Goal: Task Accomplishment & Management: Manage account settings

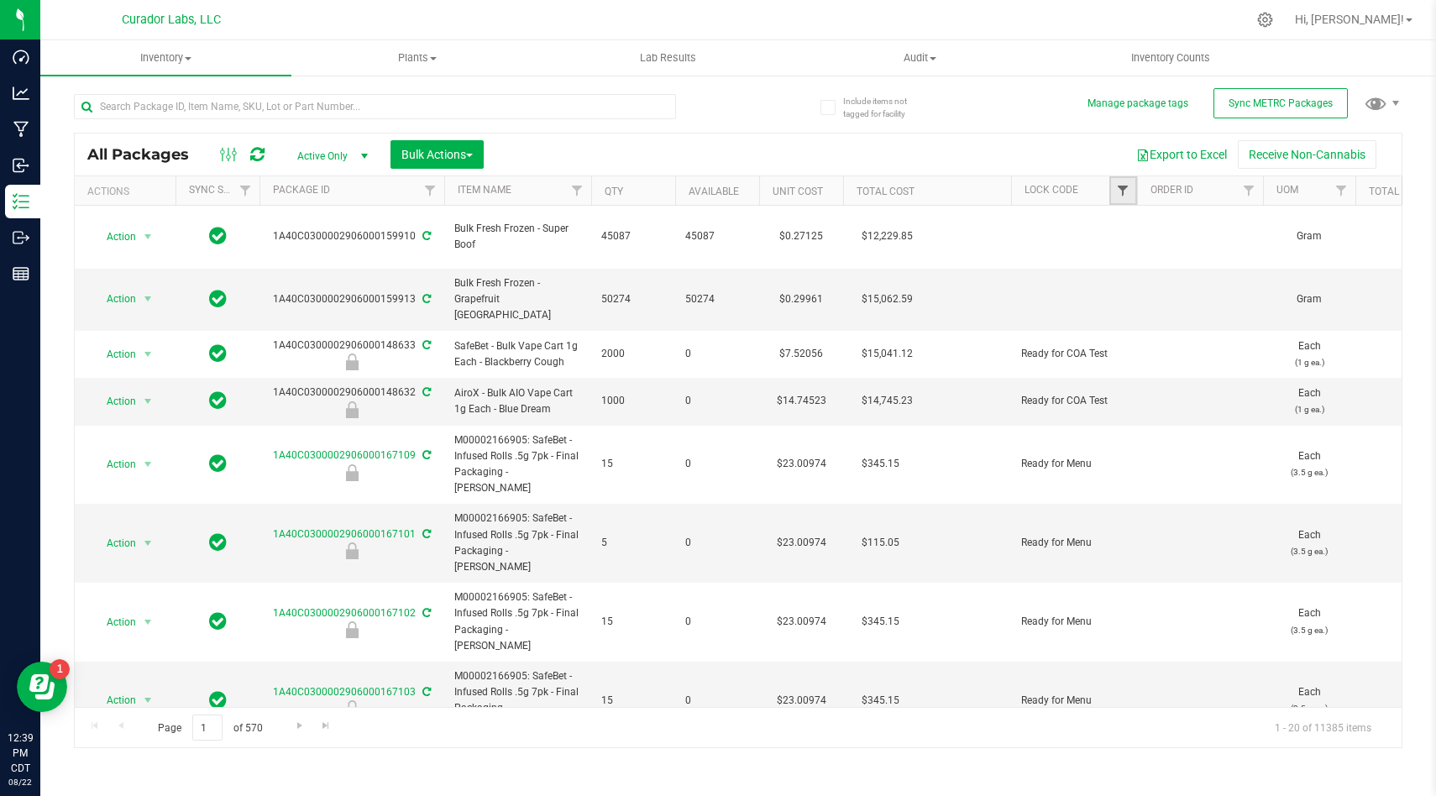
click at [1123, 192] on span "Filter" at bounding box center [1122, 190] width 13 height 13
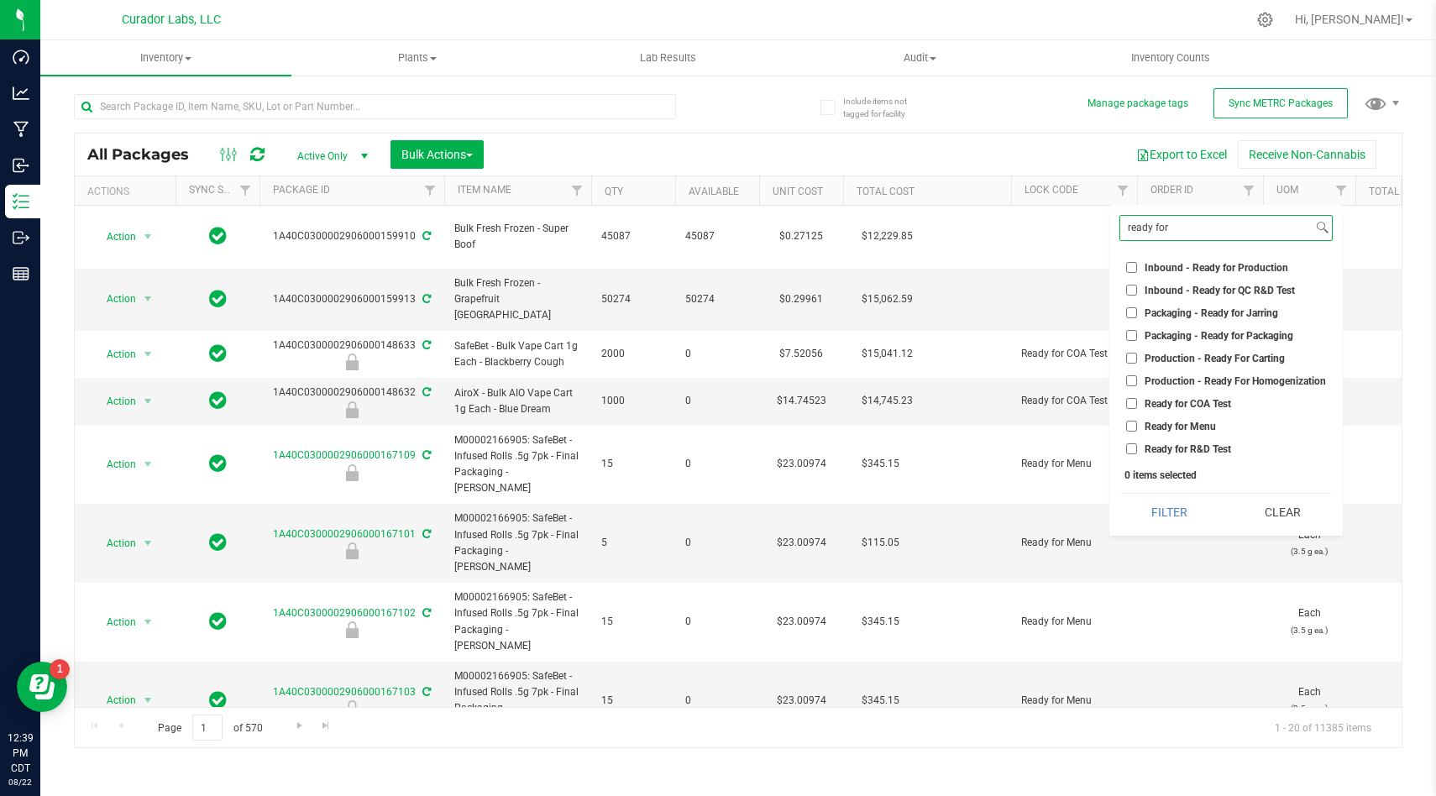
type input "ready for"
click at [1132, 409] on li "Ready for COA Test" at bounding box center [1226, 404] width 213 height 18
click at [1132, 404] on input "Ready for COA Test" at bounding box center [1131, 403] width 11 height 11
checkbox input "true"
click at [1127, 445] on input "Ready for R&D Test" at bounding box center [1131, 448] width 11 height 11
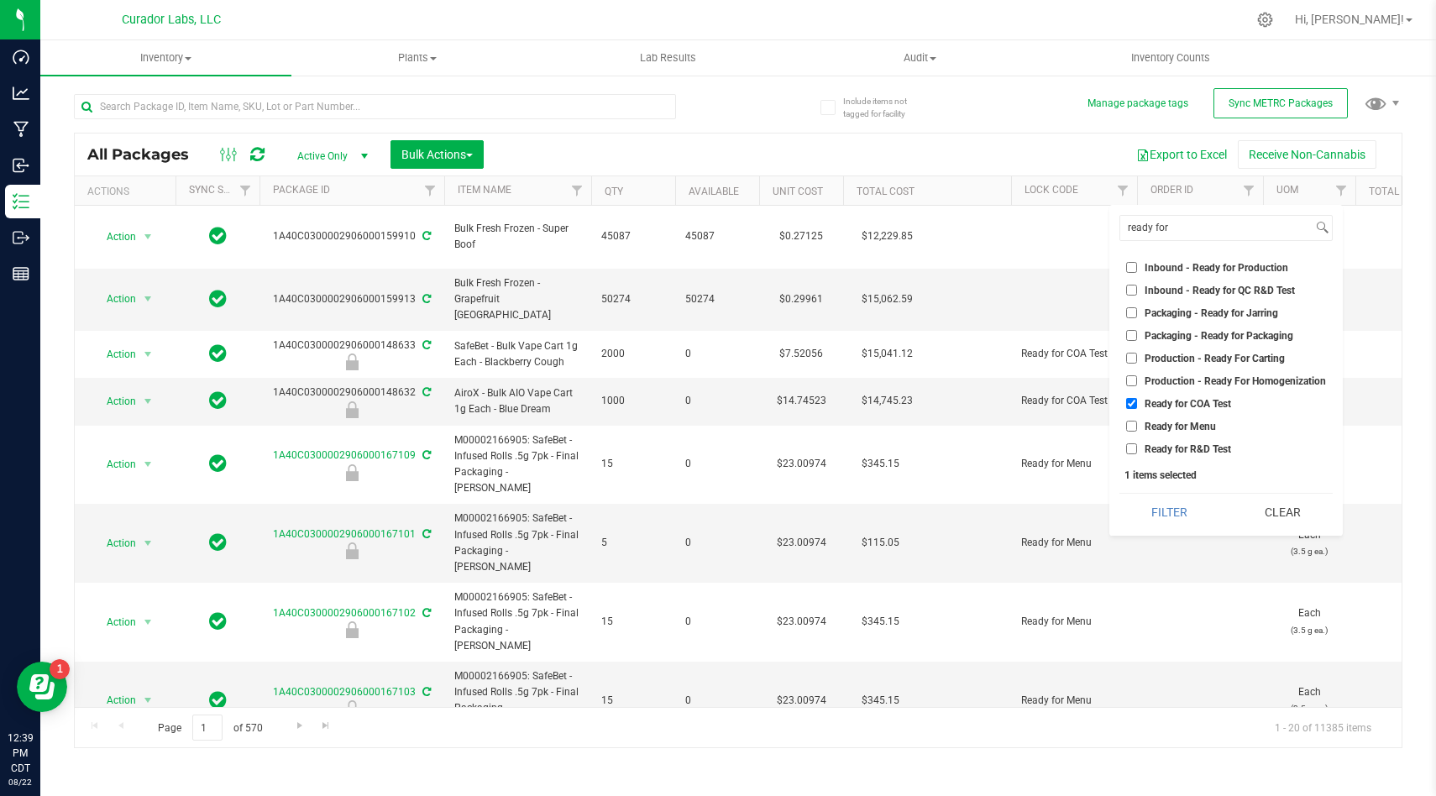
checkbox input "true"
click at [1152, 490] on div "ready for Select All Awaiting Wholesale Bench Sample COA Test Failed COA Test P…" at bounding box center [1225, 370] width 233 height 331
click at [1153, 516] on button "Filter" at bounding box center [1170, 512] width 101 height 37
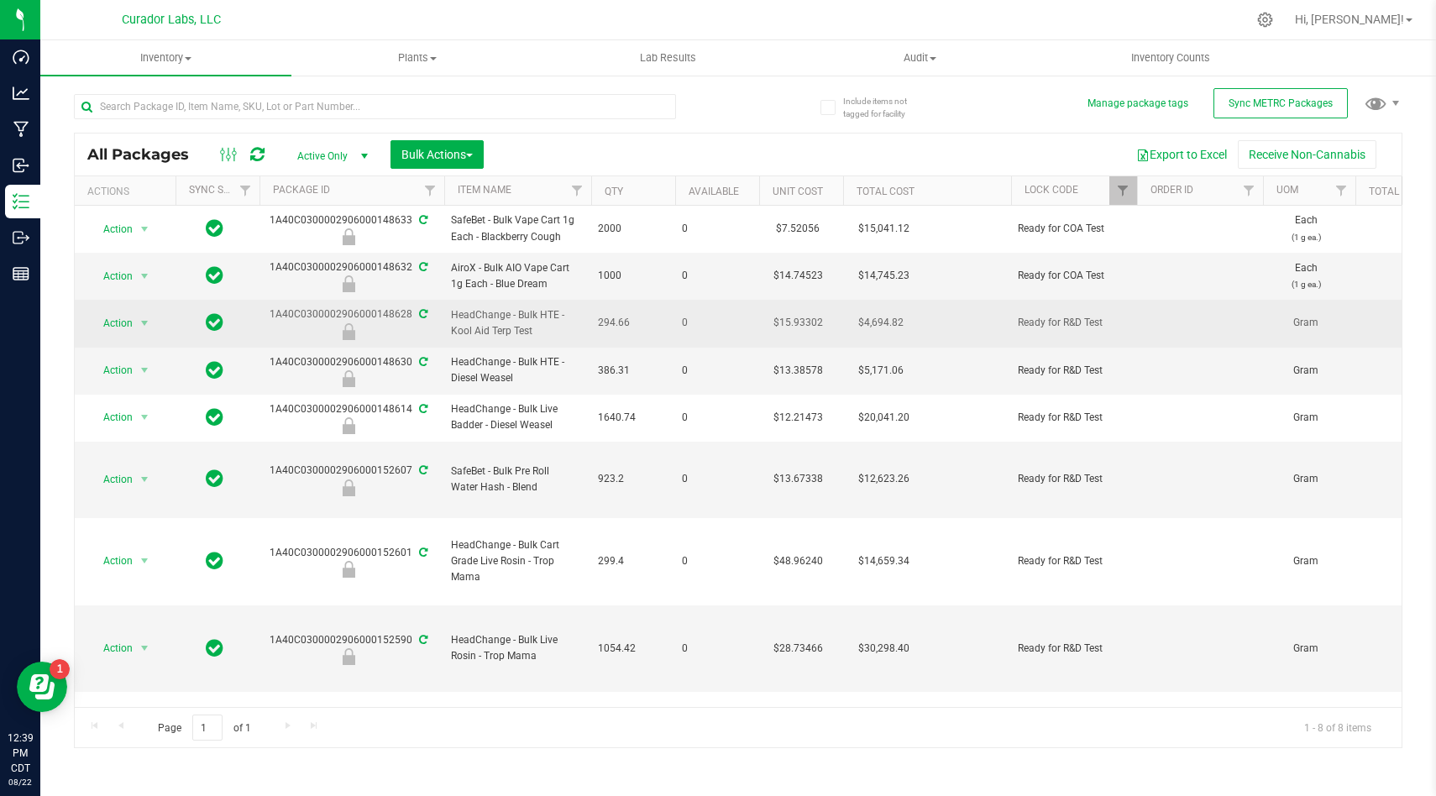
scroll to position [0, 3]
click at [513, 335] on span "HeadChange - Bulk HTE - Kool Aid Terp Test" at bounding box center [514, 323] width 127 height 32
copy tr "HeadChange - Bulk HTE - Kool Aid Terp Test"
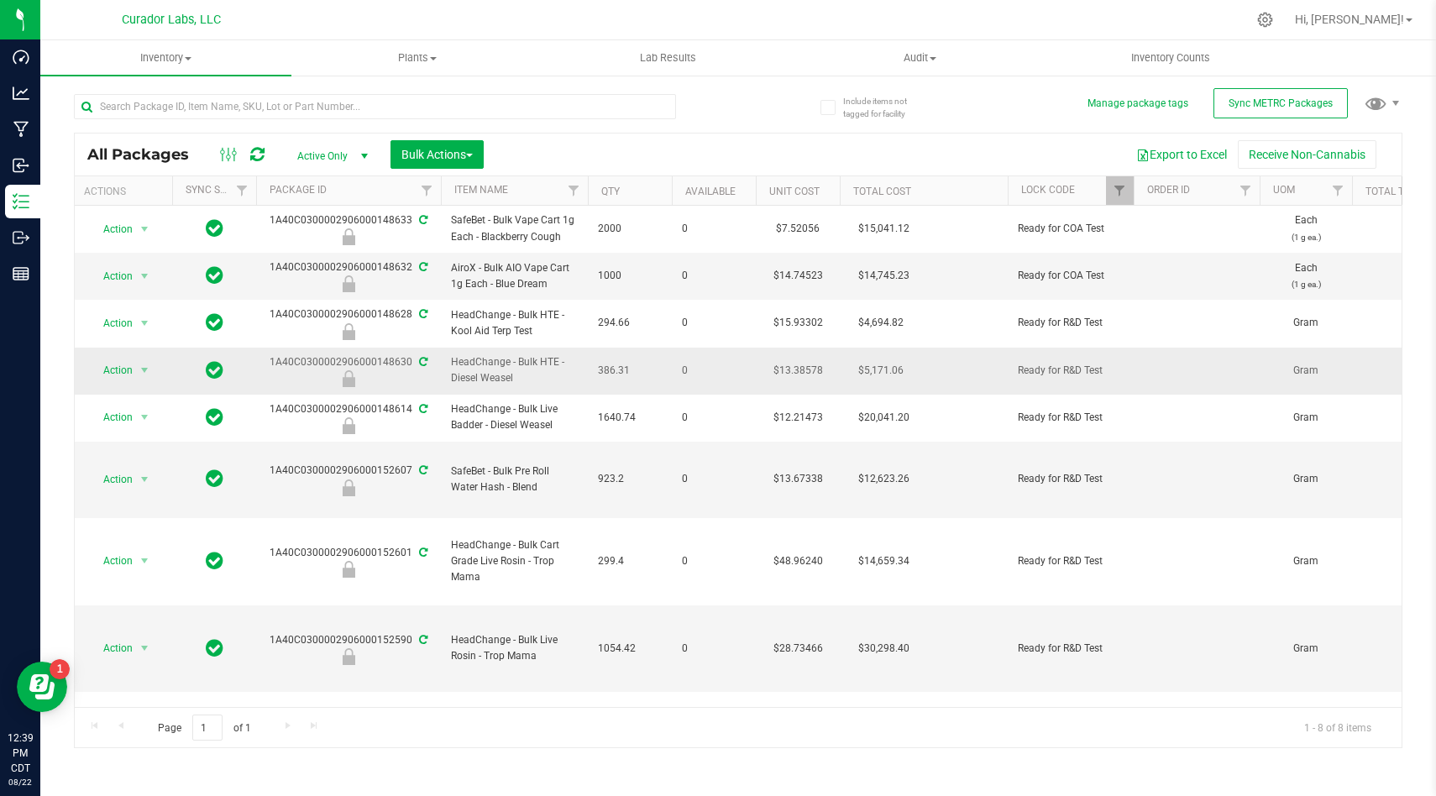
click at [496, 370] on span "HeadChange - Bulk HTE - Diesel Weasel" at bounding box center [514, 370] width 127 height 32
copy tr "HeadChange - Bulk HTE - Diesel Weasel"
click at [259, 158] on icon at bounding box center [257, 154] width 14 height 17
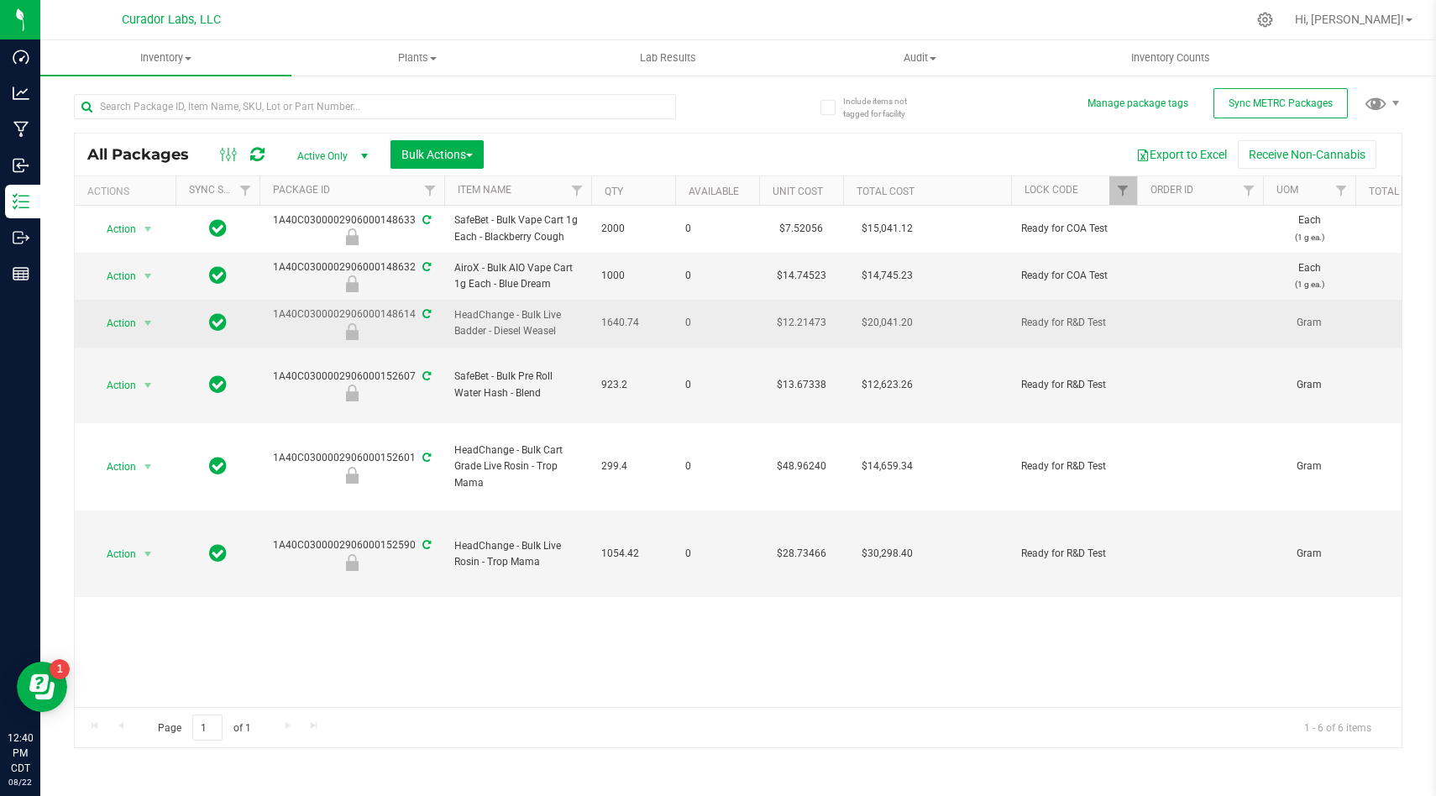
click at [532, 328] on span "HeadChange - Bulk Live Badder - Diesel Weasel" at bounding box center [517, 323] width 127 height 32
copy tr "HeadChange - Bulk Live Badder - Diesel Weasel"
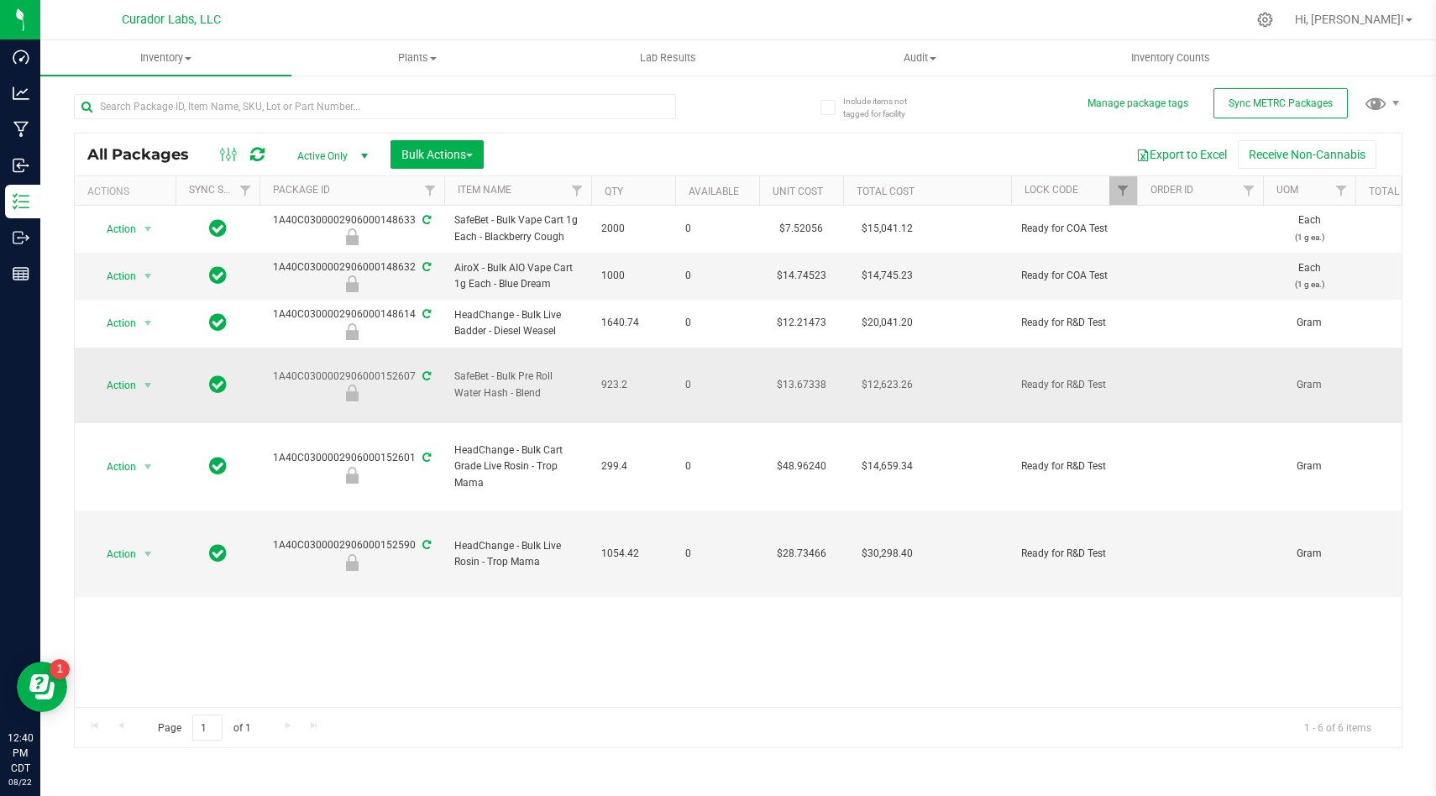
click at [524, 388] on span "SafeBet - Bulk Pre Roll Water Hash - Blend" at bounding box center [517, 385] width 127 height 32
copy tr "SafeBet - Bulk Pre Roll Water Hash - Blend"
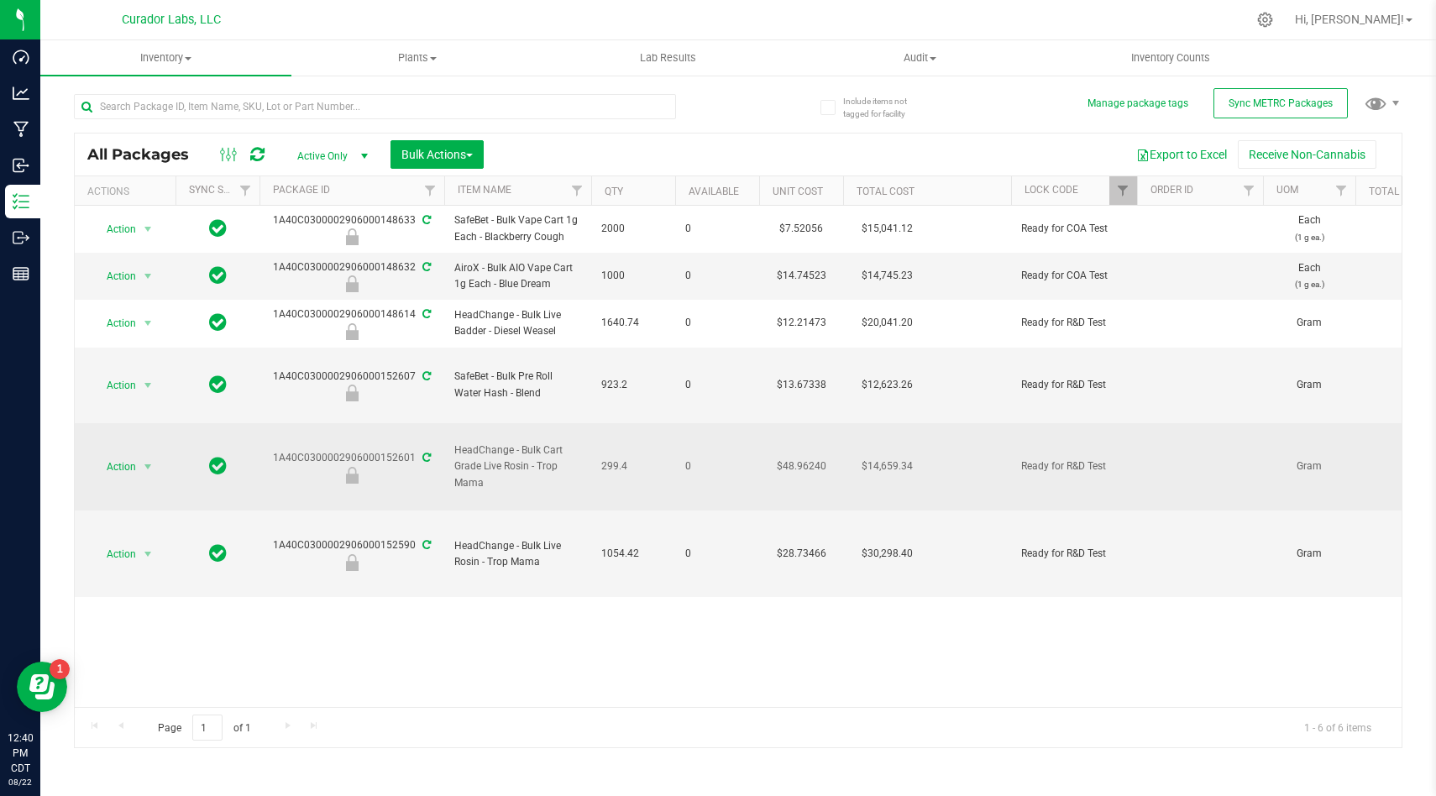
click at [538, 465] on span "HeadChange - Bulk Cart Grade Live Rosin - Trop Mama" at bounding box center [517, 467] width 127 height 49
copy tr "HeadChange - Bulk Cart Grade Live Rosin - Trop Mama"
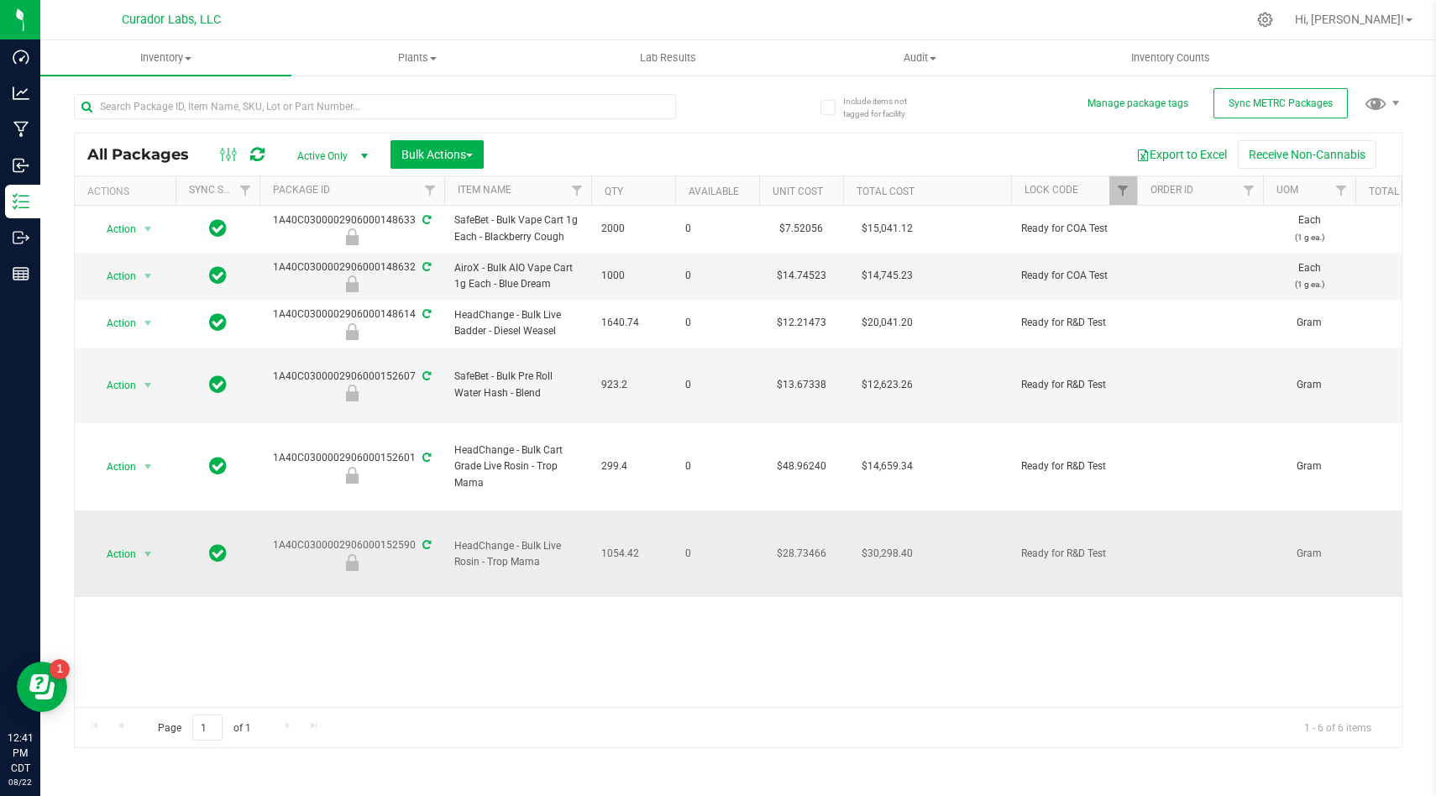
click at [517, 553] on span "HeadChange - Bulk Live Rosin - Trop Mama" at bounding box center [517, 554] width 127 height 32
copy tr "HeadChange - Bulk Live Rosin - Trop Mama"
click at [257, 155] on icon at bounding box center [257, 154] width 14 height 17
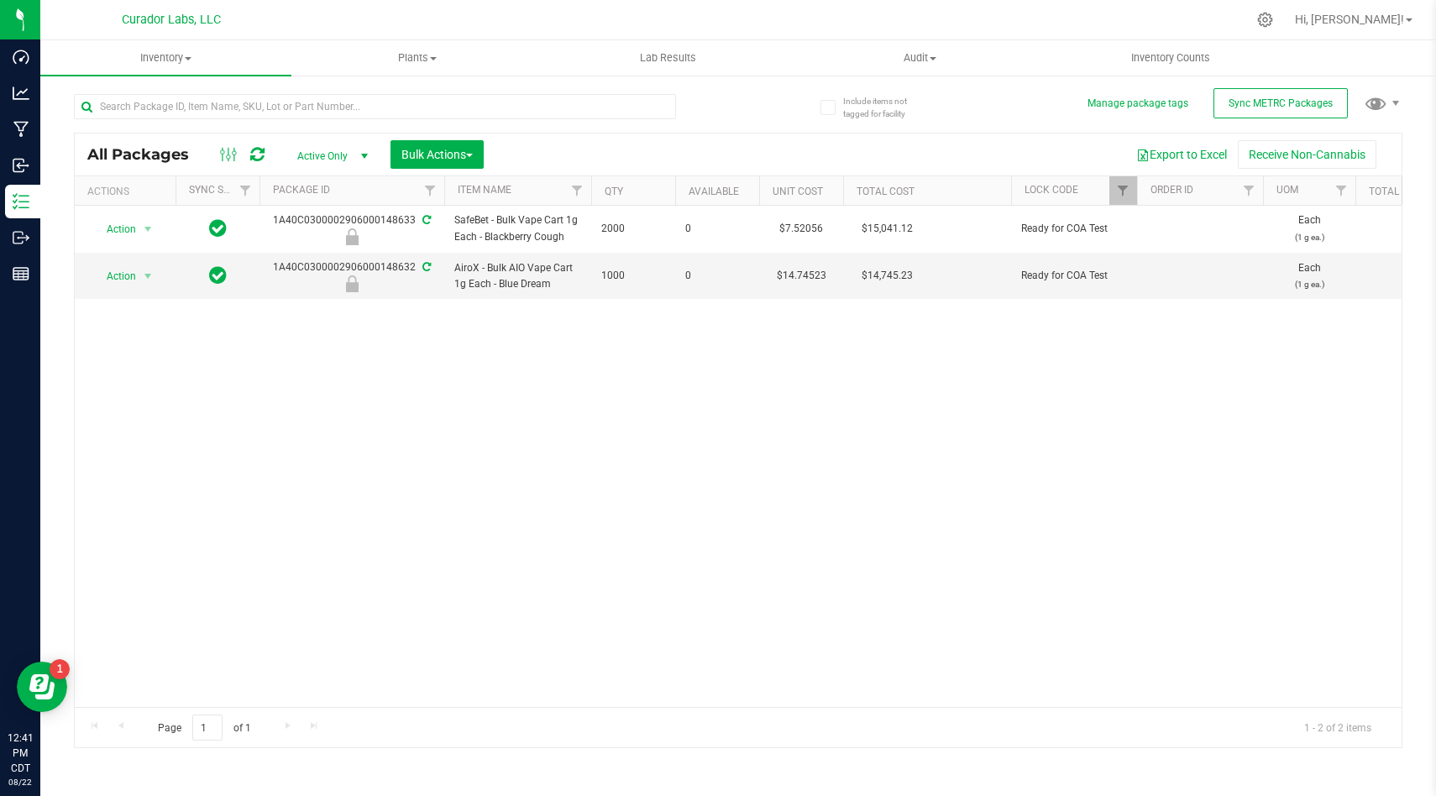
click at [777, 430] on div "Action Action Edit attributes Global inventory Locate package Package audit log…" at bounding box center [738, 456] width 1327 height 501
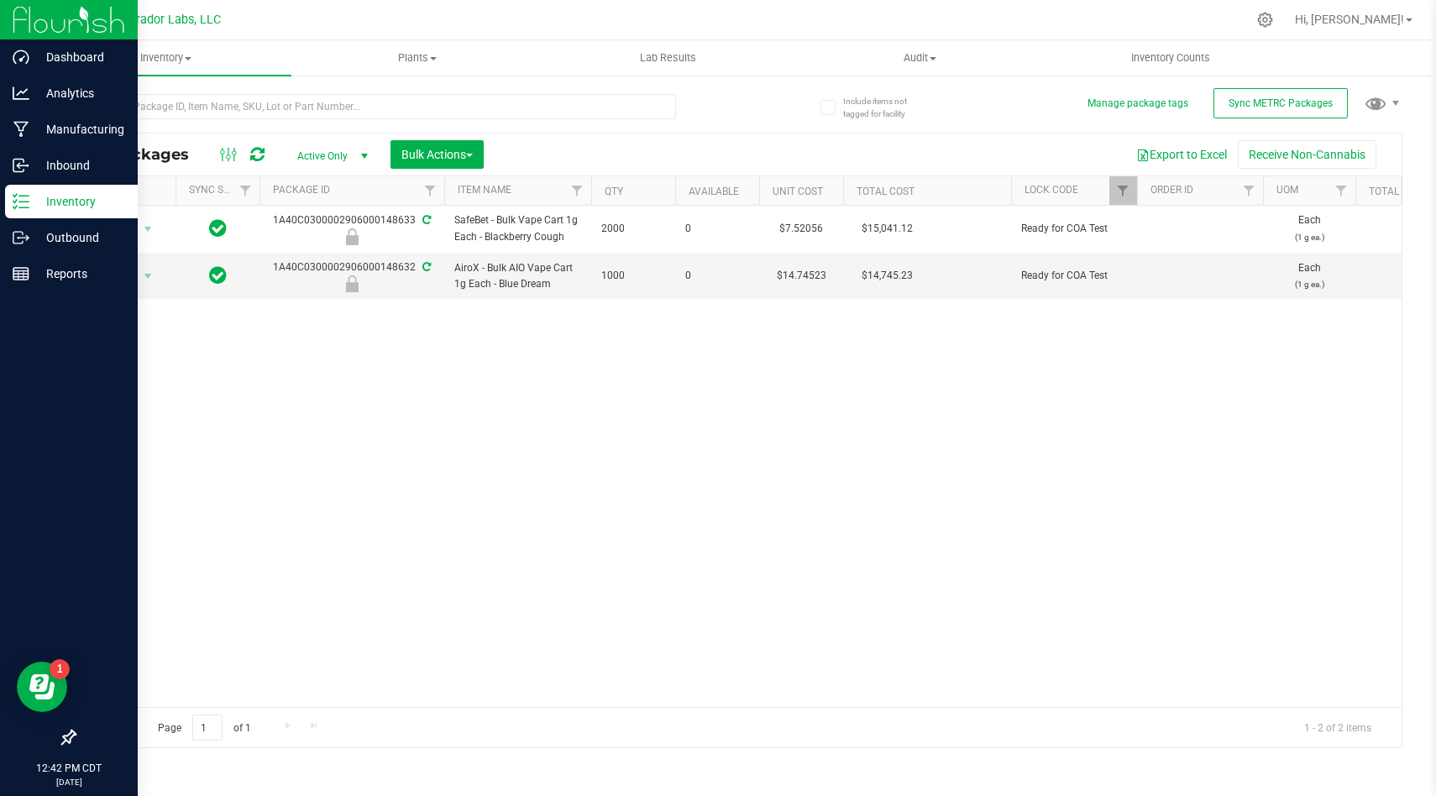
click at [37, 202] on p "Inventory" at bounding box center [79, 201] width 101 height 20
click at [89, 24] on img at bounding box center [69, 19] width 113 height 39
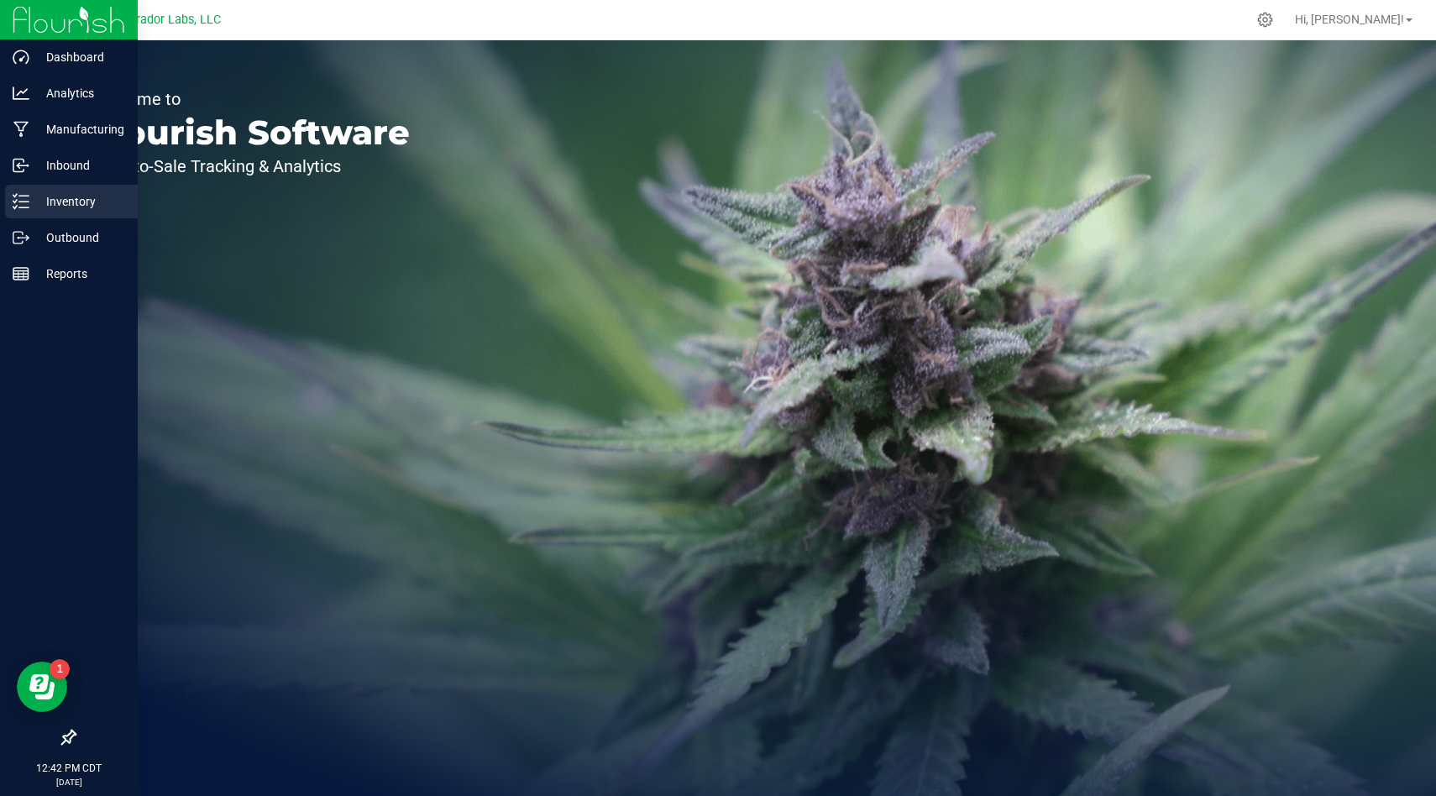
click at [88, 196] on p "Inventory" at bounding box center [79, 201] width 101 height 20
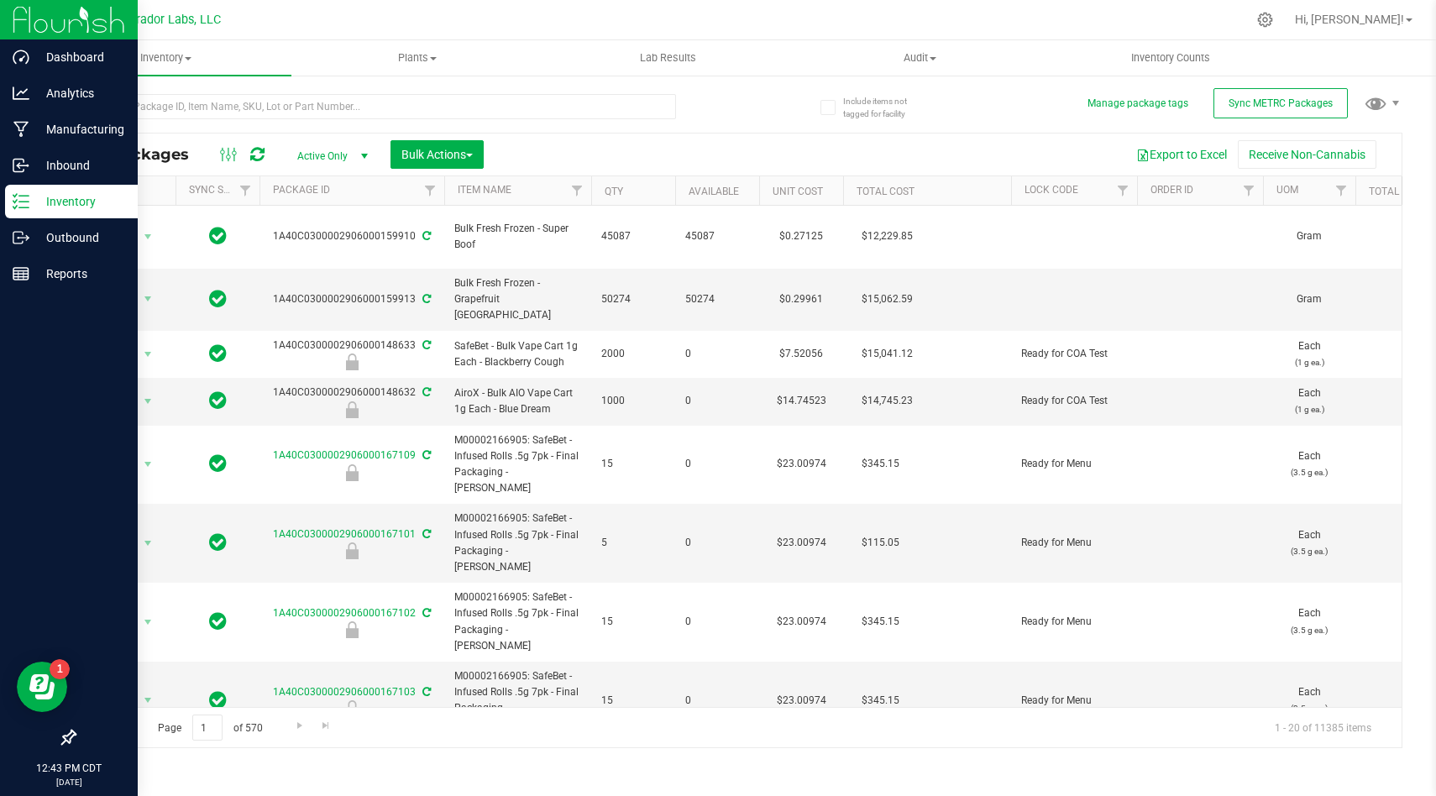
click at [63, 212] on div "Inventory" at bounding box center [71, 202] width 133 height 34
click at [80, 123] on p "Manufacturing" at bounding box center [79, 129] width 101 height 20
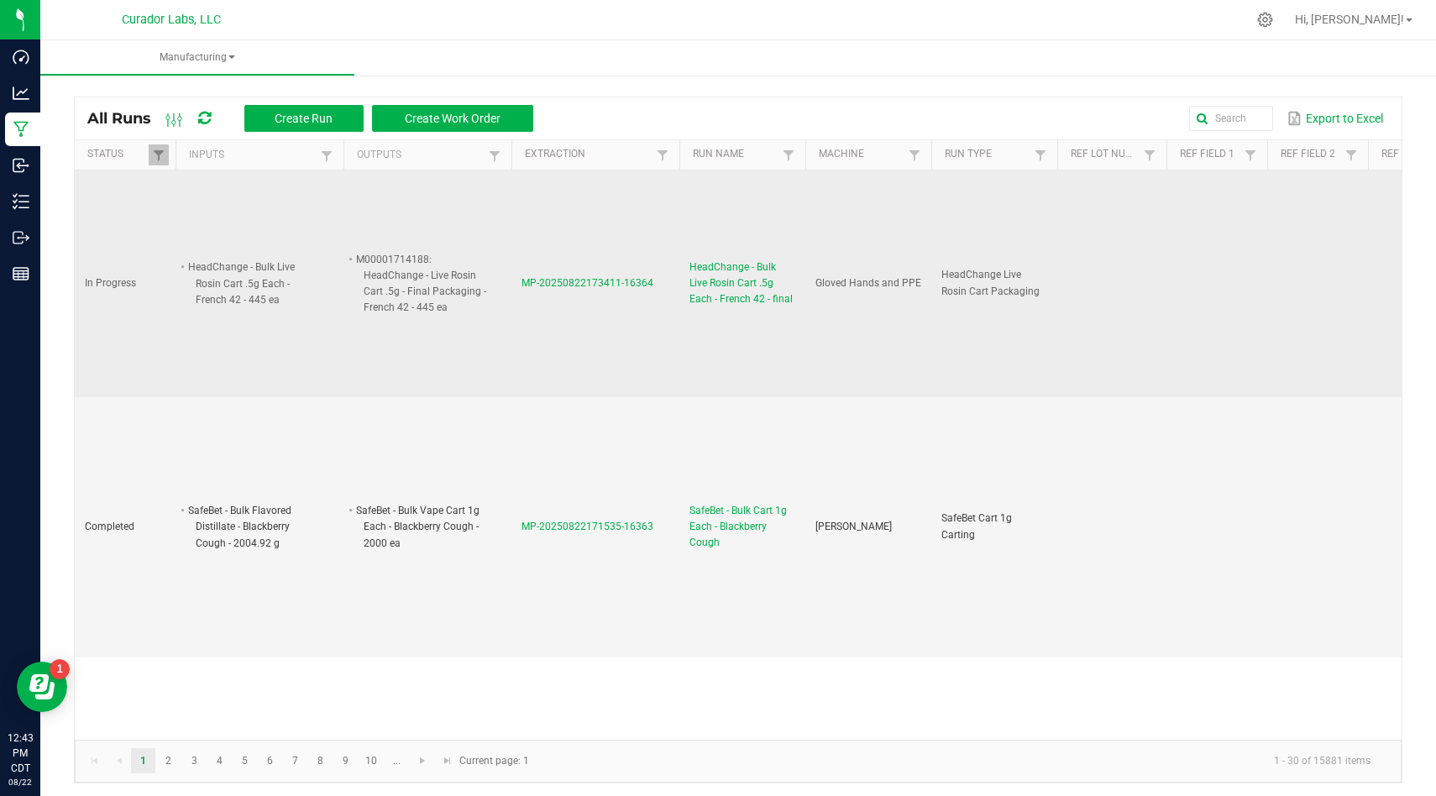
click at [614, 380] on td "MP-20250822173411-16364" at bounding box center [595, 284] width 168 height 228
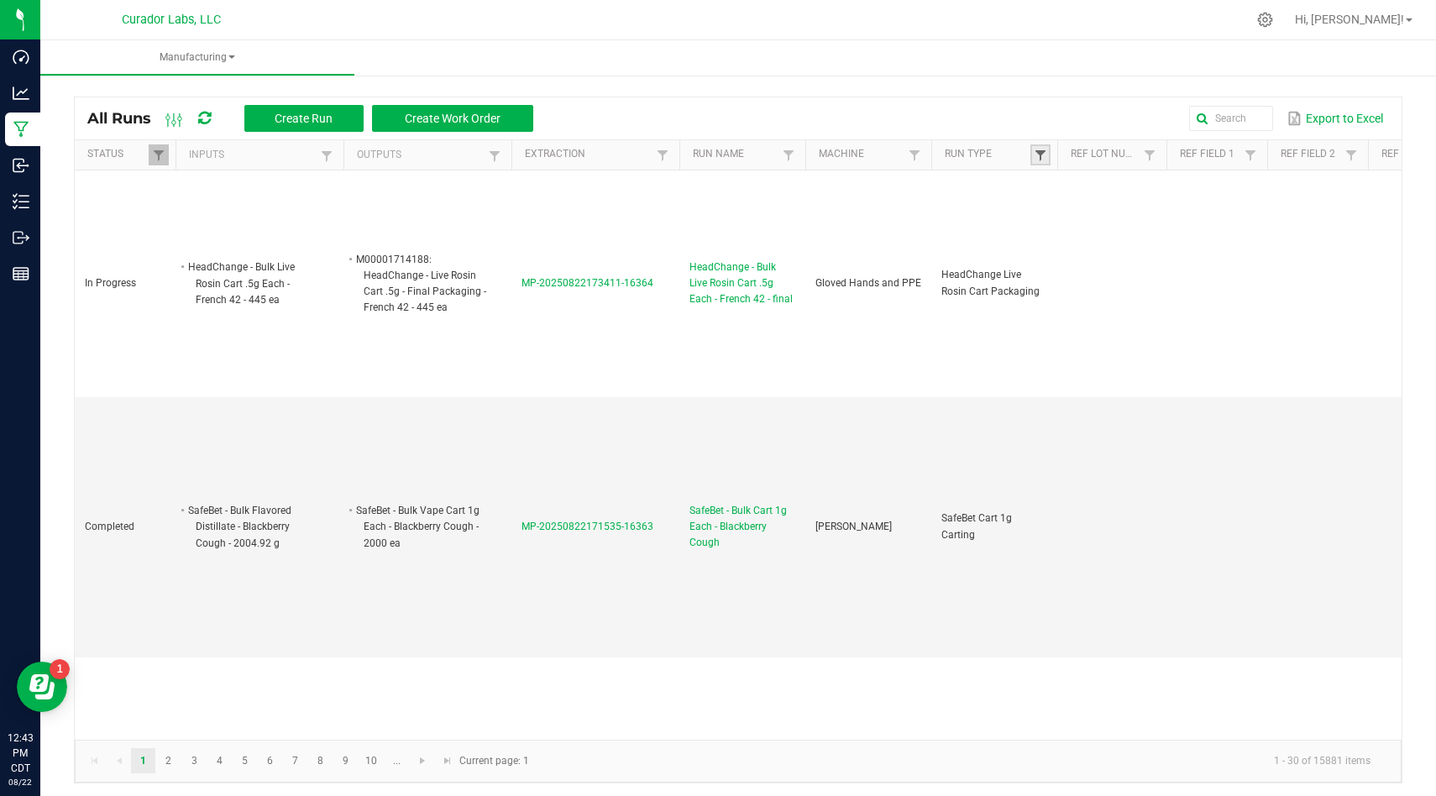
click at [1036, 154] on span at bounding box center [1040, 155] width 13 height 13
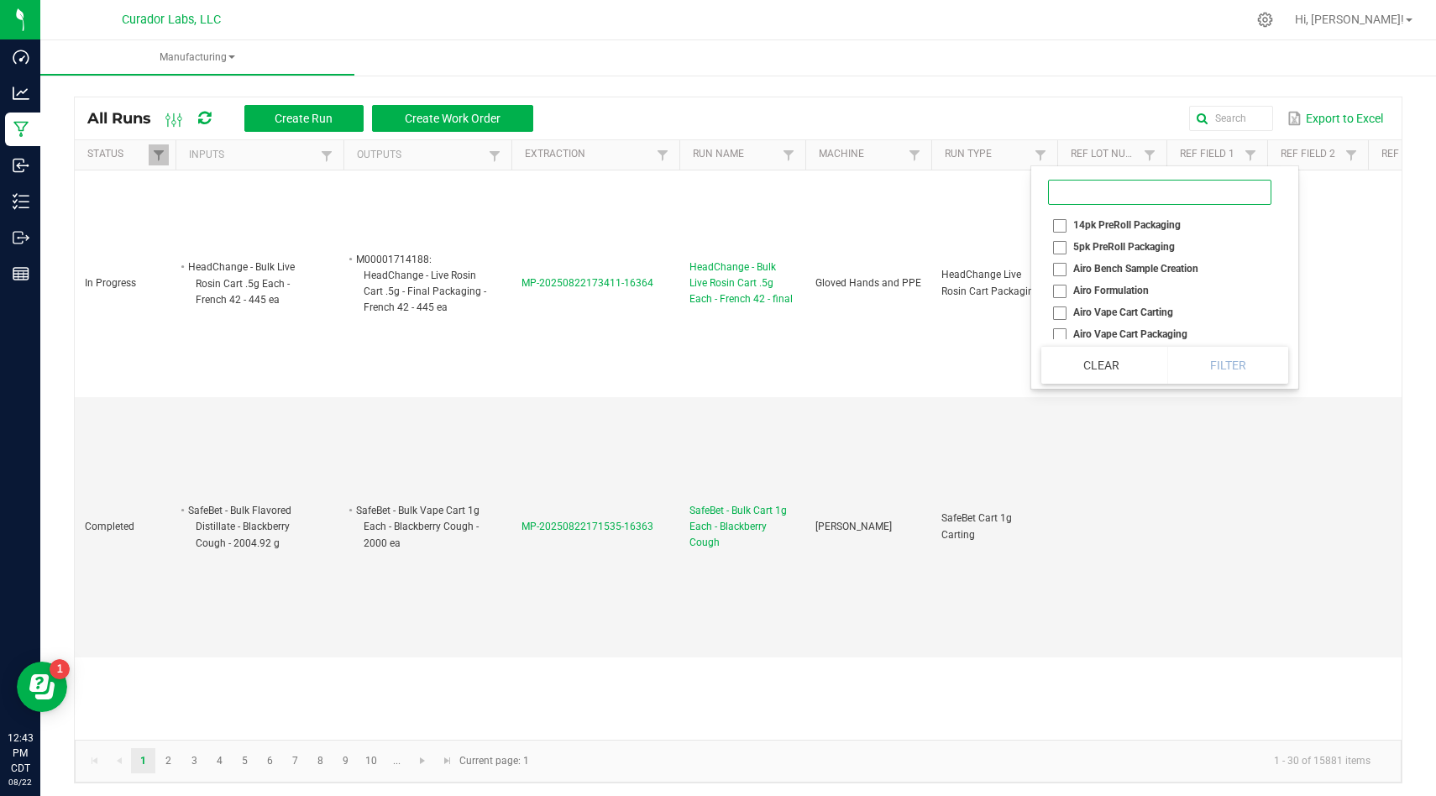
click at [1073, 199] on input at bounding box center [1159, 192] width 223 height 25
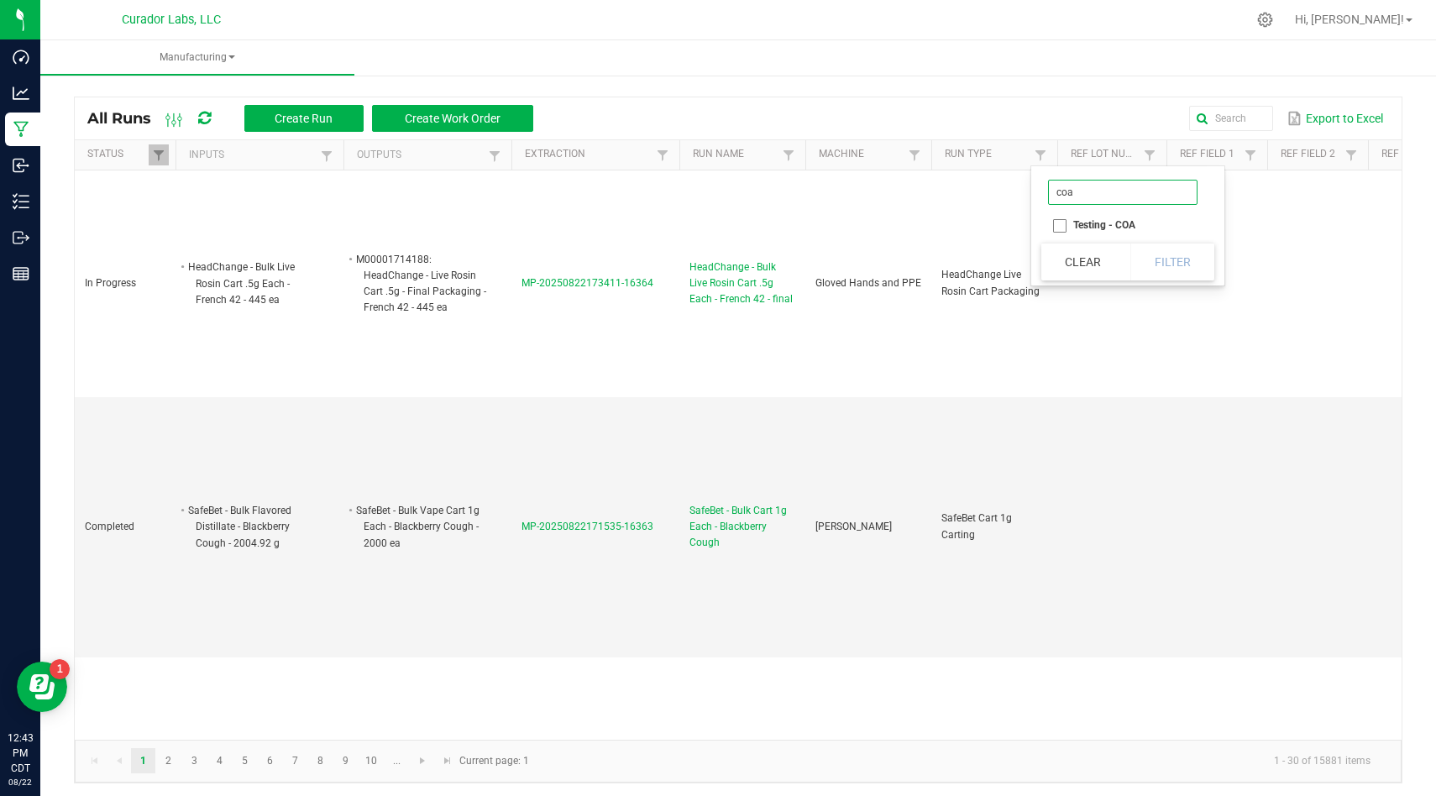
type input "coa"
click at [1062, 222] on li "Testing - COA" at bounding box center [1122, 225] width 163 height 22
checkbox COA "true"
click at [1182, 274] on button "Filter" at bounding box center [1172, 262] width 84 height 37
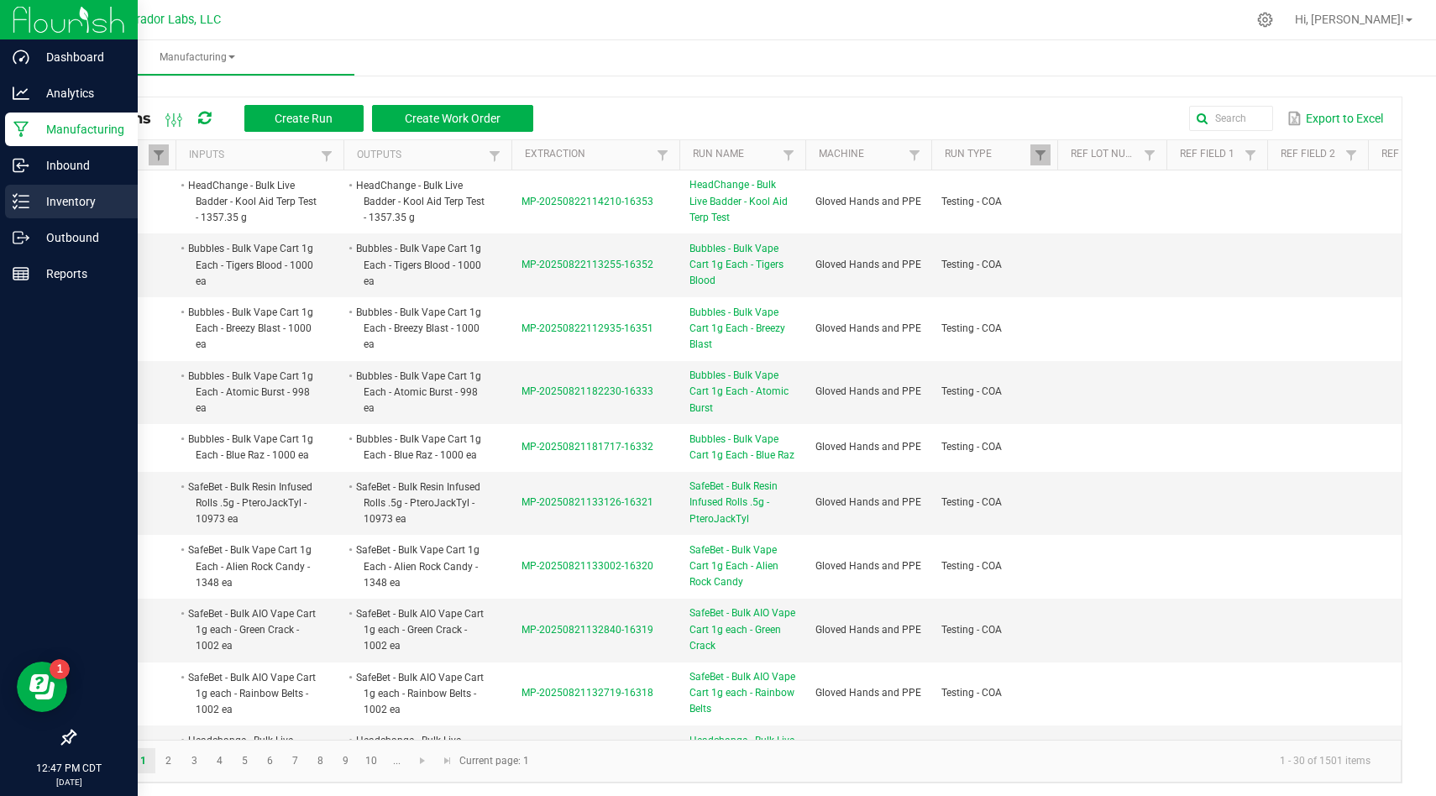
click at [32, 203] on p "Inventory" at bounding box center [79, 201] width 101 height 20
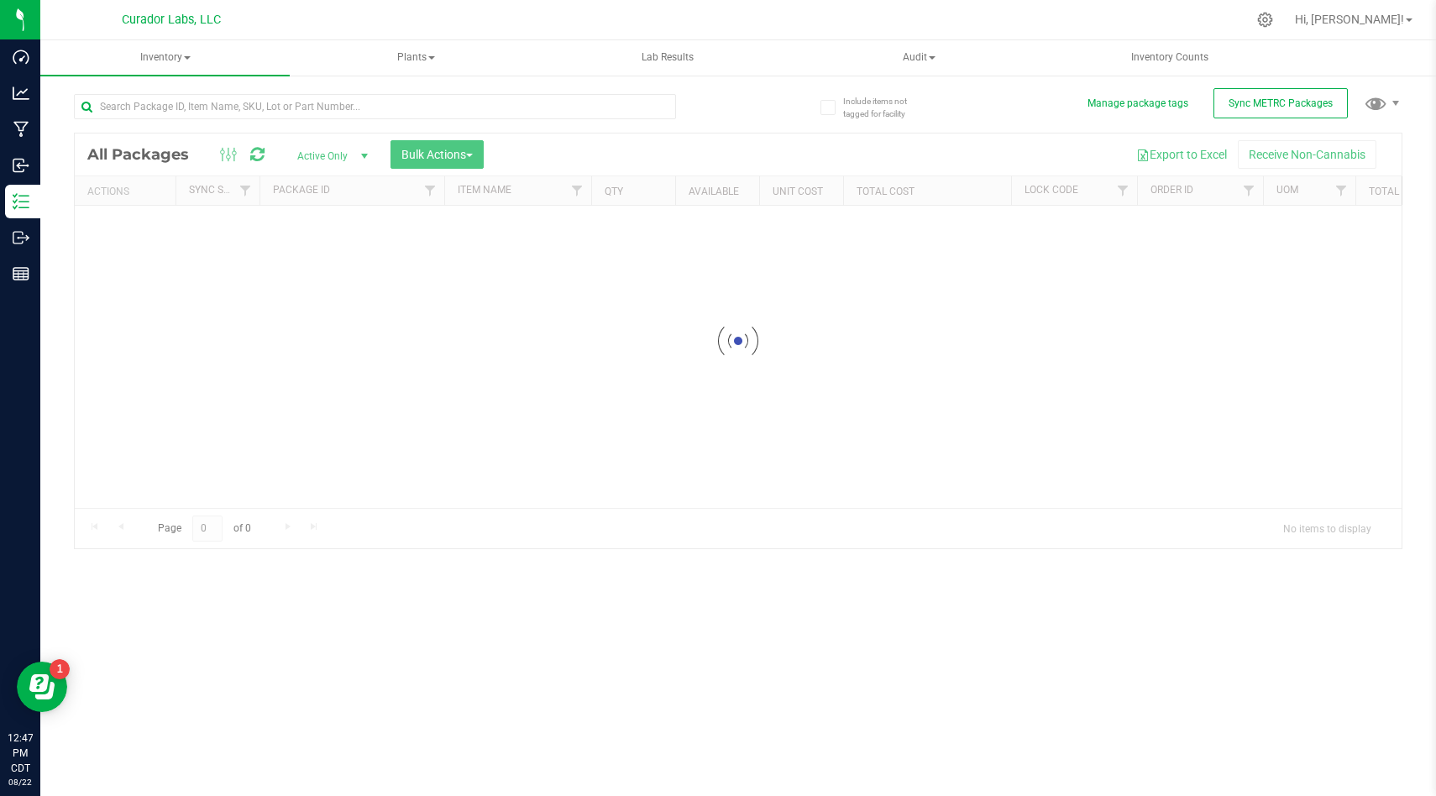
click at [658, 147] on div at bounding box center [738, 341] width 1327 height 415
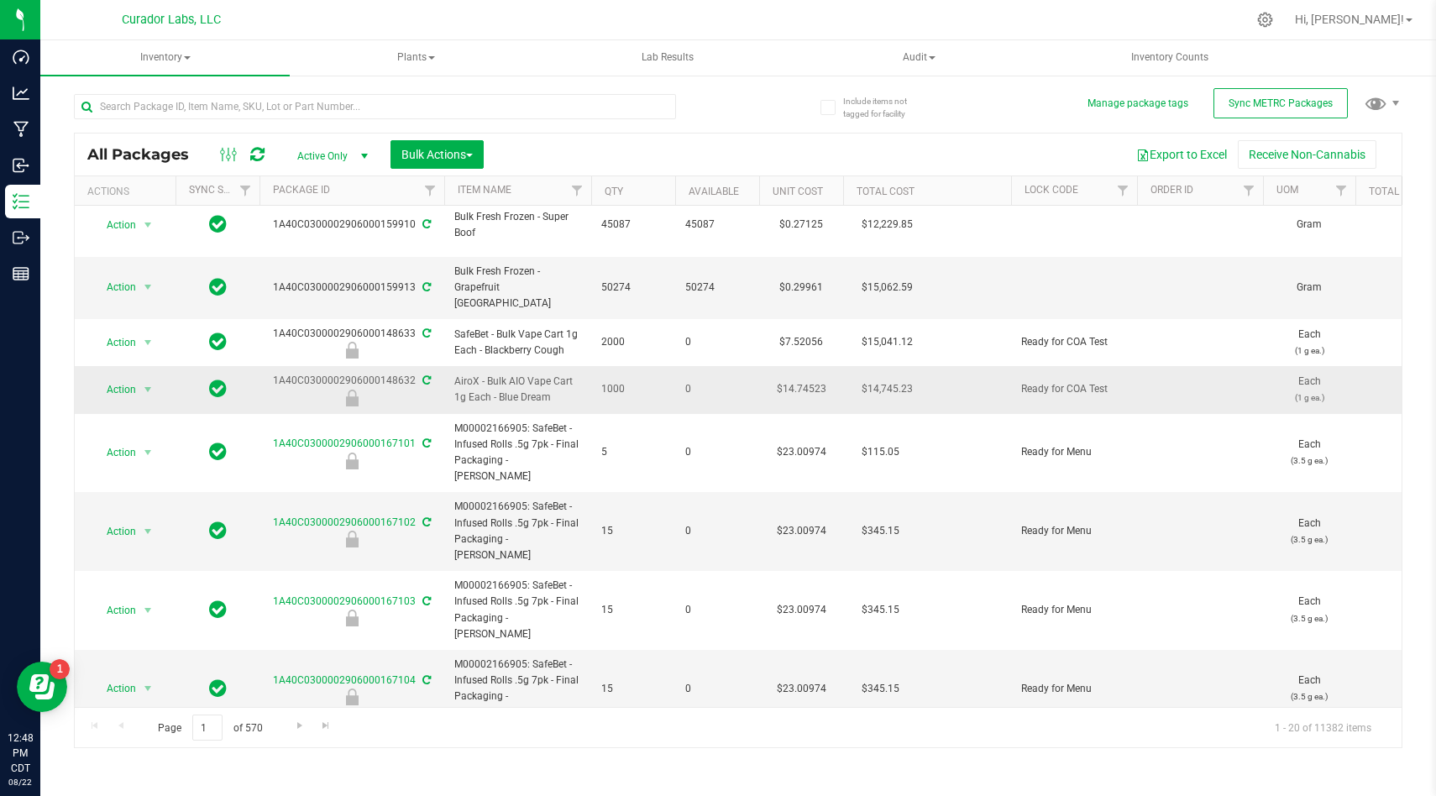
scroll to position [6, 0]
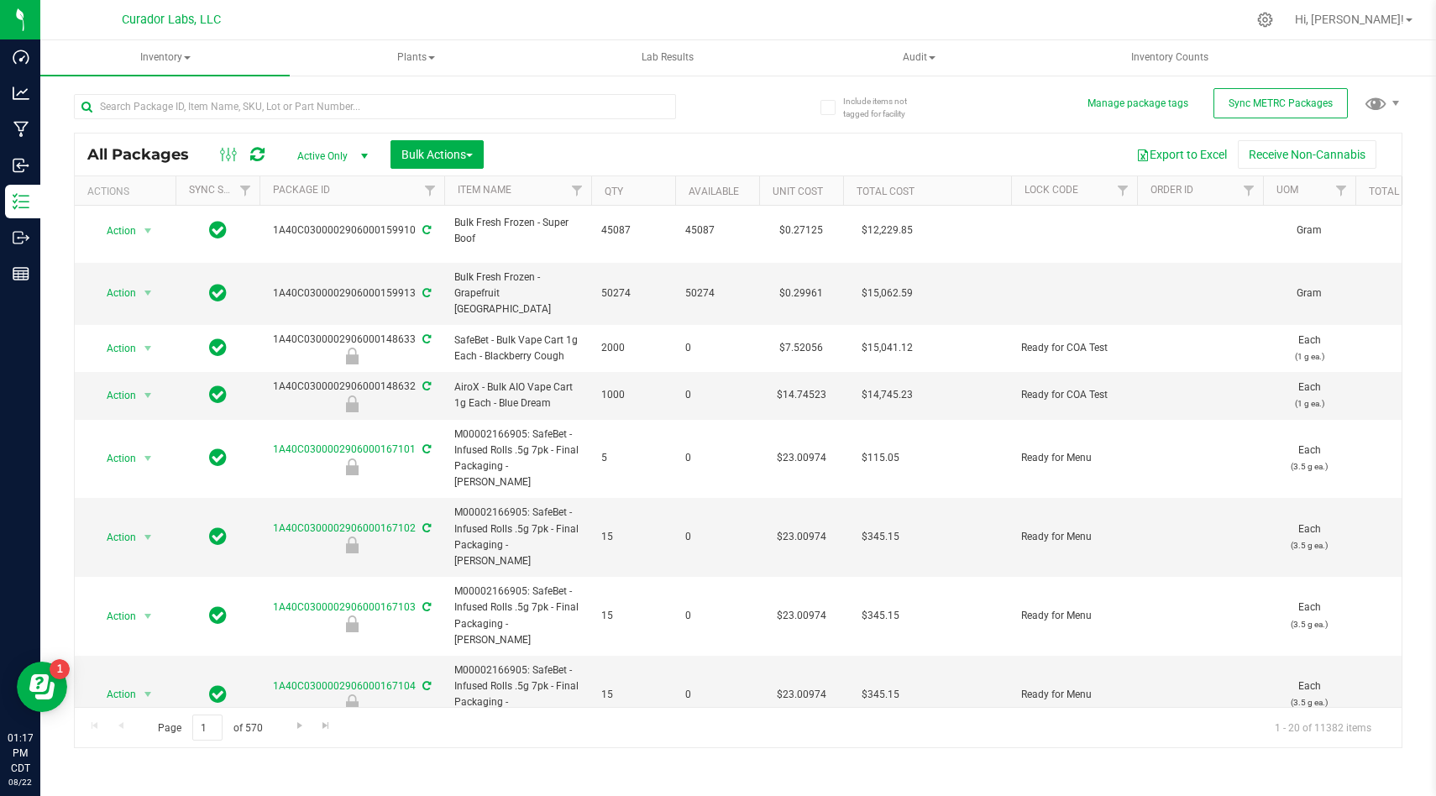
click at [651, 174] on div "All Packages Active Only Active Only Lab Samples Locked All External Internal B…" at bounding box center [738, 155] width 1327 height 42
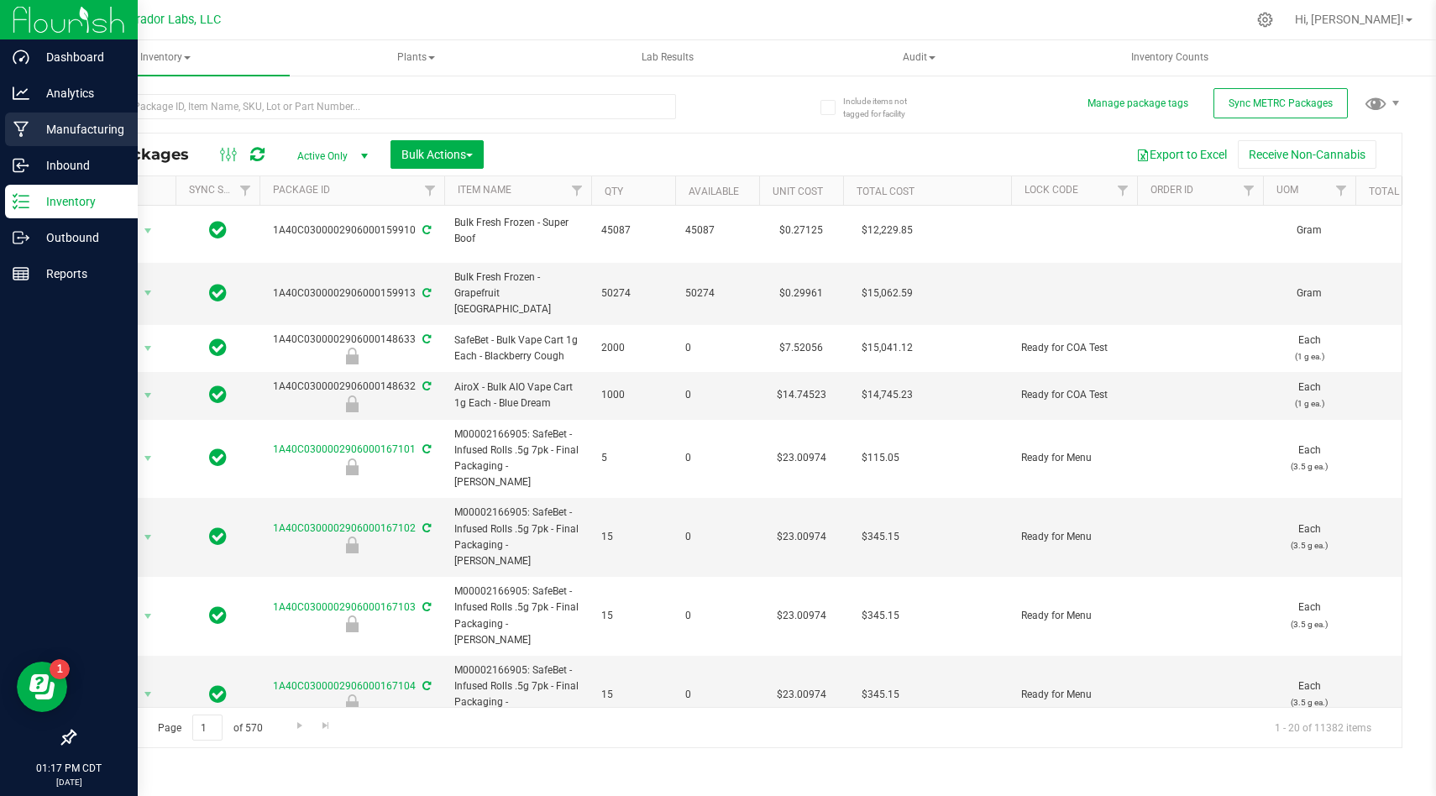
click at [21, 142] on div "Manufacturing" at bounding box center [71, 130] width 133 height 34
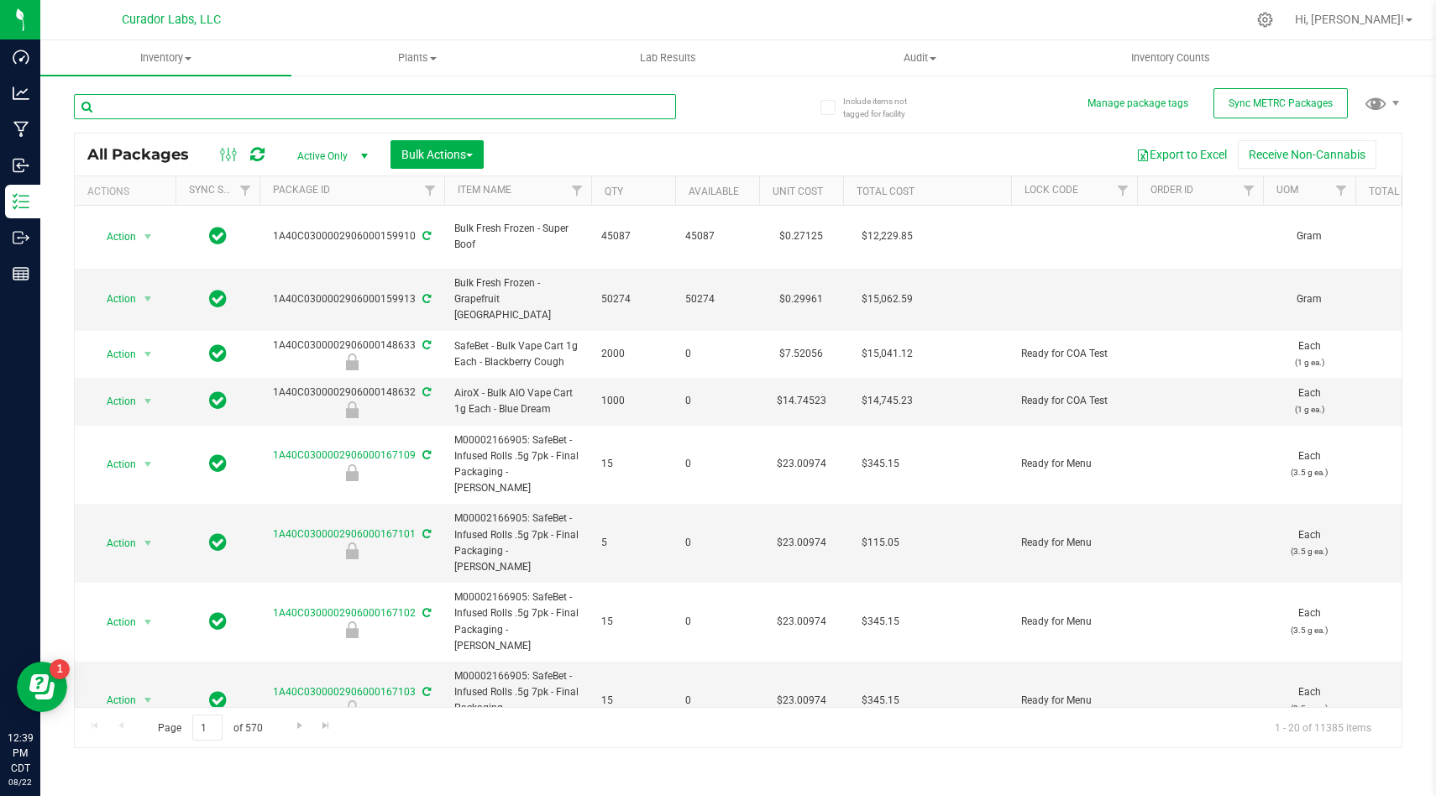
click at [517, 102] on input "text" at bounding box center [375, 106] width 602 height 25
paste input "HeadChange - Bulk HTE - Kool Aid Terp Test"
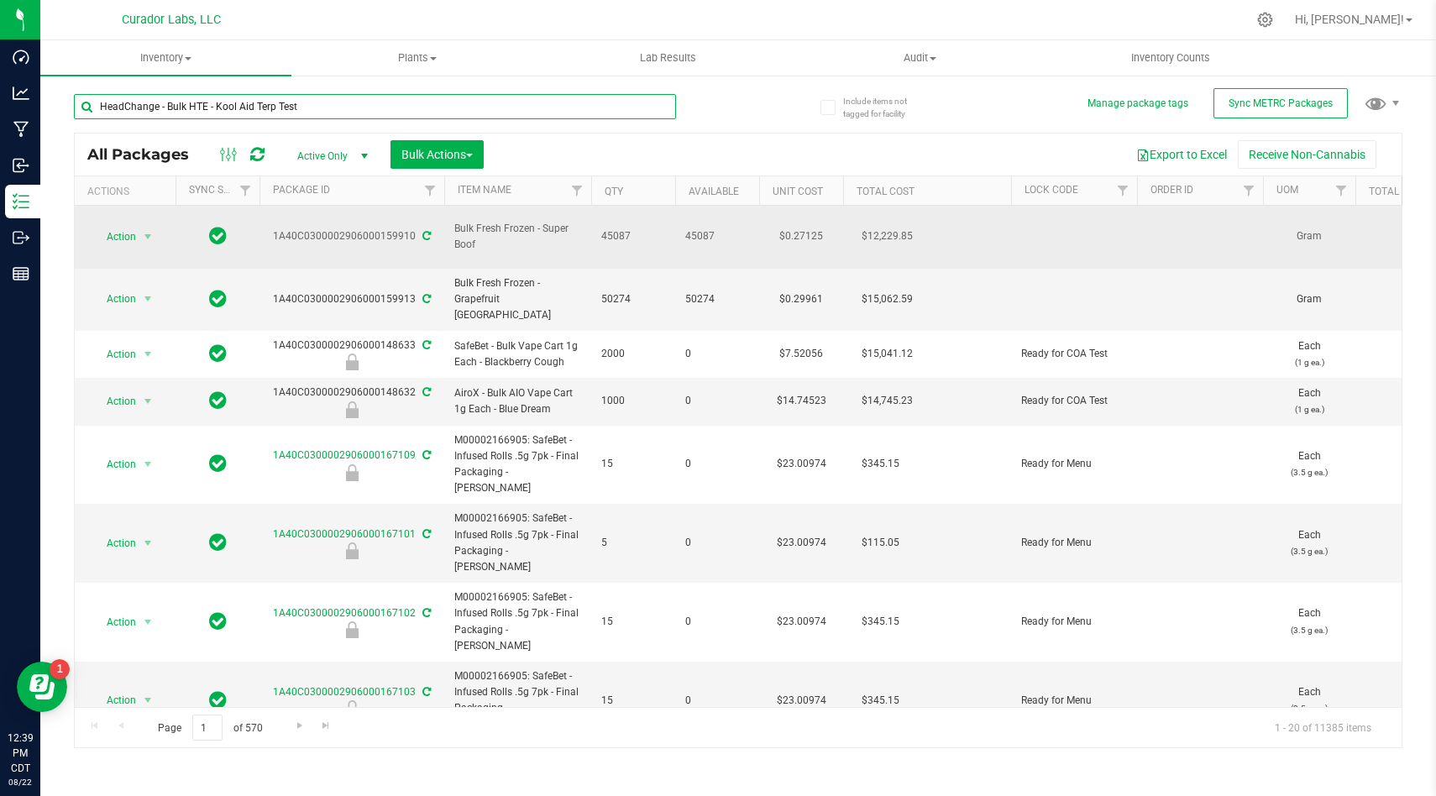
type input "HeadChange - Bulk HTE - Kool Aid Terp Test"
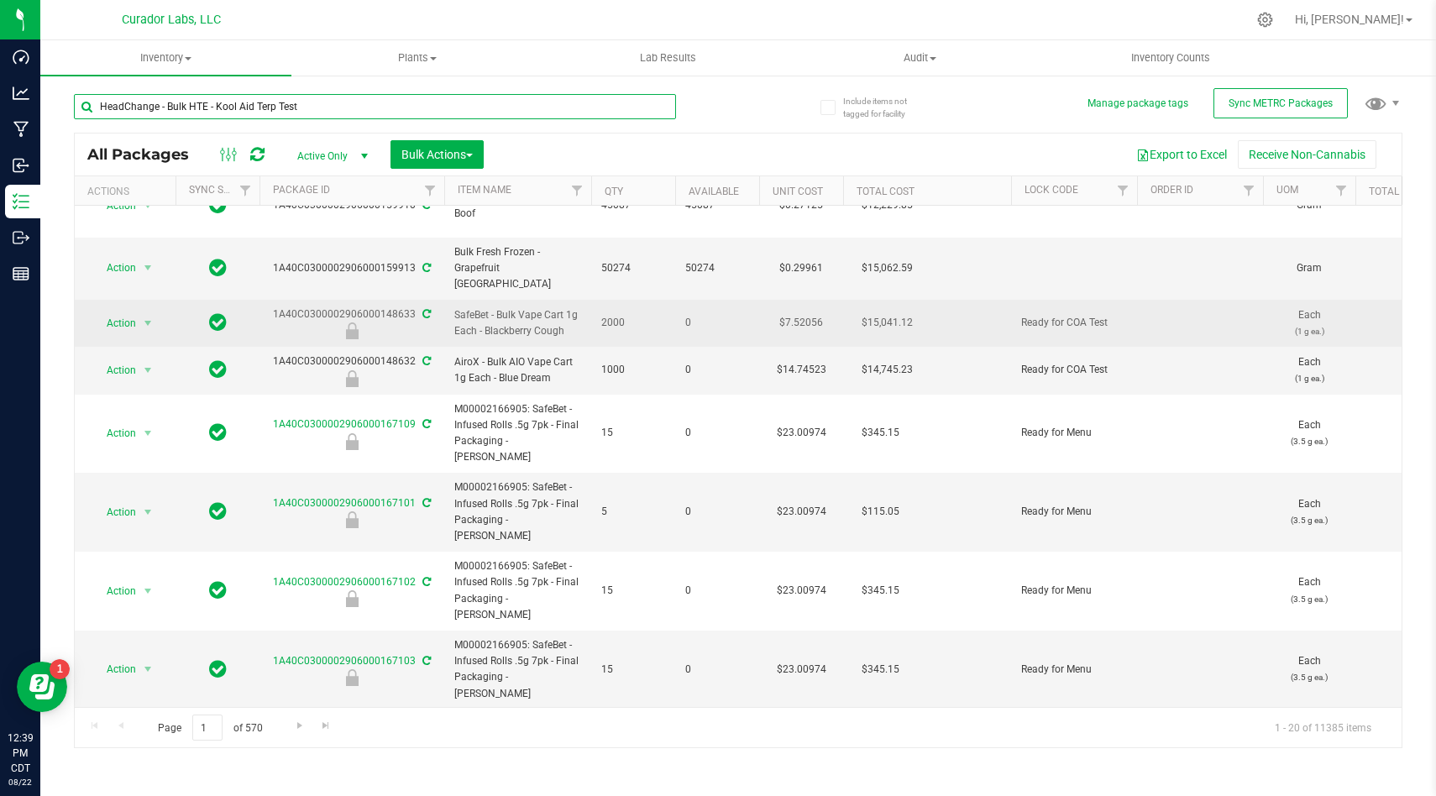
scroll to position [36, 0]
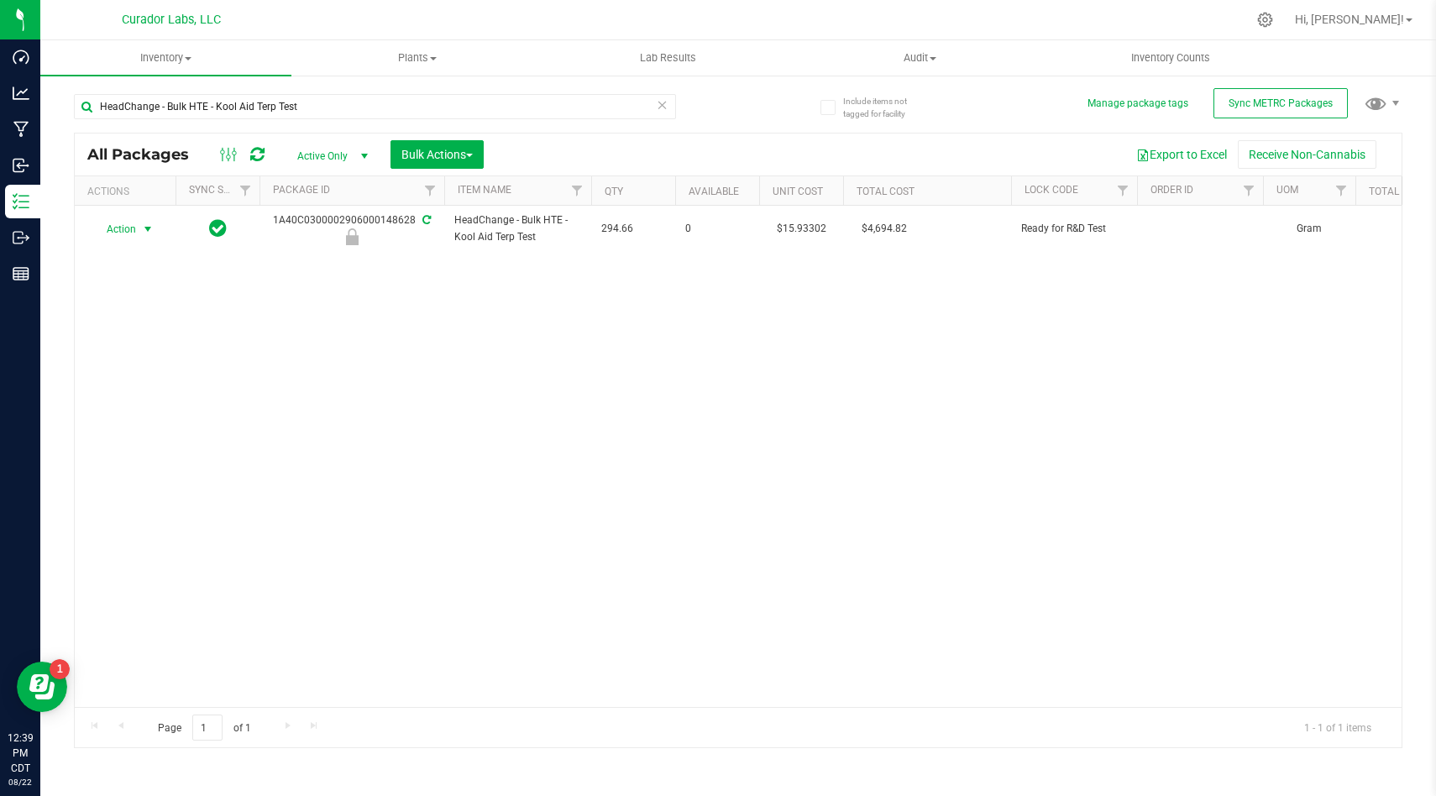
drag, startPoint x: 517, startPoint y: 102, endPoint x: 131, endPoint y: 219, distance: 403.8
click at [129, 219] on td "Action Action Edit attributes Global inventory Locate package Package audit log…" at bounding box center [125, 229] width 101 height 46
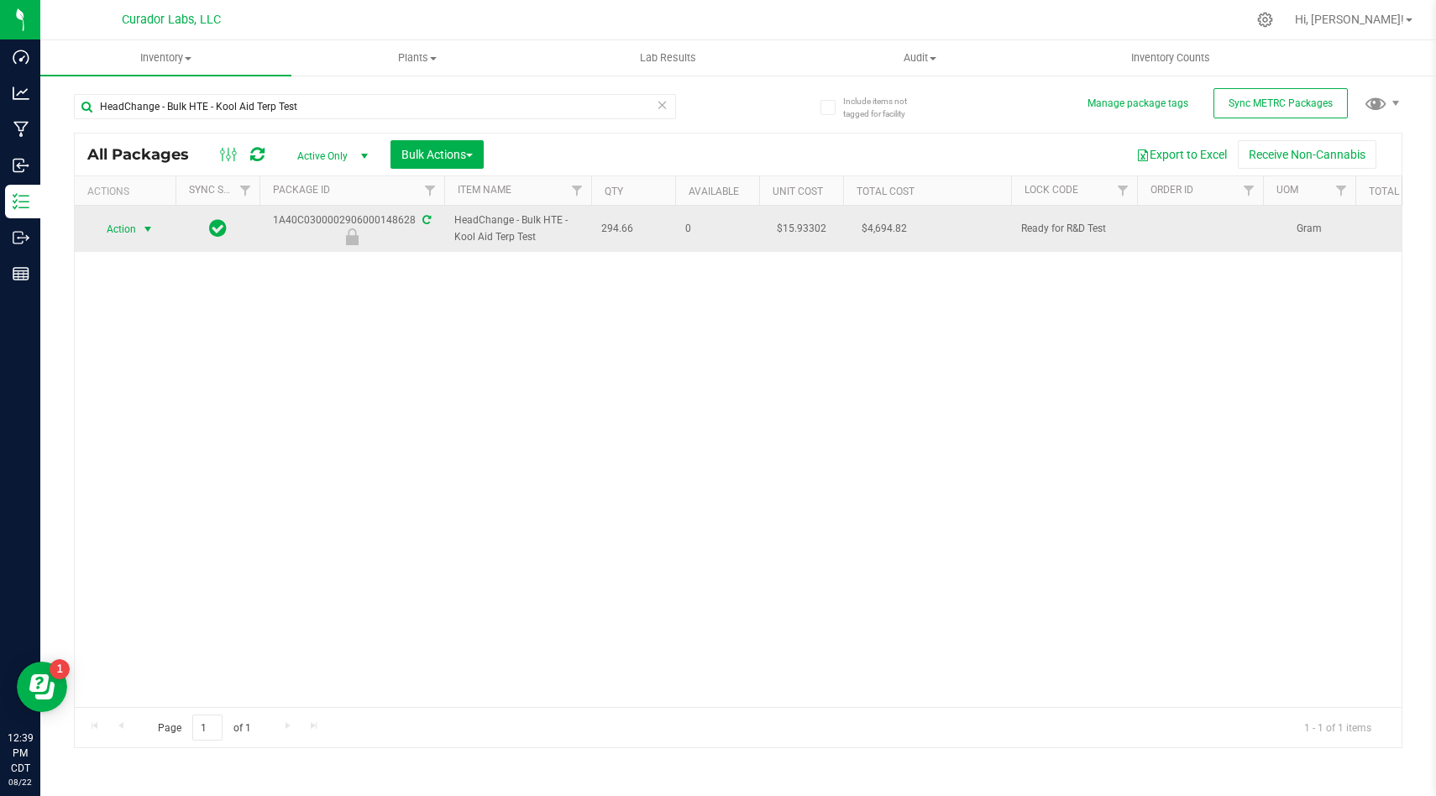
click at [124, 223] on span "Action" at bounding box center [114, 230] width 45 height 24
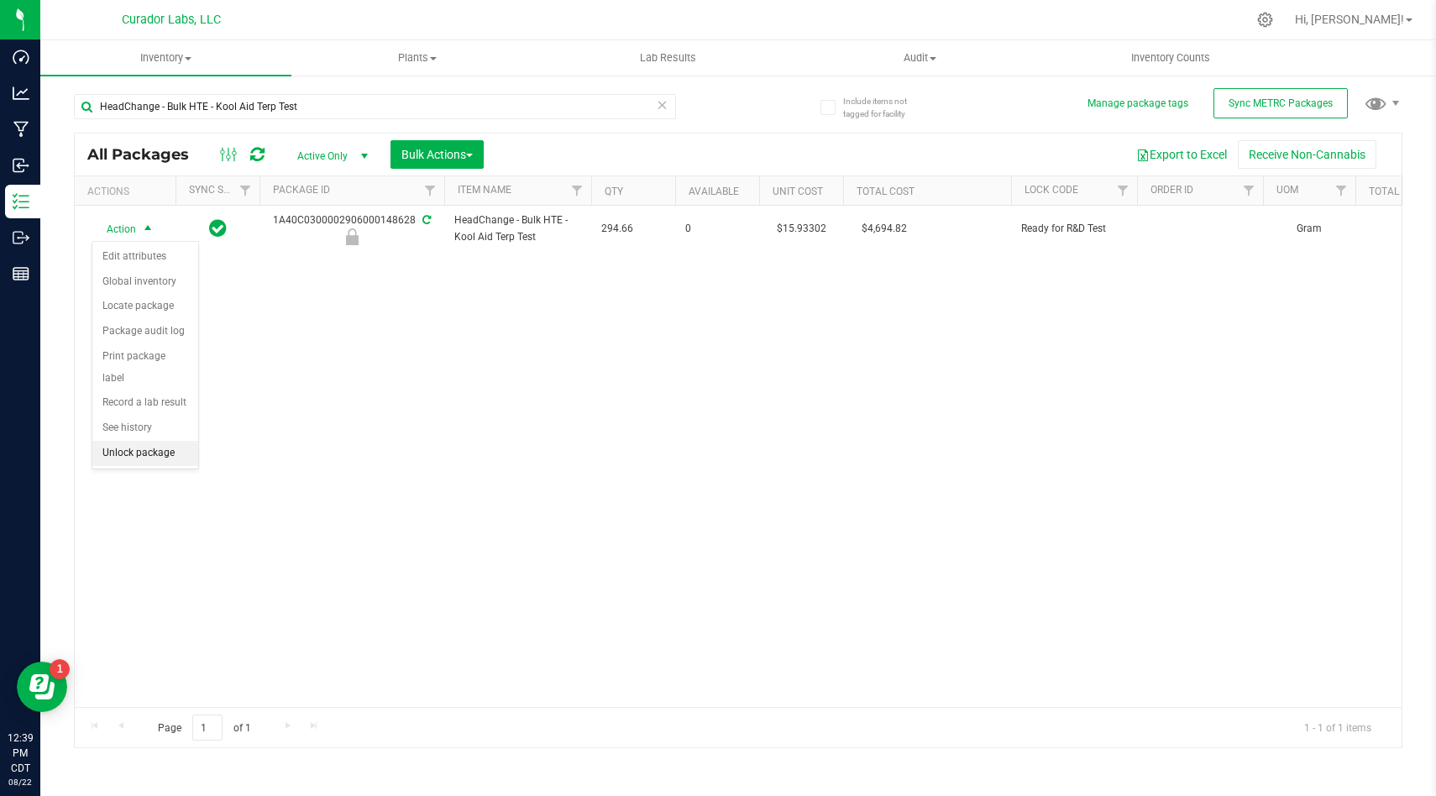
click at [178, 441] on li "Unlock package" at bounding box center [145, 453] width 106 height 25
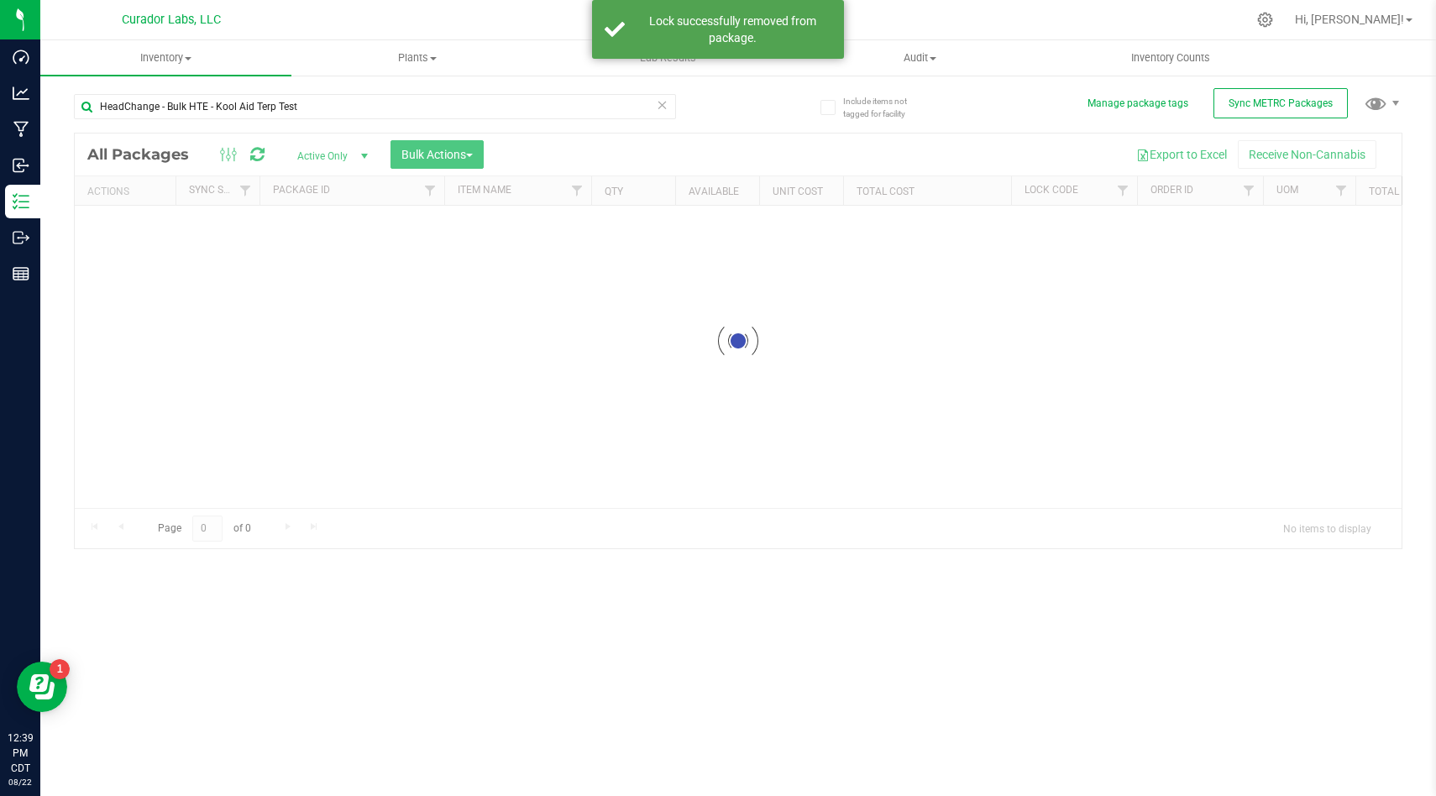
click at [134, 244] on div at bounding box center [738, 341] width 1327 height 415
click at [129, 222] on div at bounding box center [738, 441] width 1327 height 614
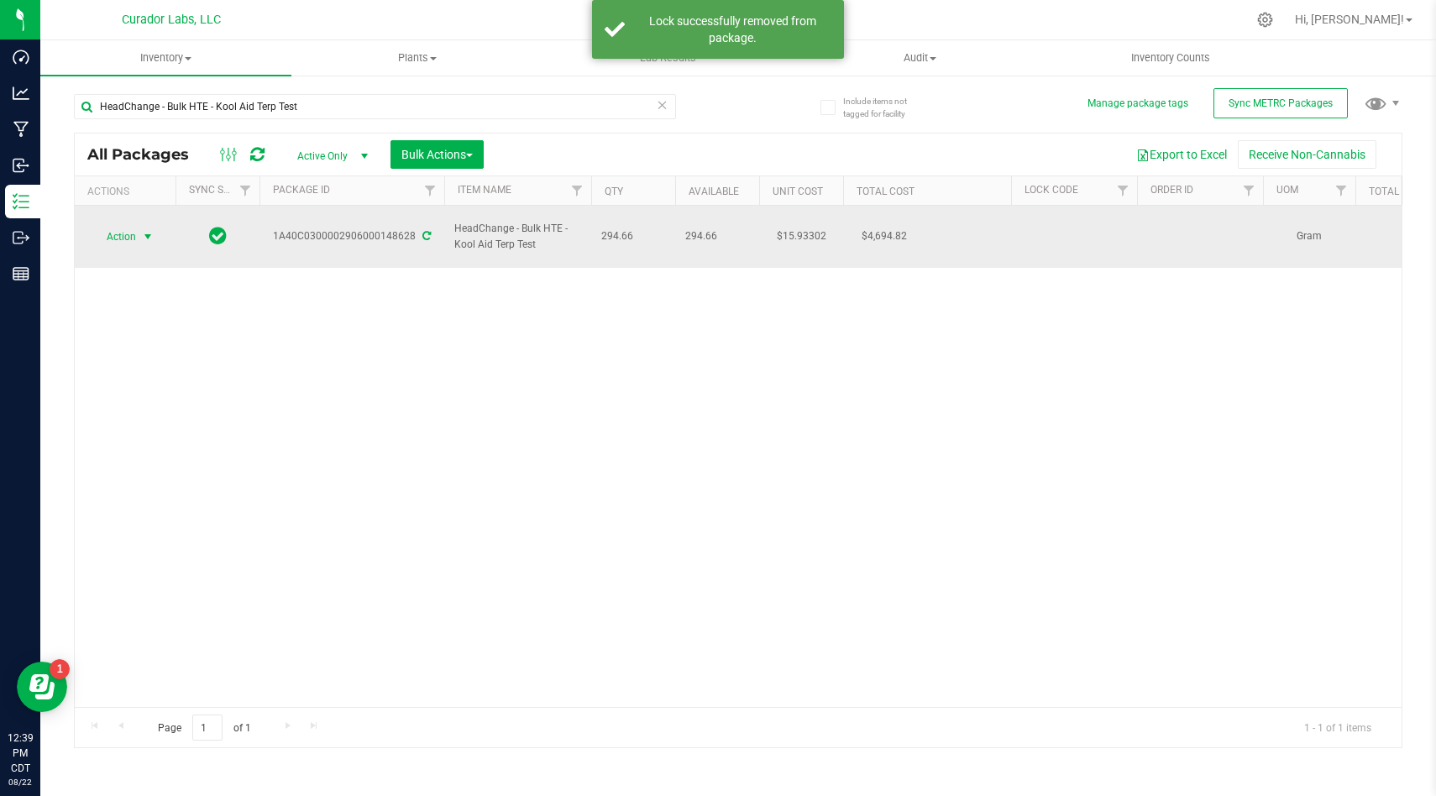
click at [128, 226] on span "Action" at bounding box center [114, 237] width 45 height 24
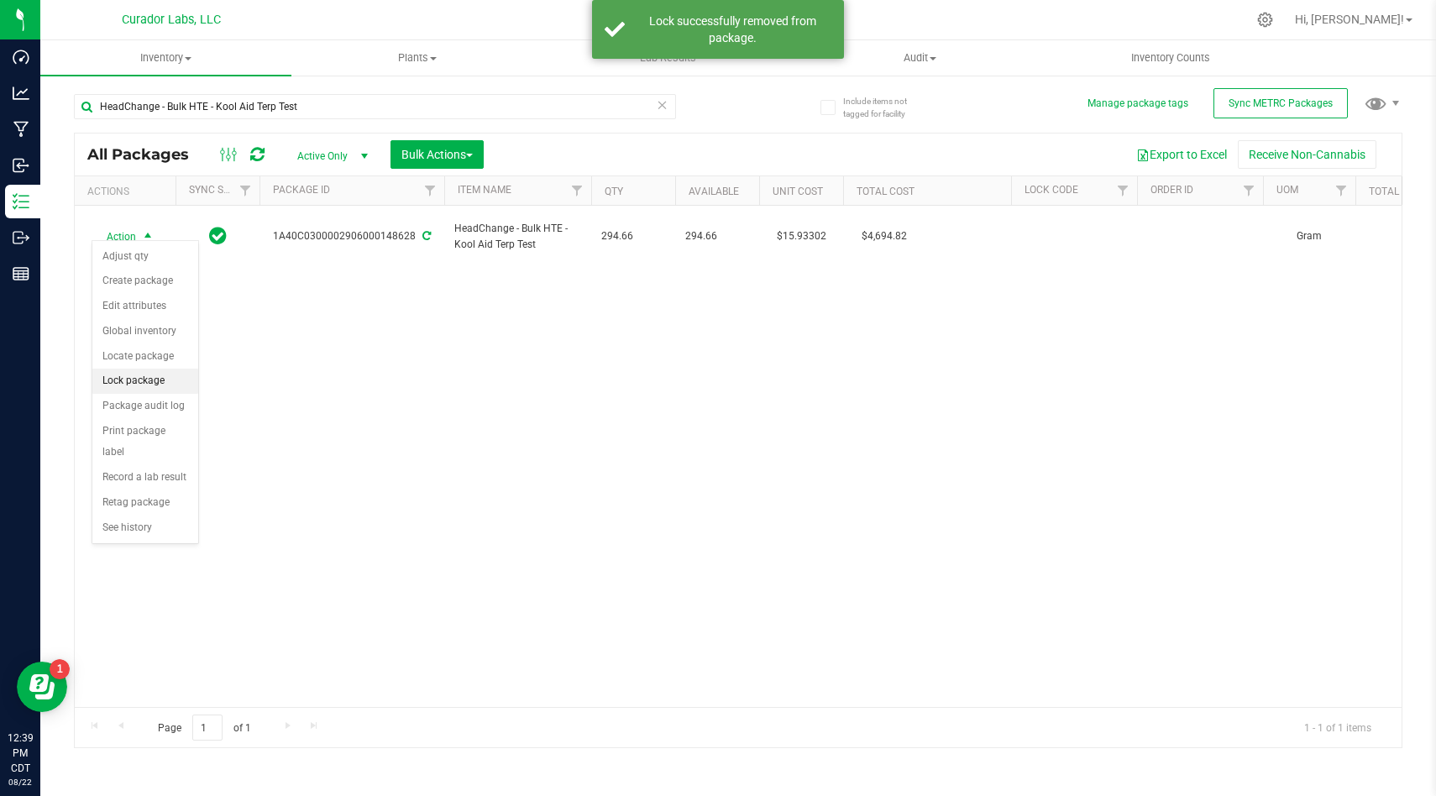
click at [155, 377] on li "Lock package" at bounding box center [145, 381] width 106 height 25
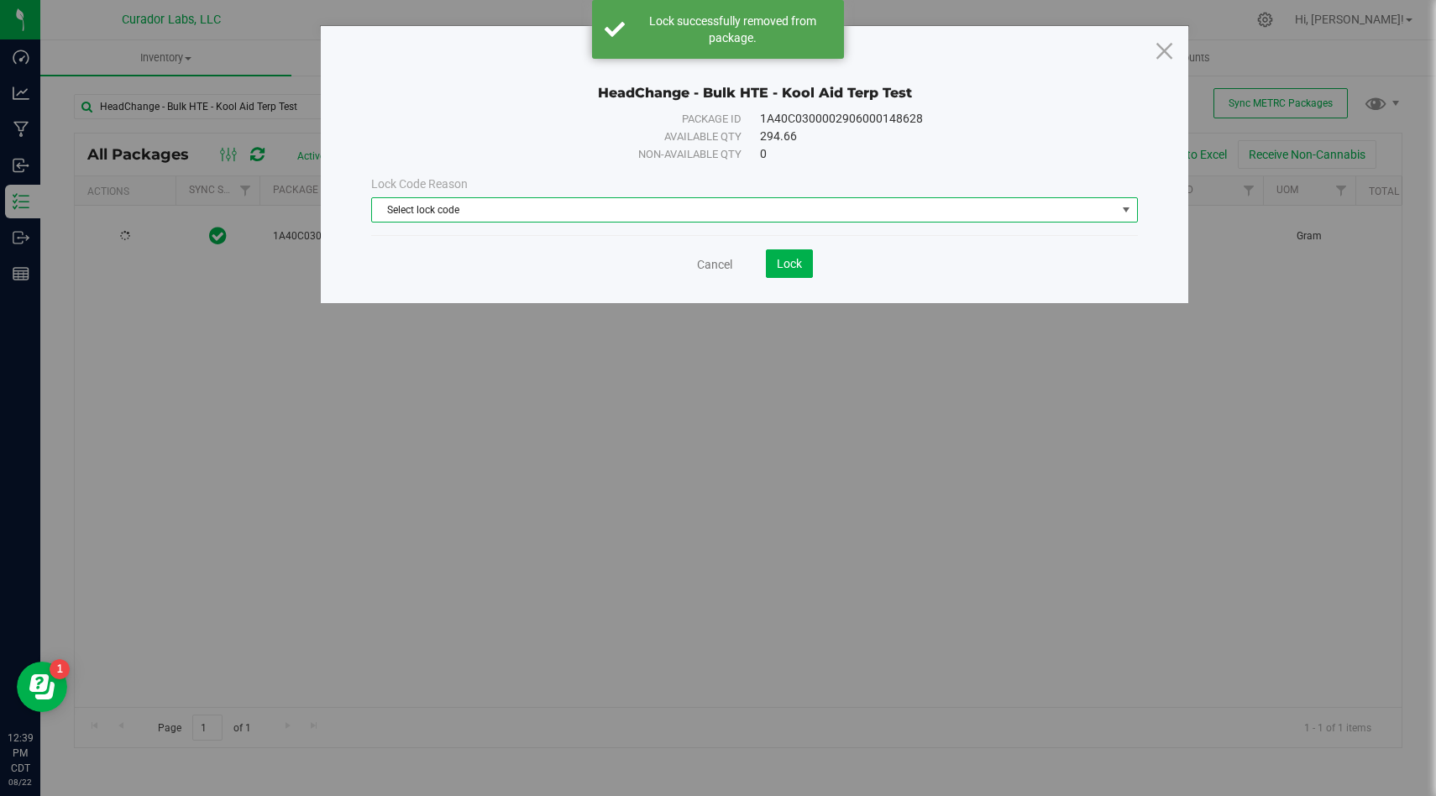
click at [527, 212] on span "Select lock code" at bounding box center [744, 210] width 744 height 24
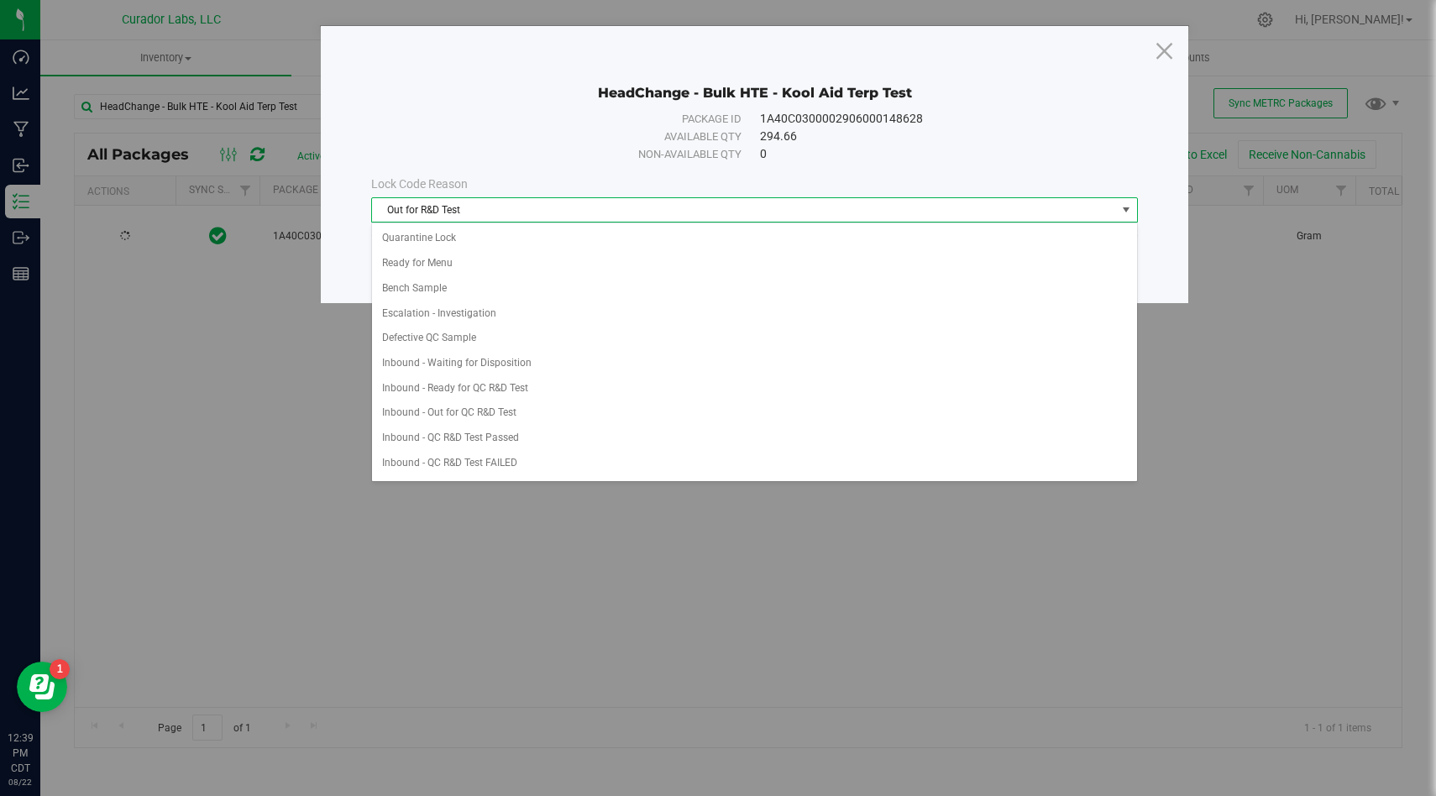
scroll to position [348, 0]
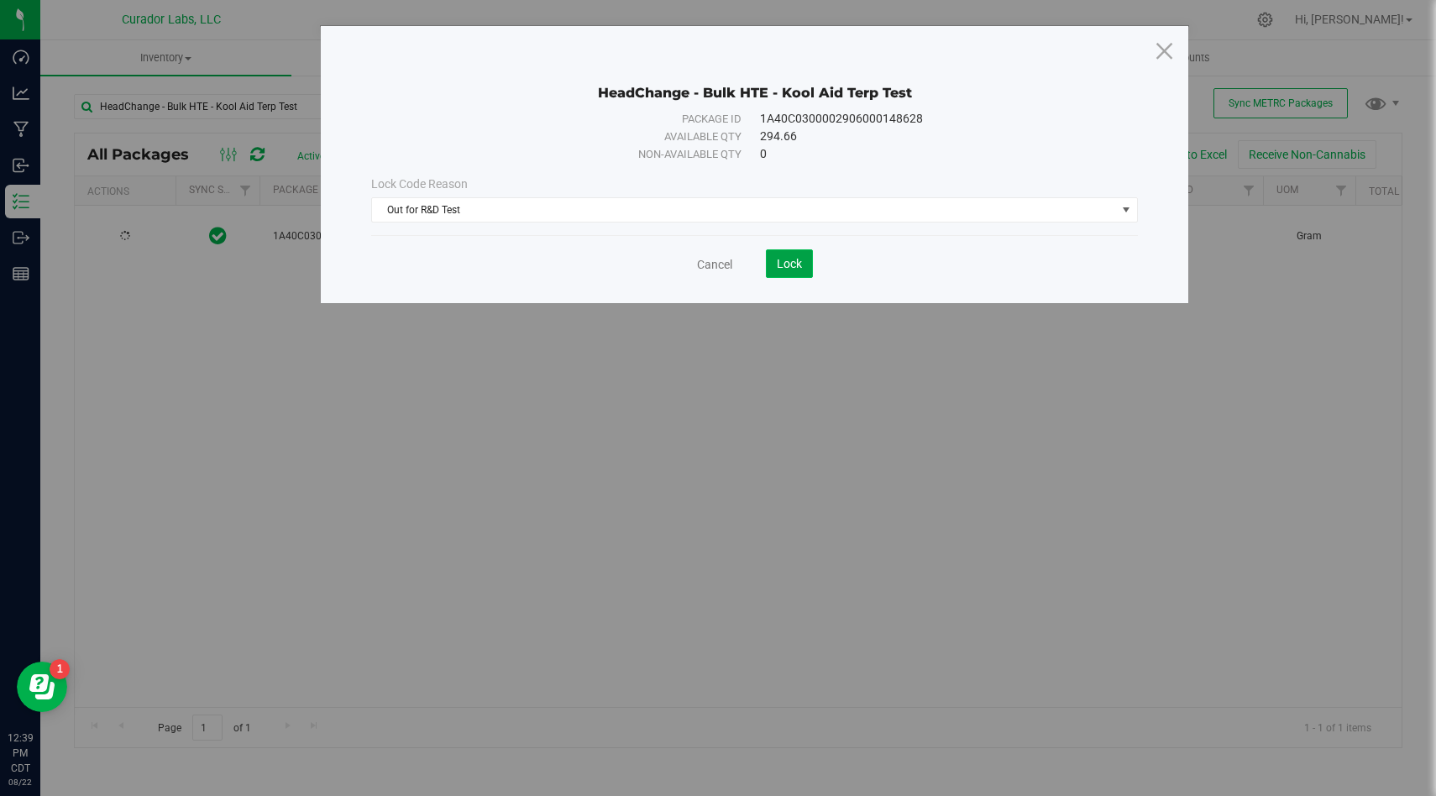
click at [774, 256] on button "Lock" at bounding box center [789, 263] width 47 height 29
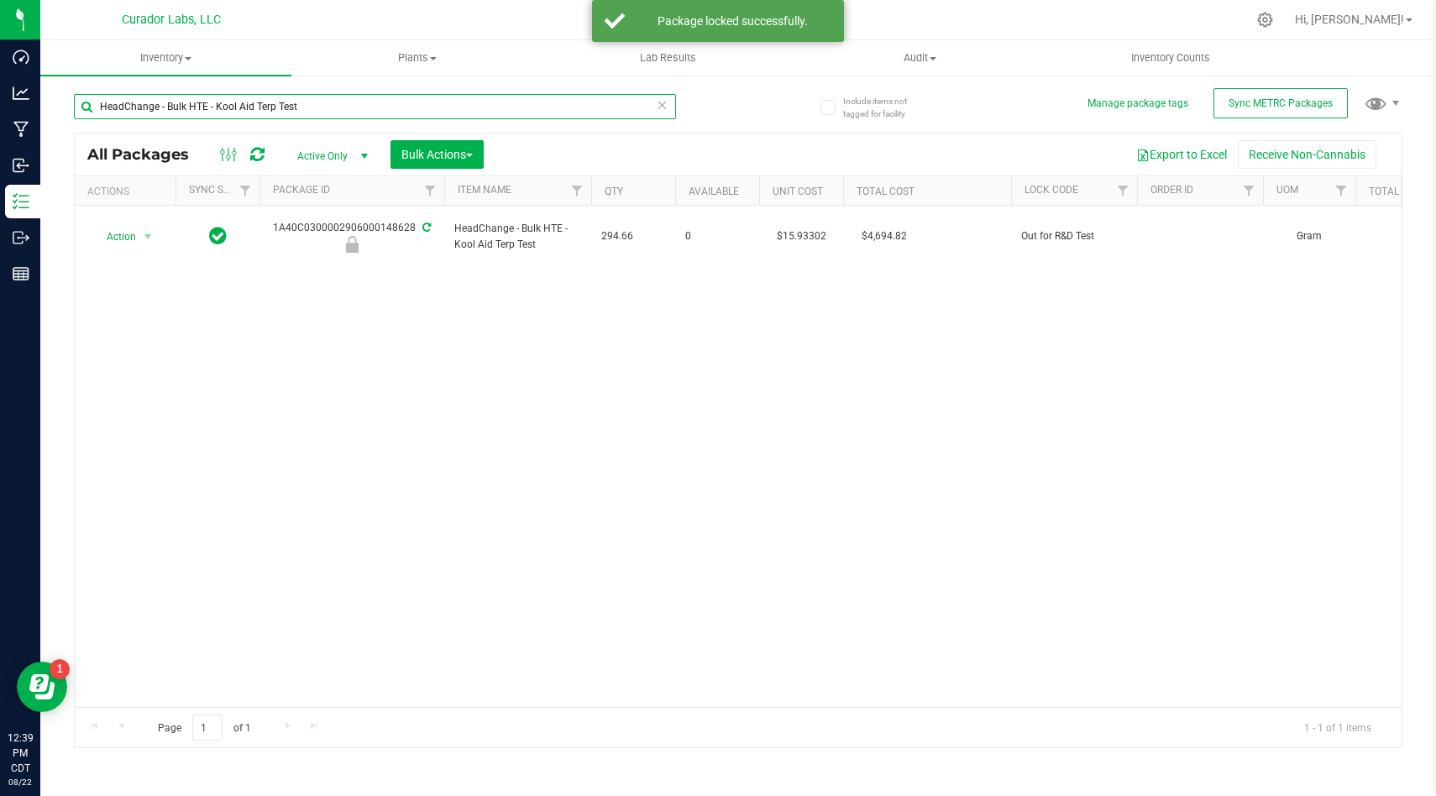
click at [509, 105] on input "HeadChange - Bulk HTE - Kool Aid Terp Test" at bounding box center [375, 106] width 602 height 25
paste input "Diesel Weasel"
type input "HeadChange - Bulk HTE - Diesel Weasel"
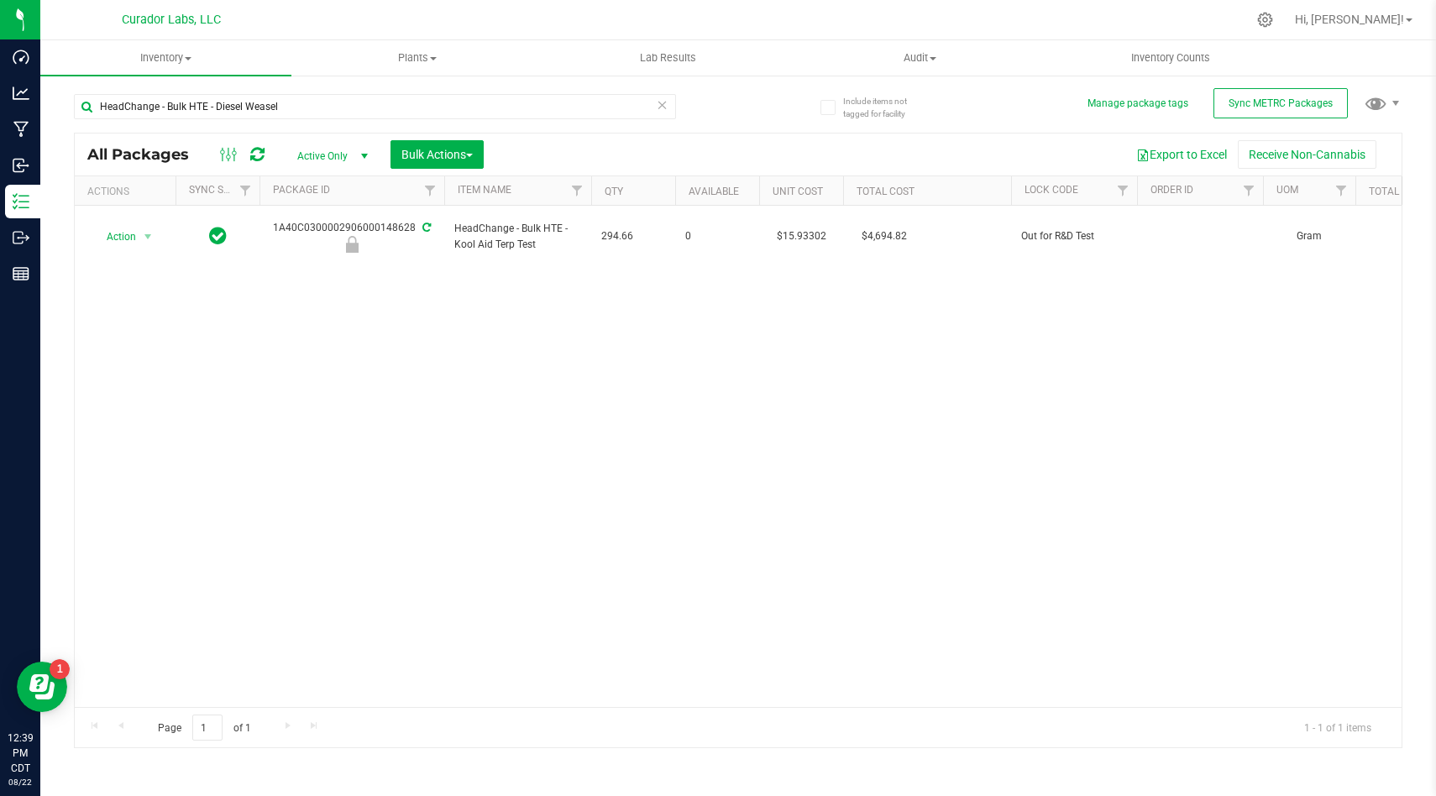
click at [648, 349] on div "Action Action Edit attributes Global inventory Locate package Package audit log…" at bounding box center [738, 456] width 1327 height 501
drag, startPoint x: 211, startPoint y: 270, endPoint x: 140, endPoint y: 228, distance: 82.1
click at [140, 228] on div "Action Action Edit attributes Global inventory Locate package Package audit log…" at bounding box center [125, 230] width 81 height 24
click at [140, 228] on span "select" at bounding box center [148, 230] width 21 height 24
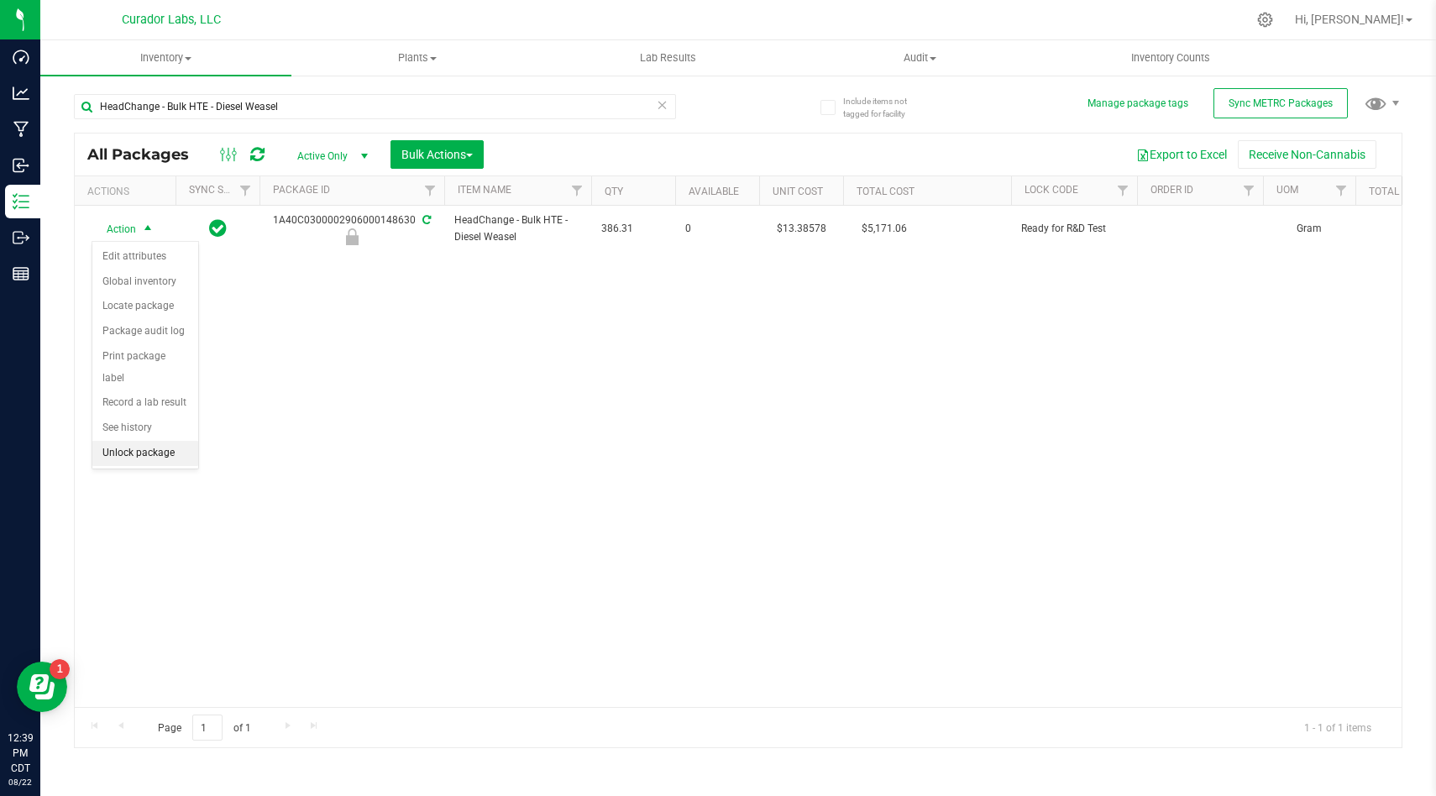
click at [150, 441] on li "Unlock package" at bounding box center [145, 453] width 106 height 25
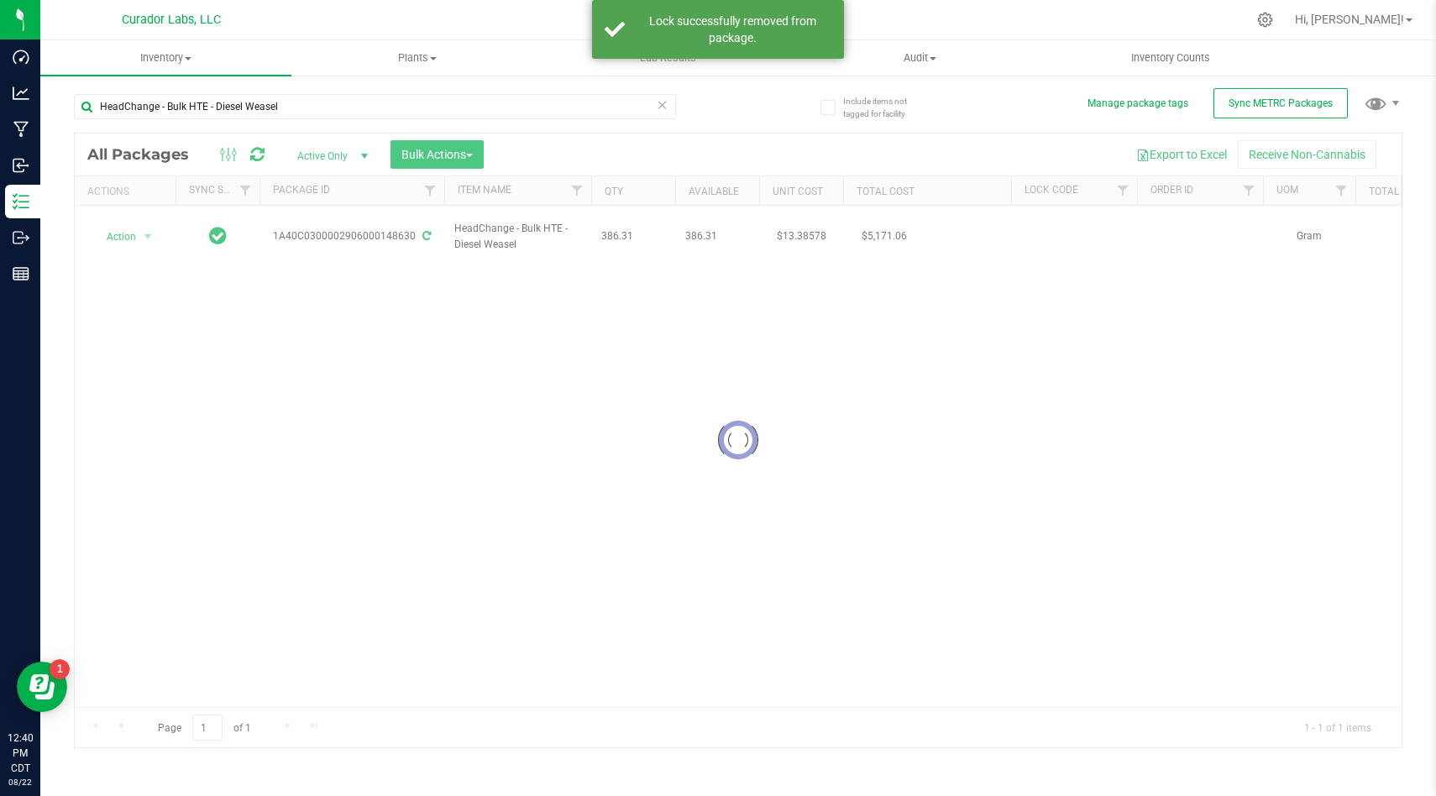
click at [136, 229] on div at bounding box center [738, 441] width 1327 height 614
click at [136, 229] on span "Action" at bounding box center [114, 237] width 45 height 24
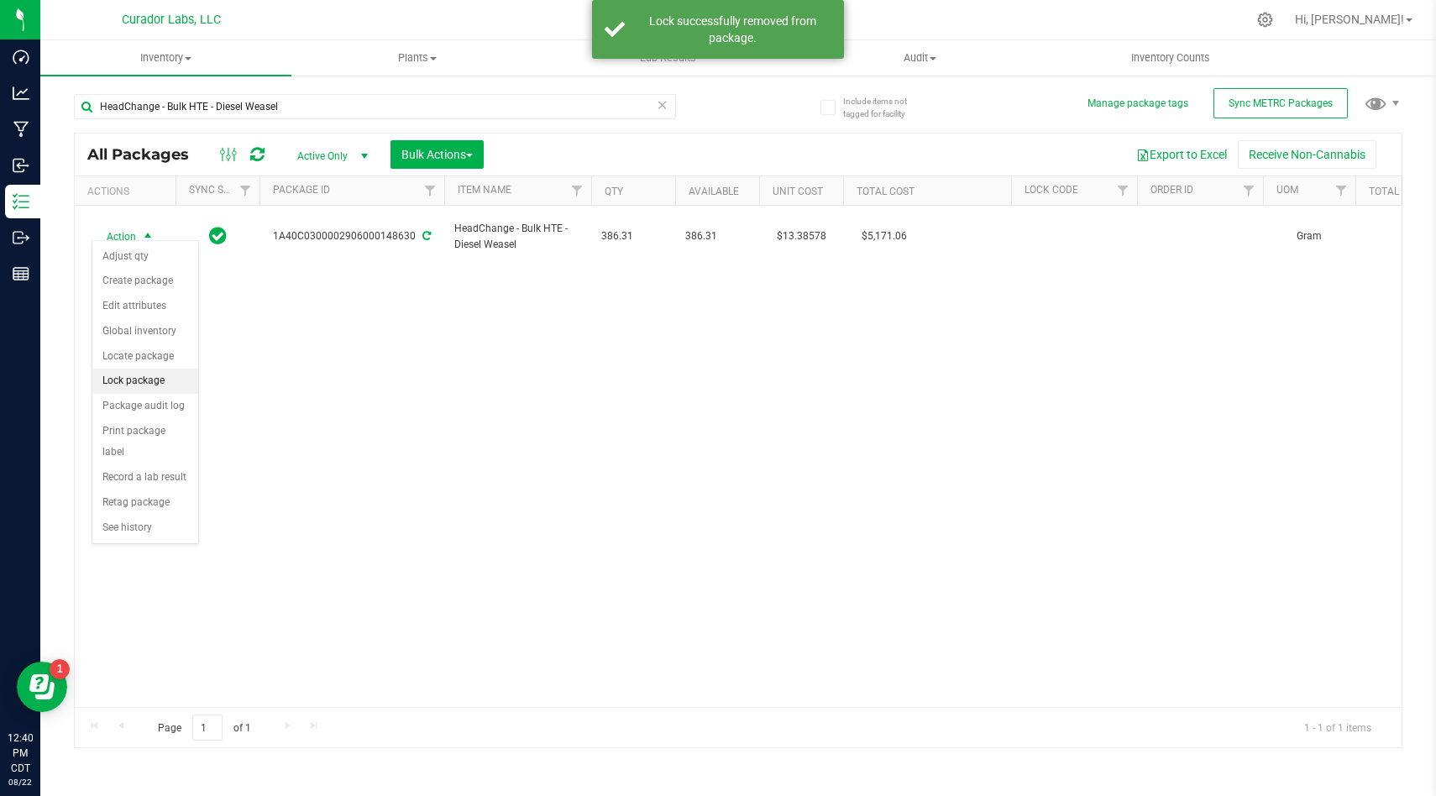
click at [139, 388] on li "Lock package" at bounding box center [145, 381] width 106 height 25
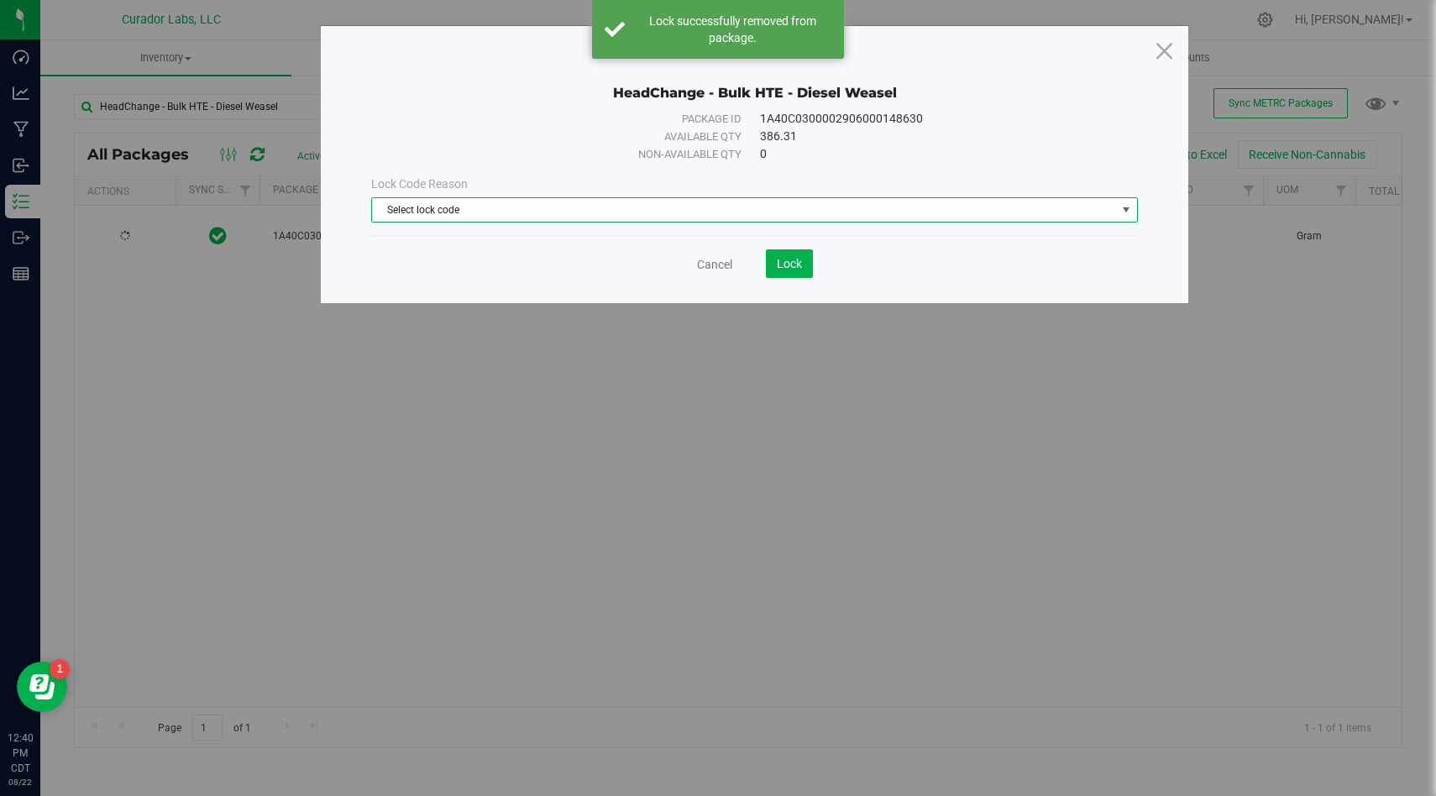
click at [435, 207] on span "Select lock code" at bounding box center [744, 210] width 744 height 24
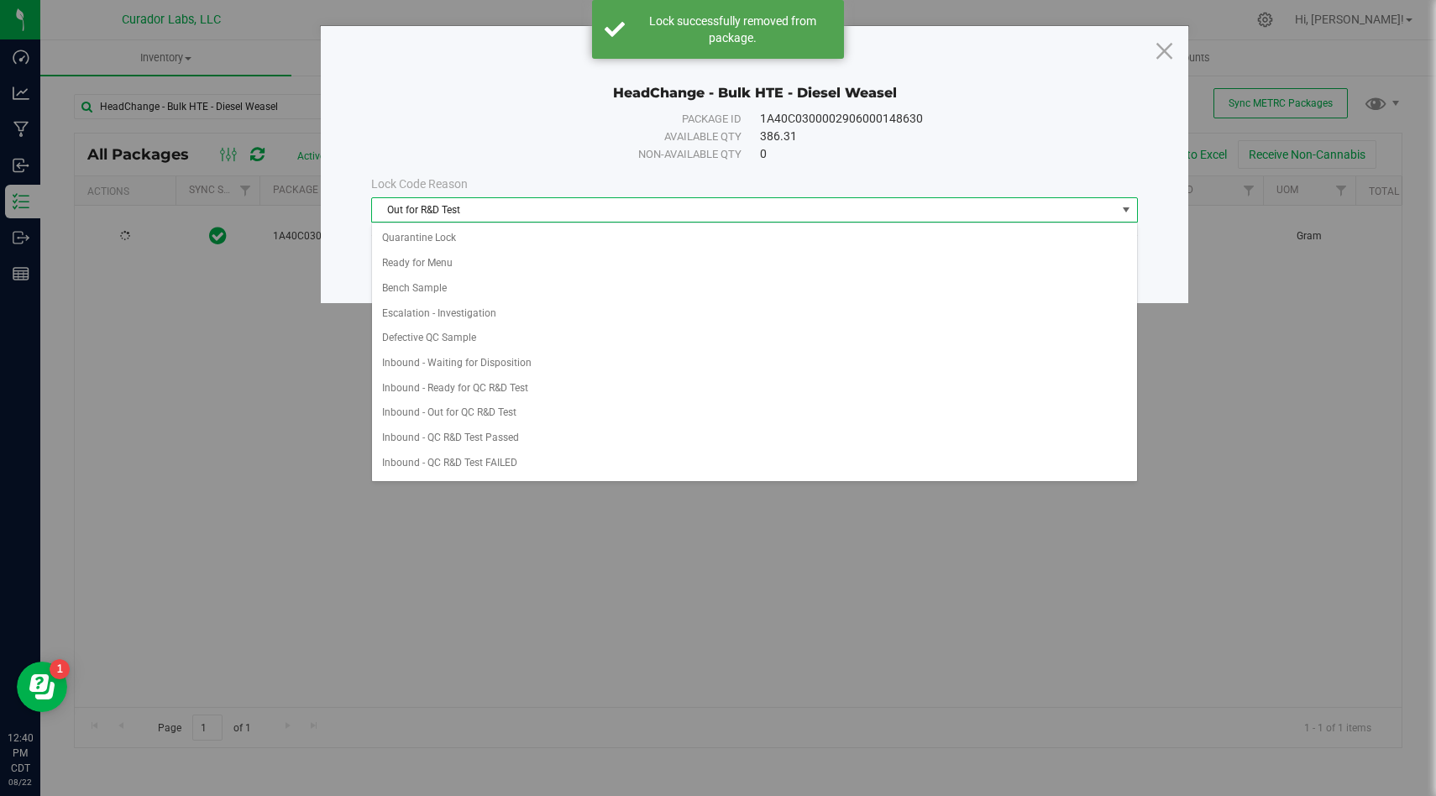
scroll to position [348, 0]
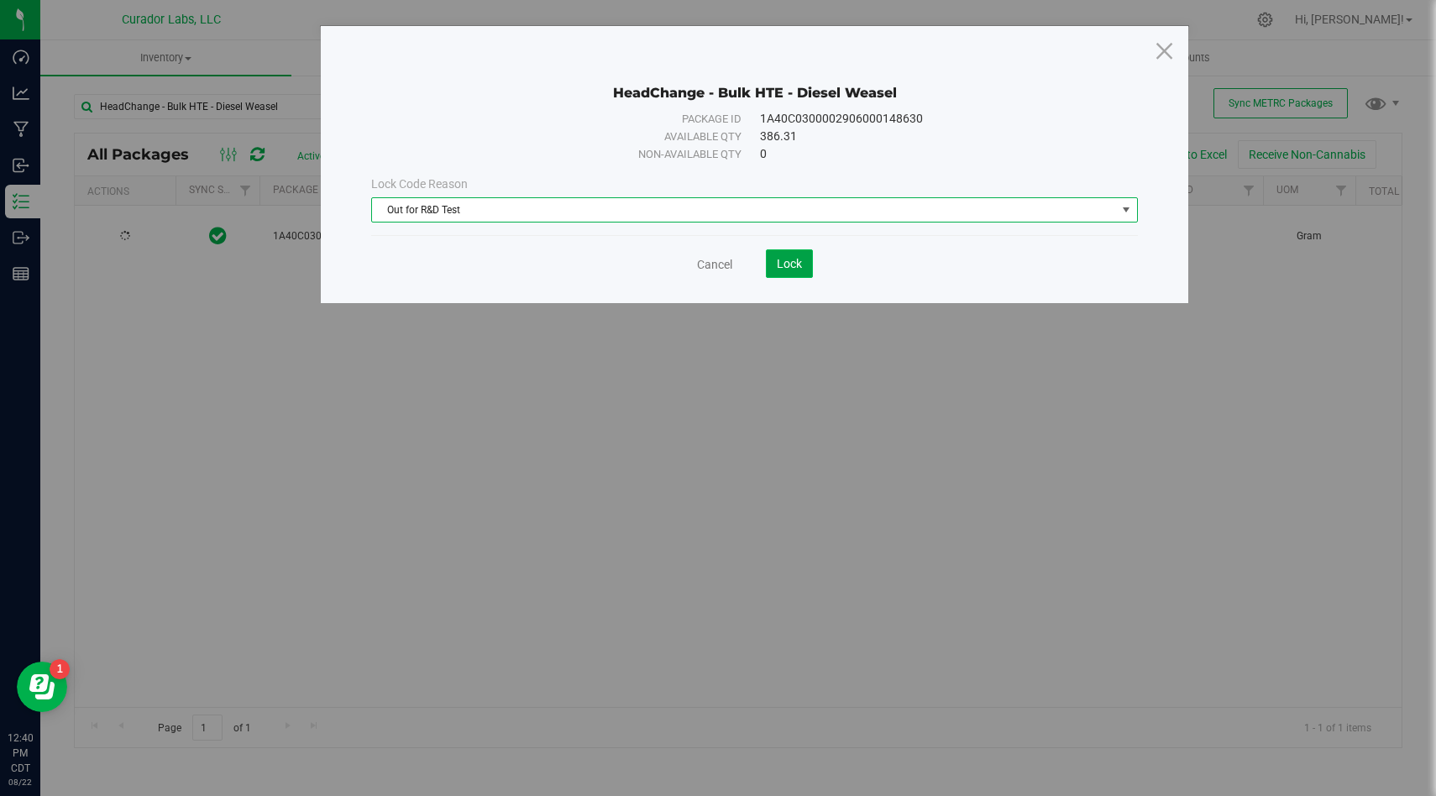
click at [792, 259] on span "Lock" at bounding box center [789, 263] width 25 height 13
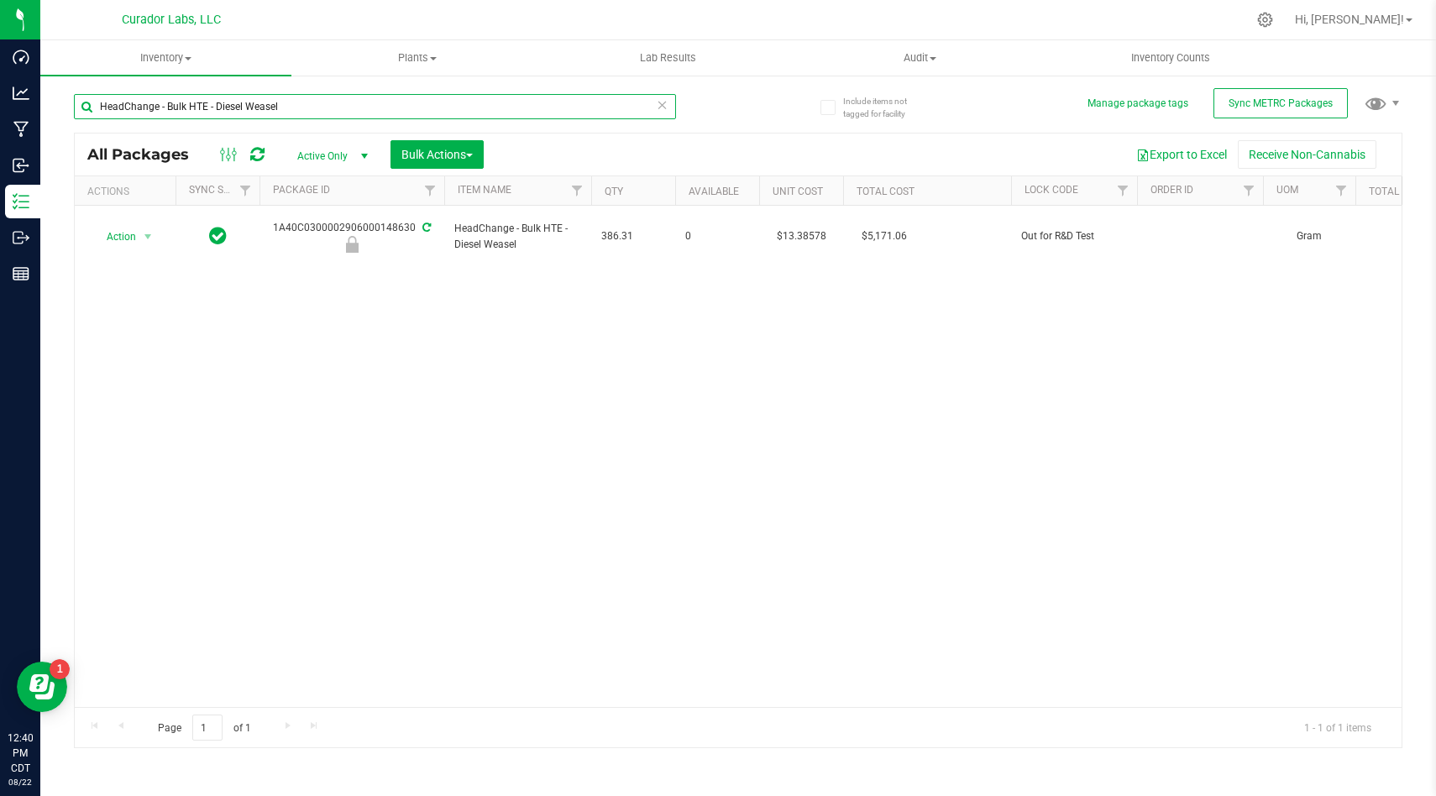
click at [468, 105] on input "HeadChange - Bulk HTE - Diesel Weasel" at bounding box center [375, 106] width 602 height 25
click at [404, 116] on input "HeadChange - Bulk HTE - Diesel Weasel" at bounding box center [375, 106] width 602 height 25
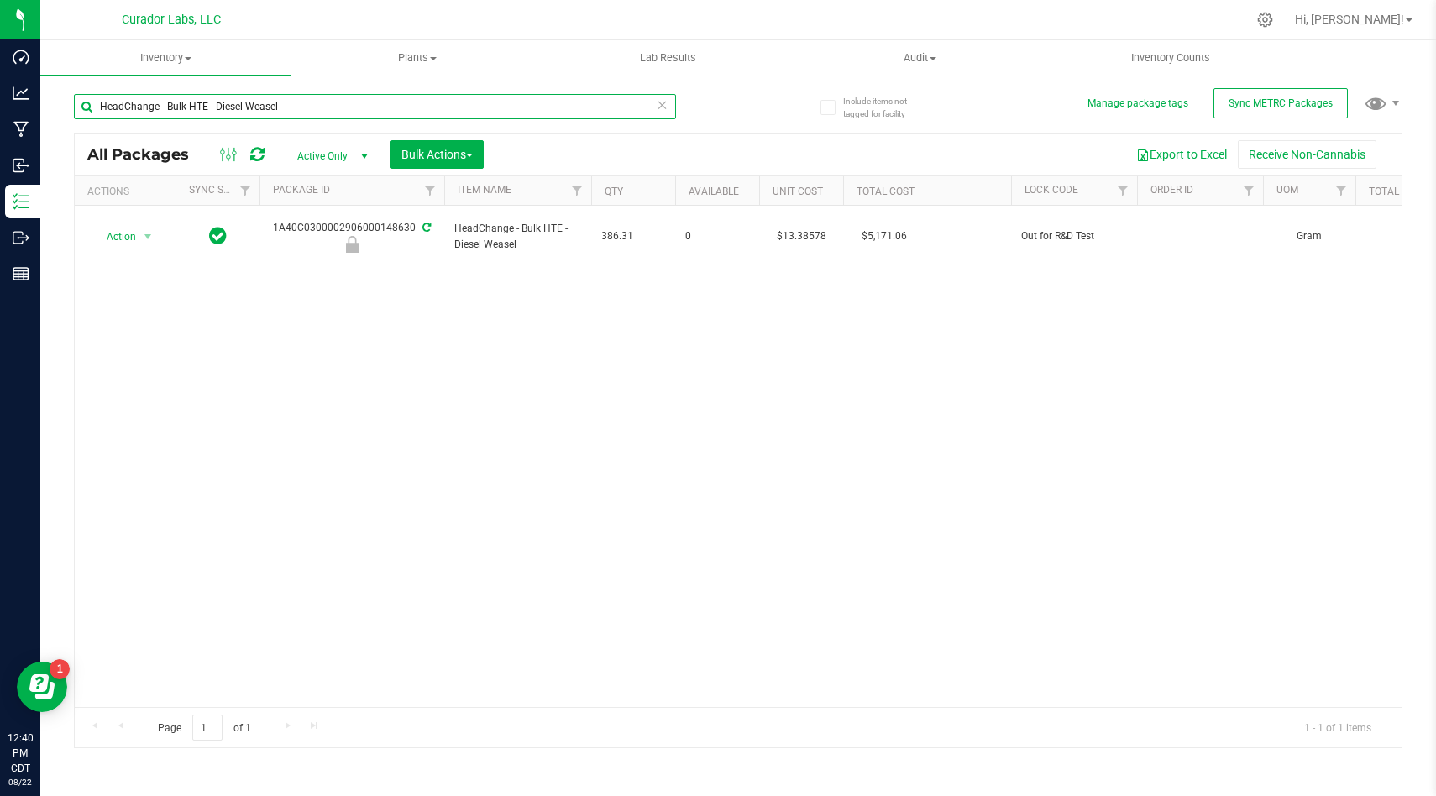
paste input "Live Badder"
type input "HeadChange - Bulk Live Badder - Diesel Weasel"
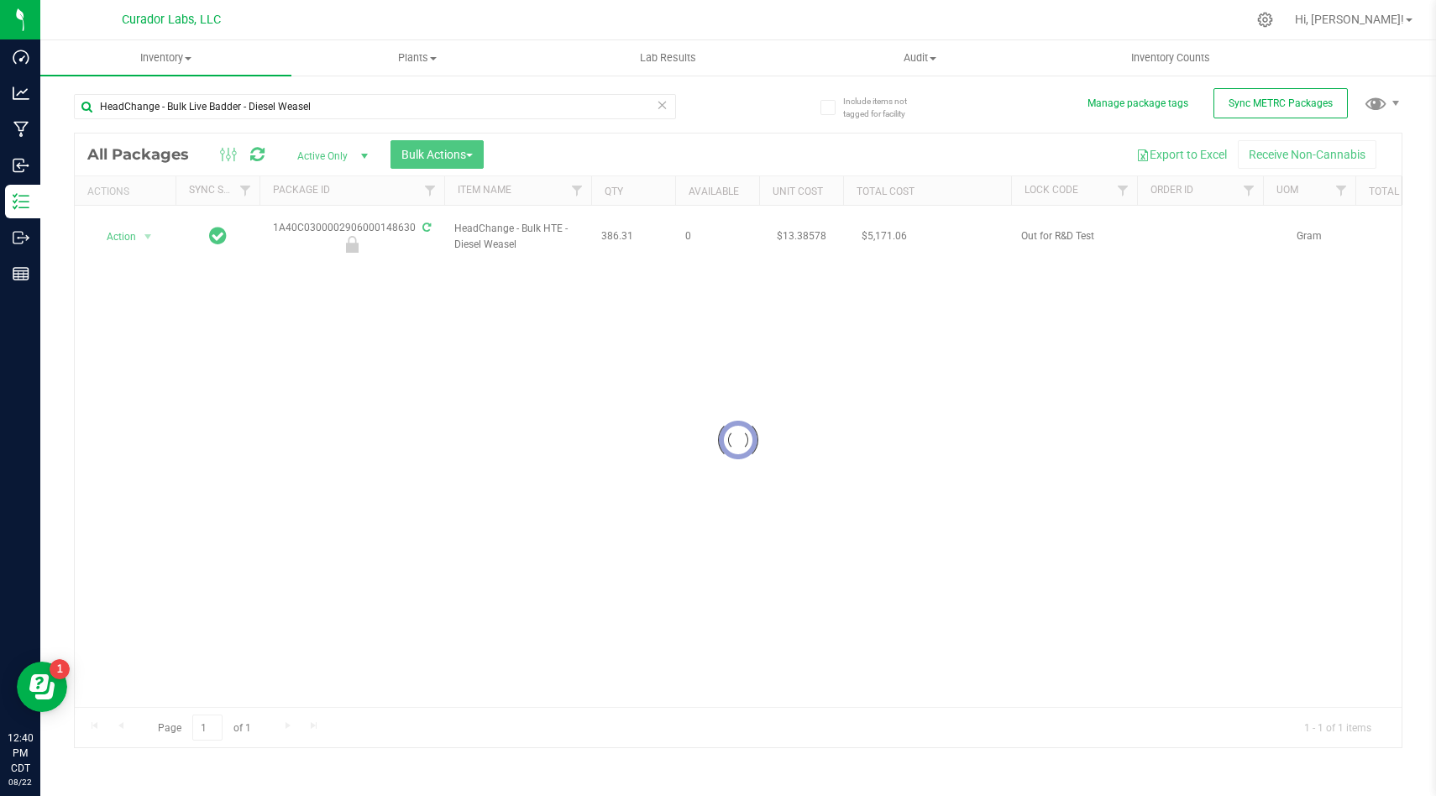
click at [261, 418] on div at bounding box center [738, 441] width 1327 height 614
click at [137, 234] on div at bounding box center [738, 441] width 1327 height 614
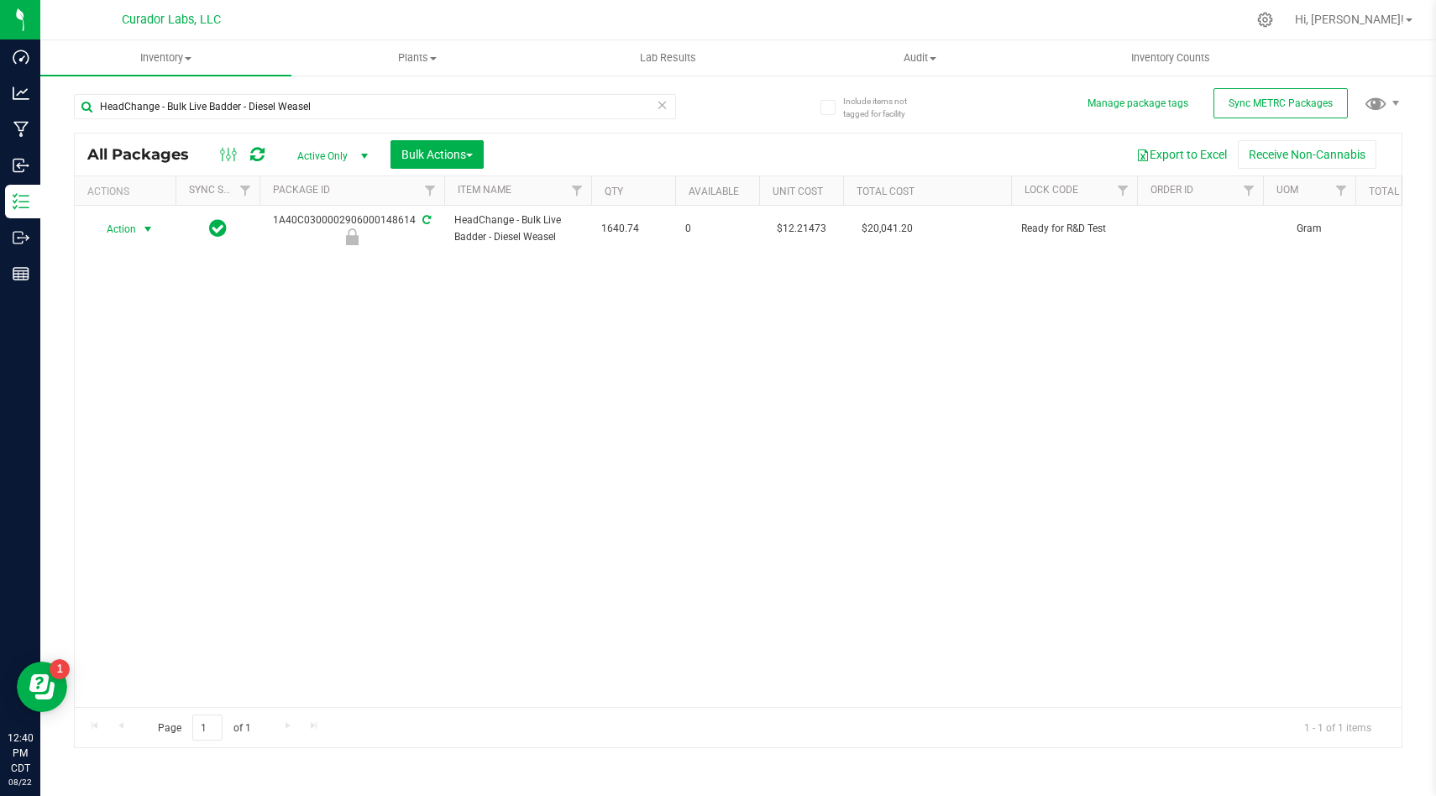
click at [138, 234] on span "select" at bounding box center [148, 230] width 21 height 24
click at [139, 441] on li "Unlock package" at bounding box center [145, 453] width 106 height 25
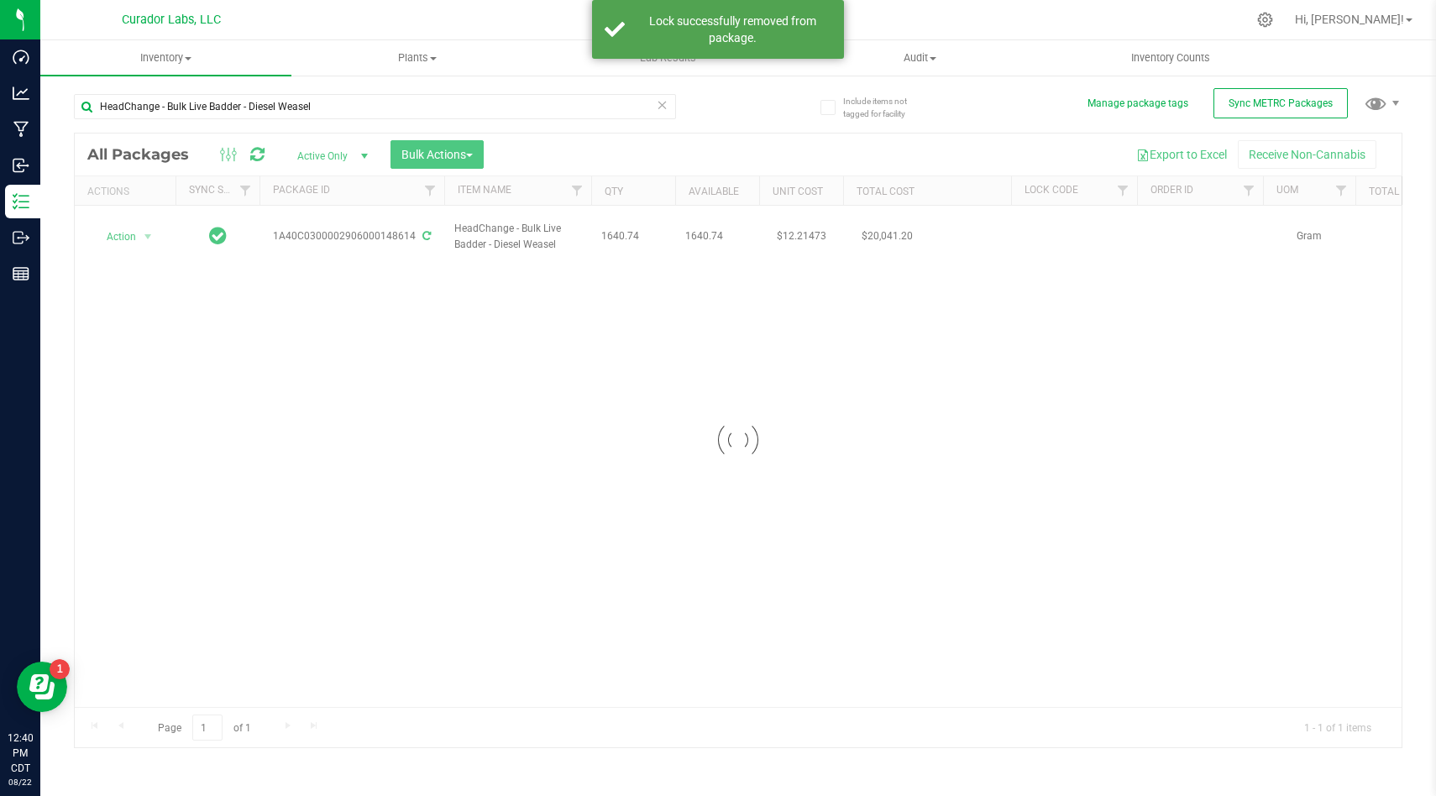
click at [122, 232] on div at bounding box center [738, 441] width 1327 height 614
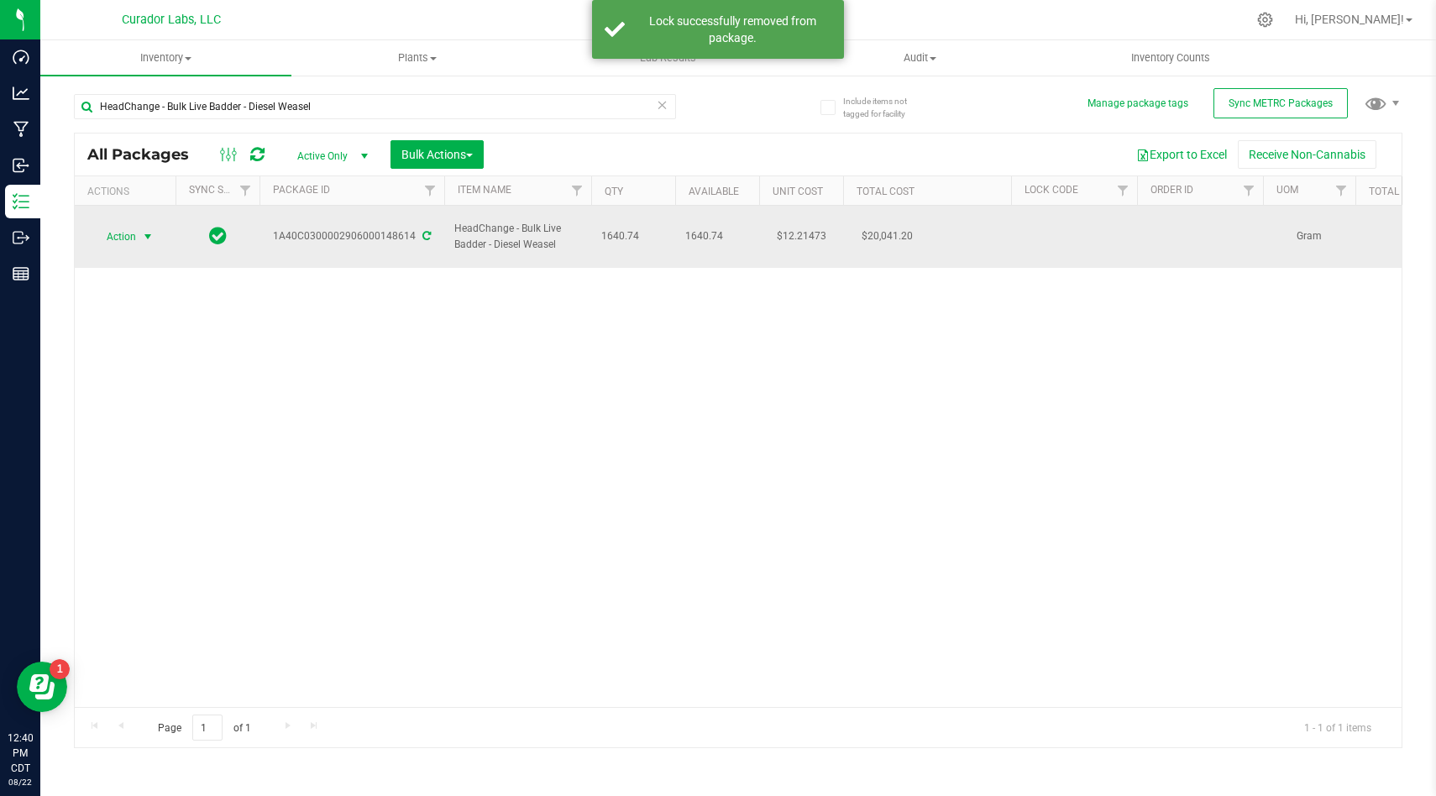
click at [124, 232] on span "Action" at bounding box center [114, 237] width 45 height 24
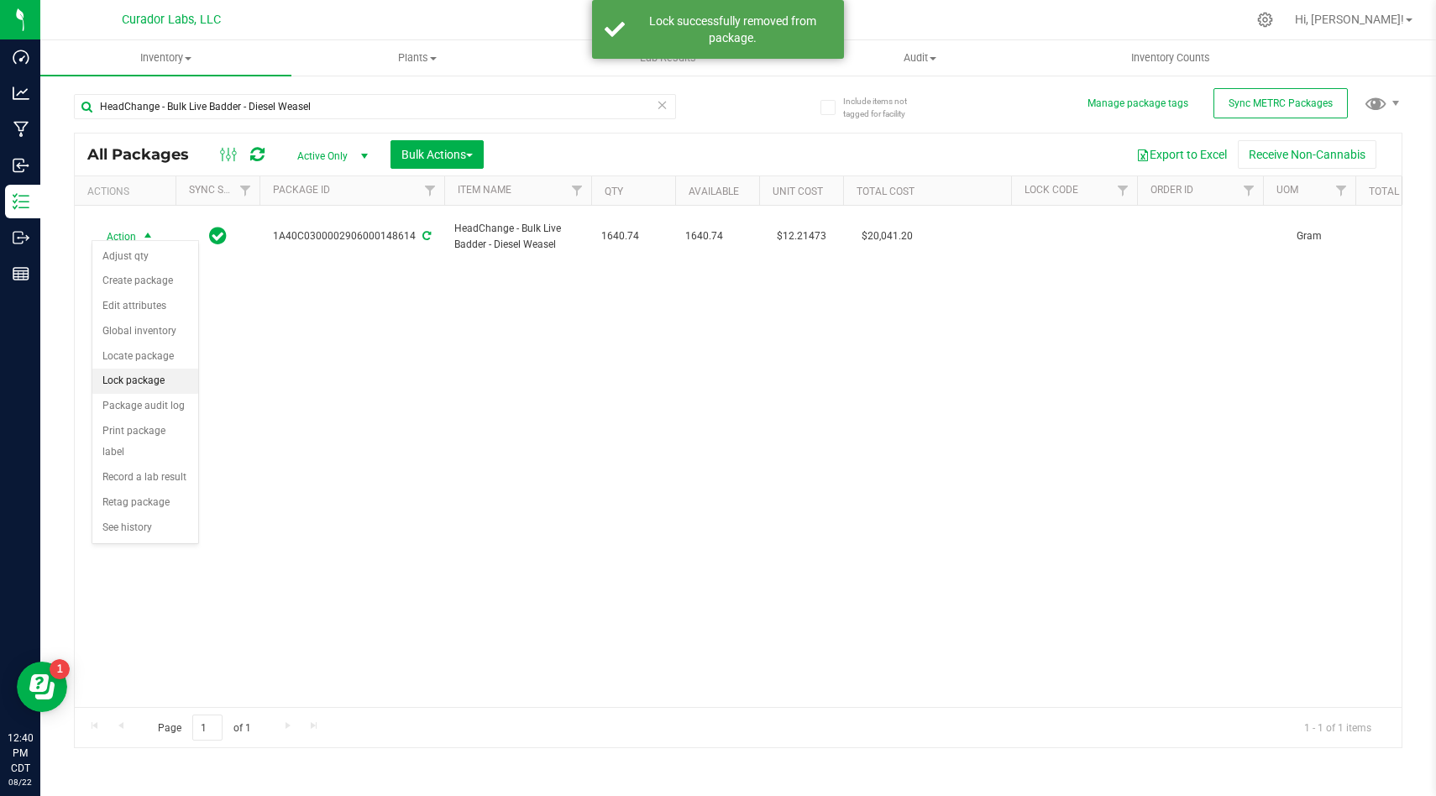
click at [147, 383] on li "Lock package" at bounding box center [145, 381] width 106 height 25
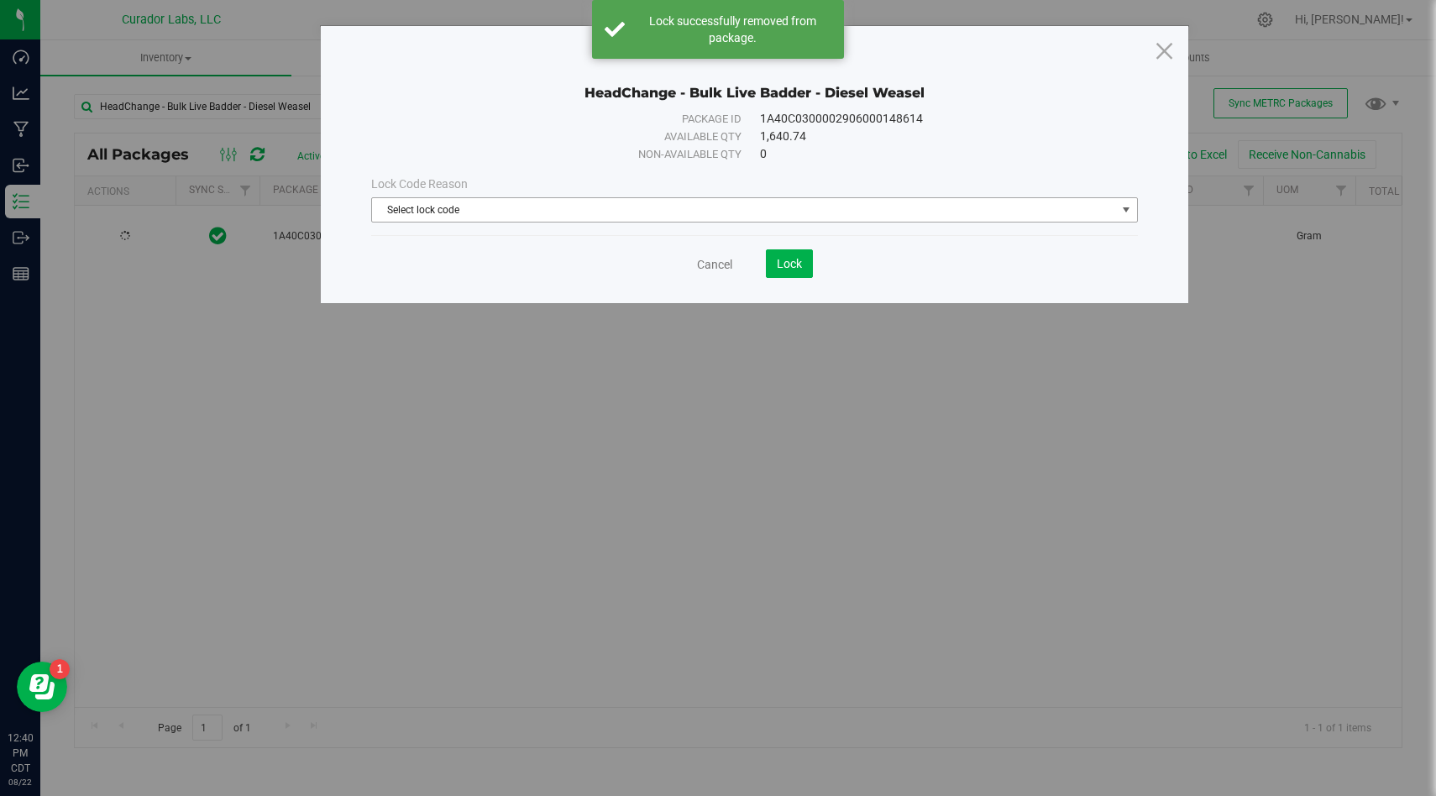
click at [448, 206] on span "Select lock code" at bounding box center [744, 210] width 744 height 24
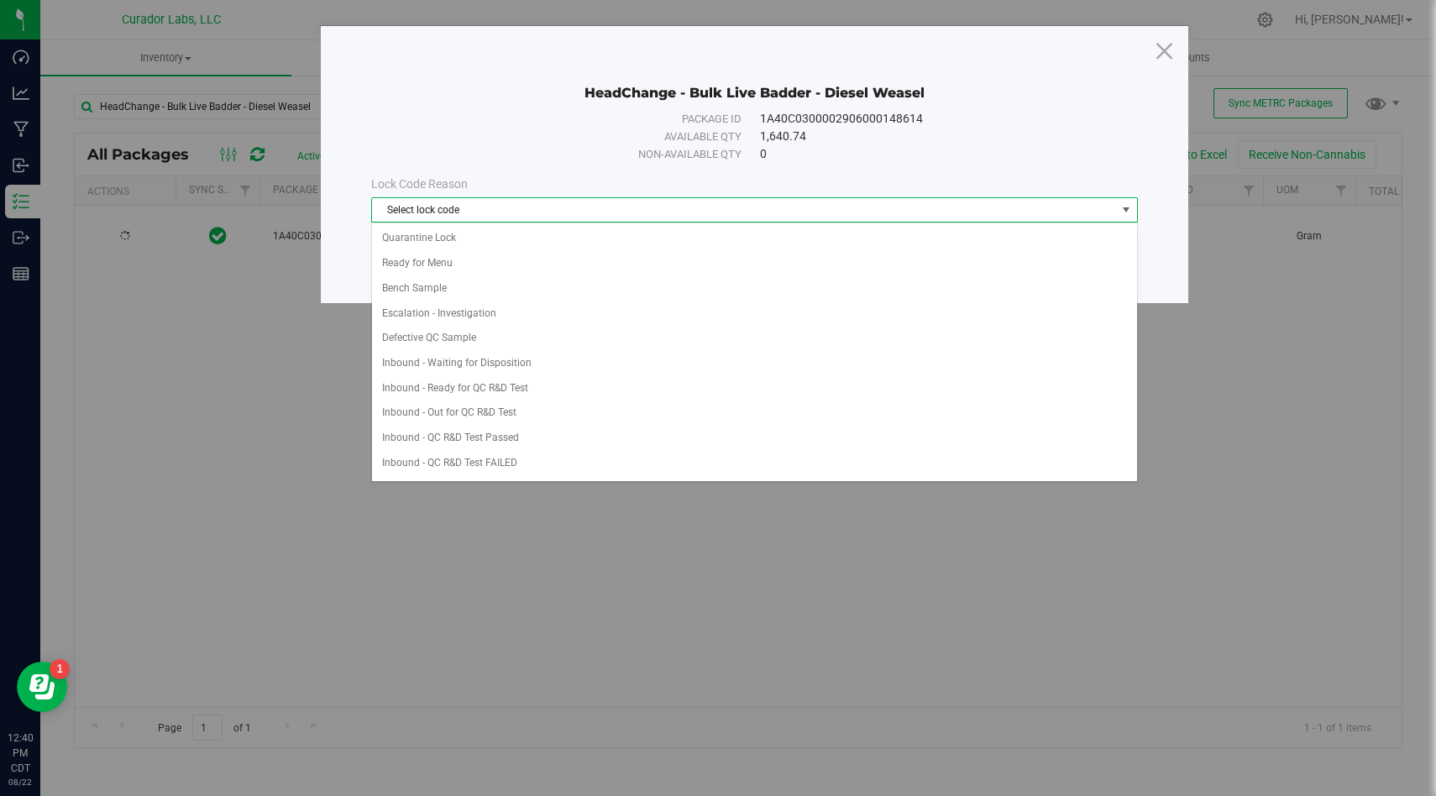
scroll to position [348, 0]
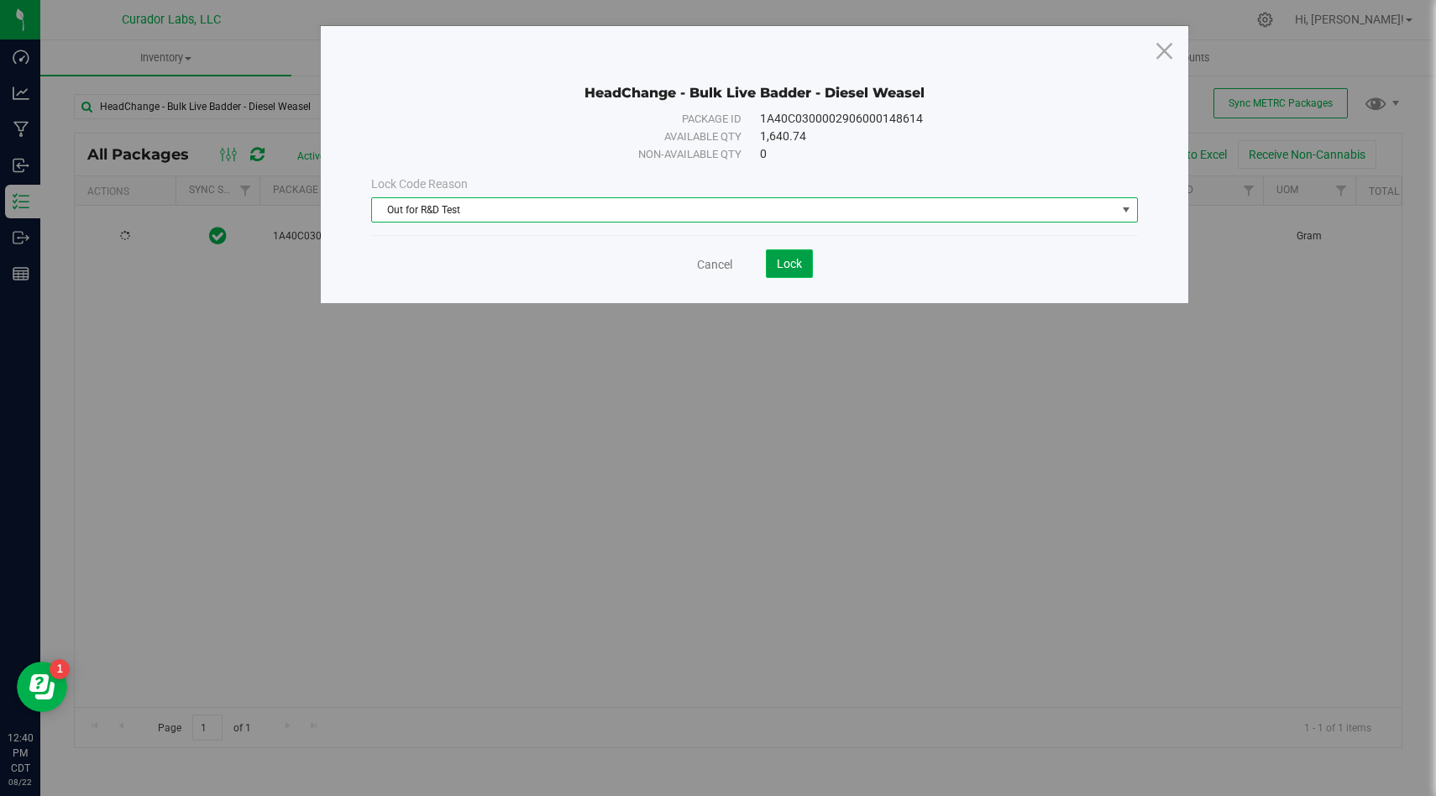
click at [791, 259] on span "Lock" at bounding box center [789, 263] width 25 height 13
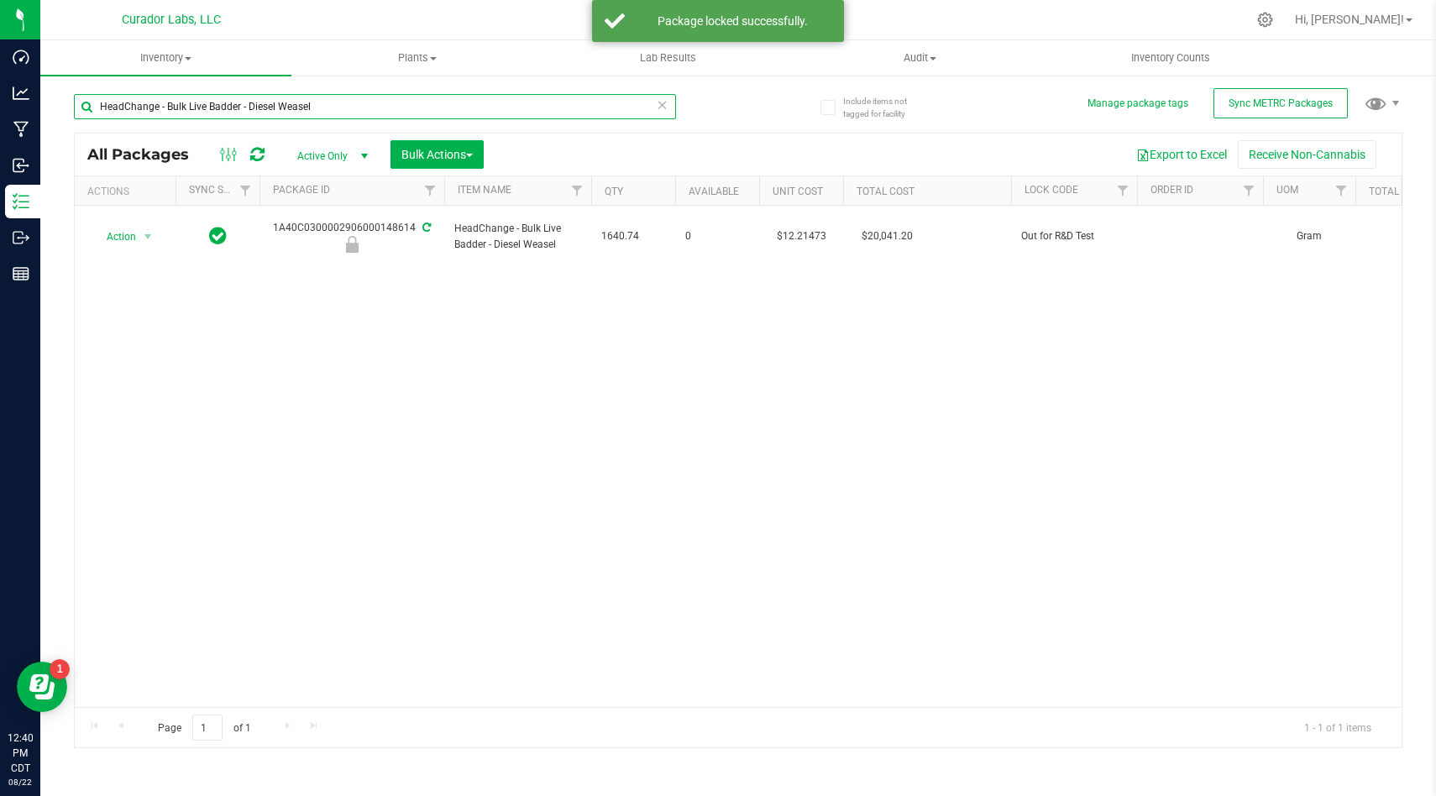
click at [442, 111] on input "HeadChange - Bulk Live Badder - Diesel Weasel" at bounding box center [375, 106] width 602 height 25
paste input "SafeBet - Bulk Pre Roll Water Hash - Blend"
type input "SafeBet - Bulk Pre Roll Water Hash - Blend"
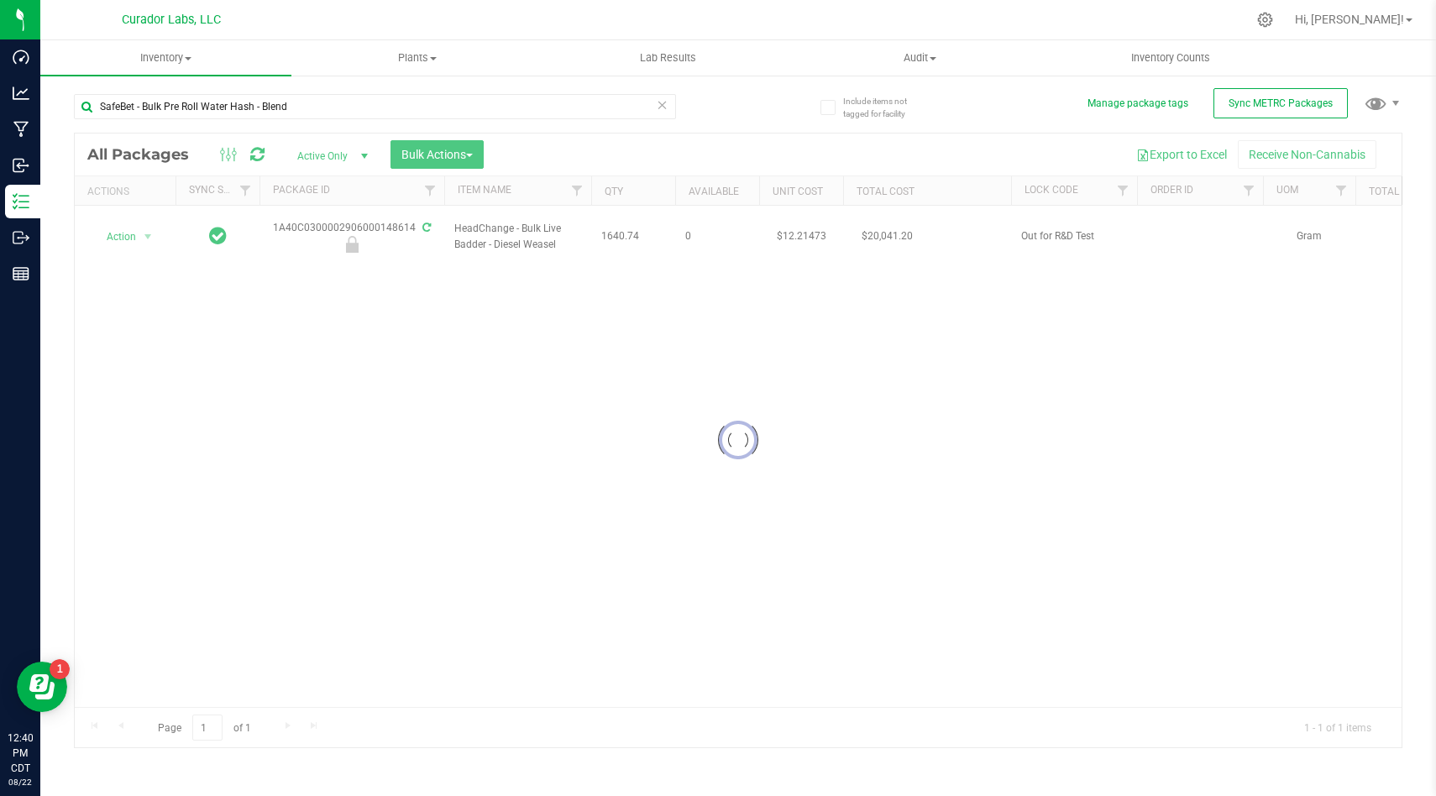
click at [439, 322] on div at bounding box center [738, 441] width 1327 height 614
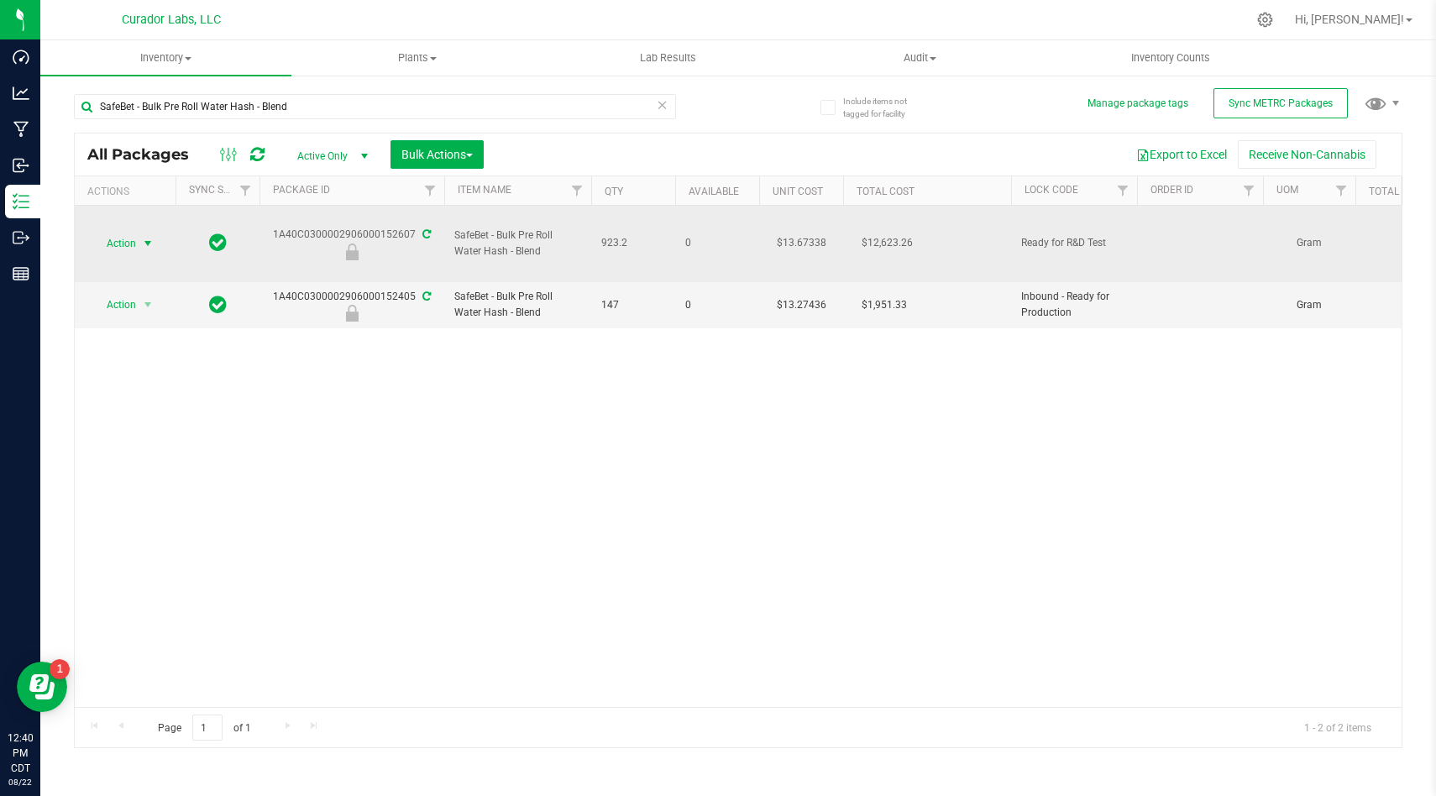
click at [139, 239] on span "select" at bounding box center [148, 244] width 21 height 24
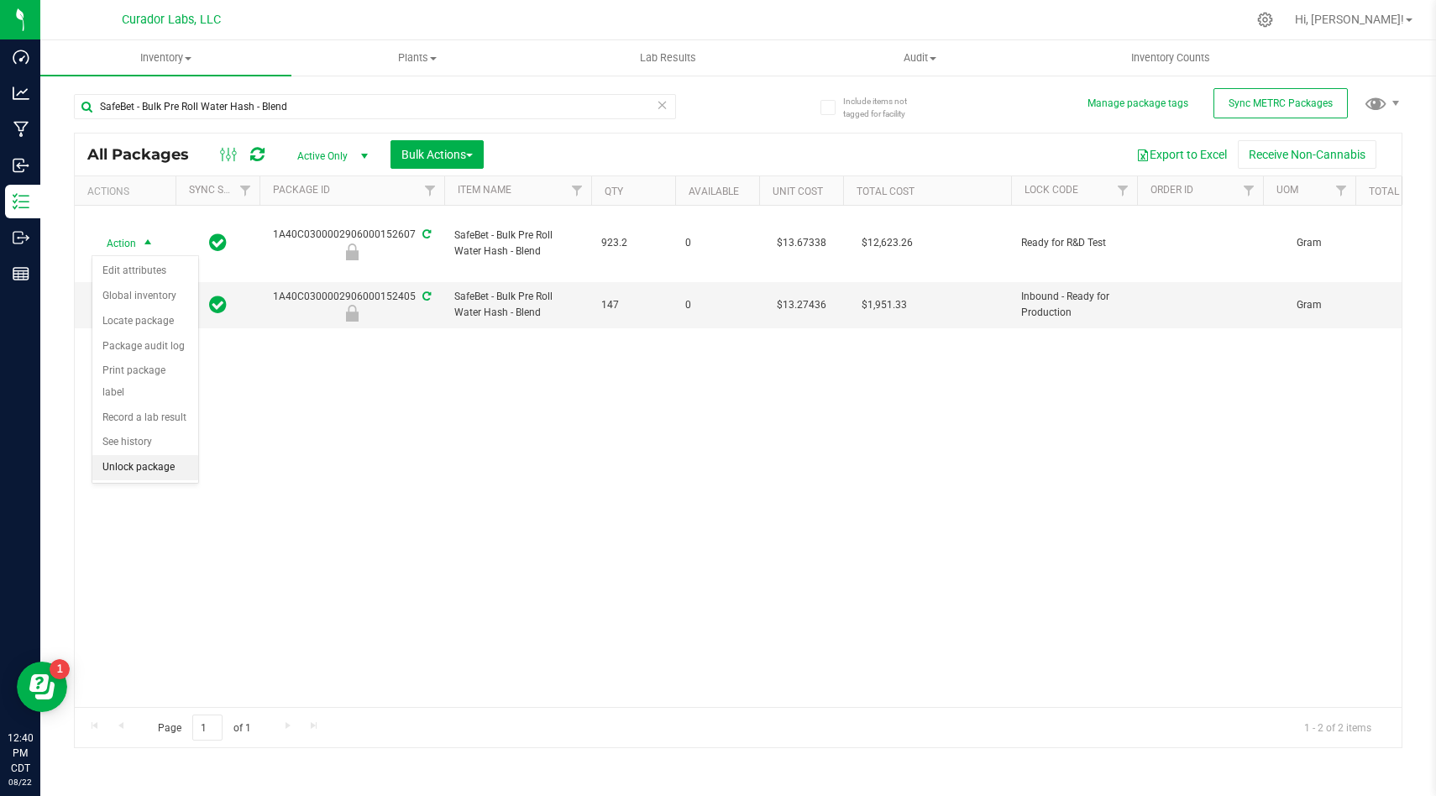
click at [173, 455] on li "Unlock package" at bounding box center [145, 467] width 106 height 25
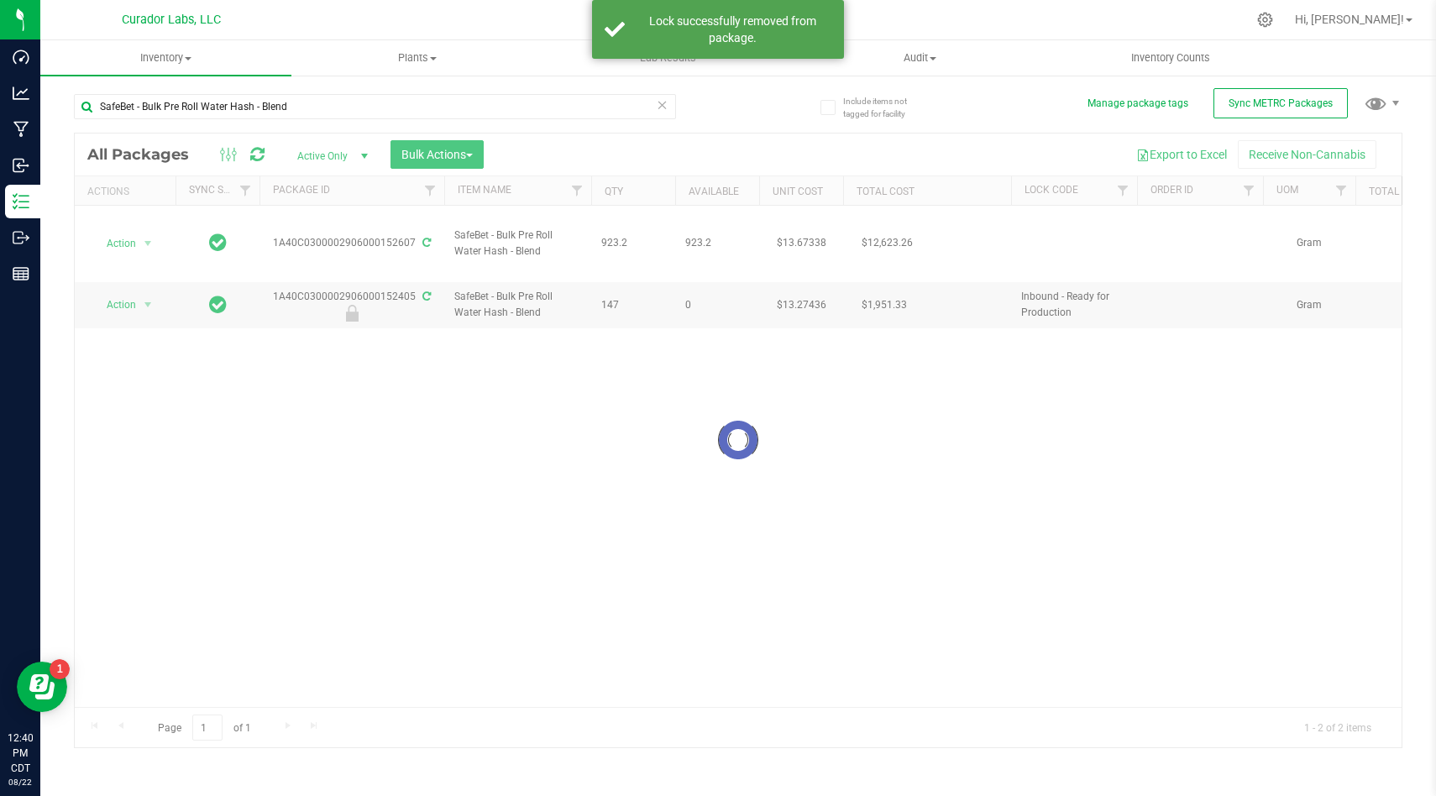
click at [130, 233] on div at bounding box center [738, 441] width 1327 height 614
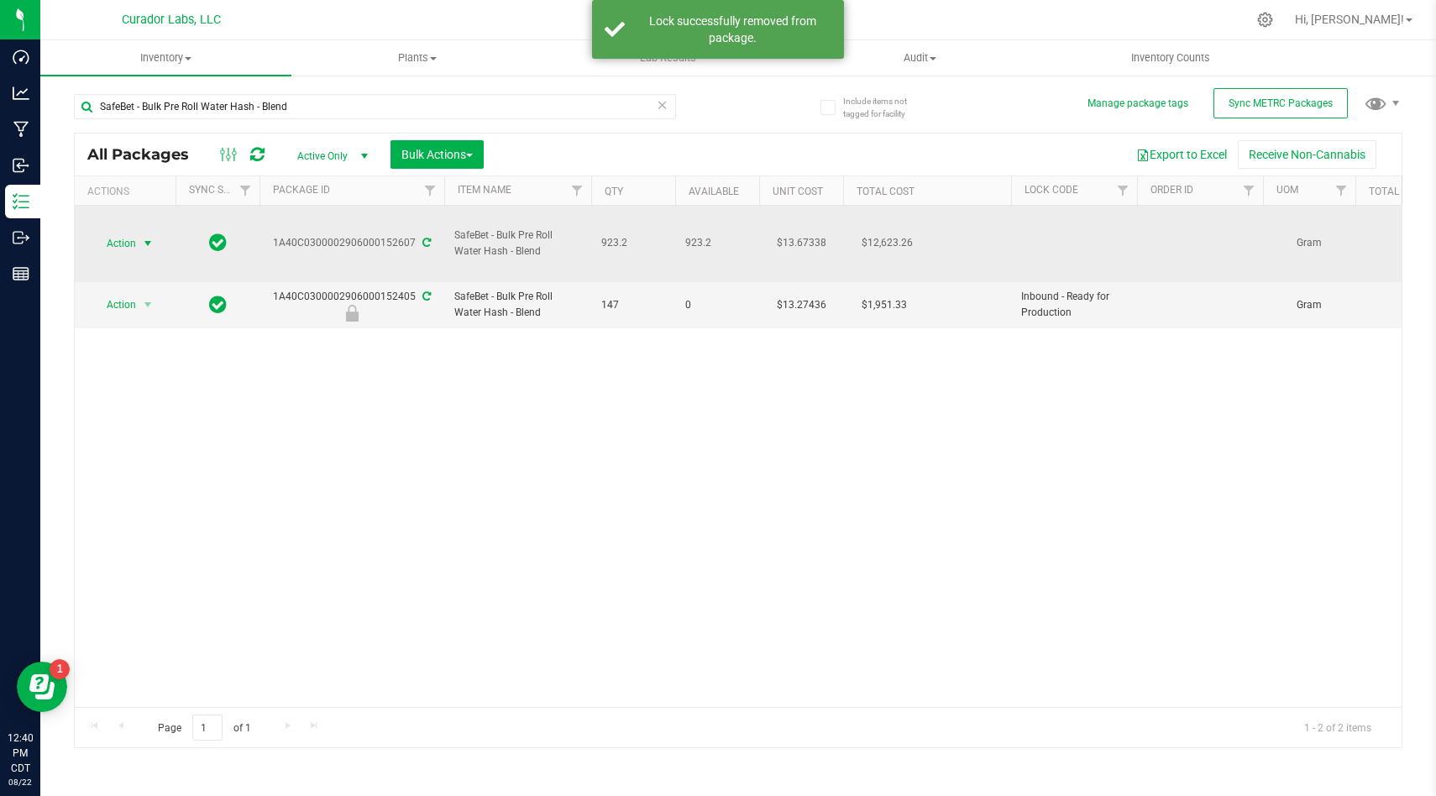
click at [129, 243] on span "Action" at bounding box center [114, 244] width 45 height 24
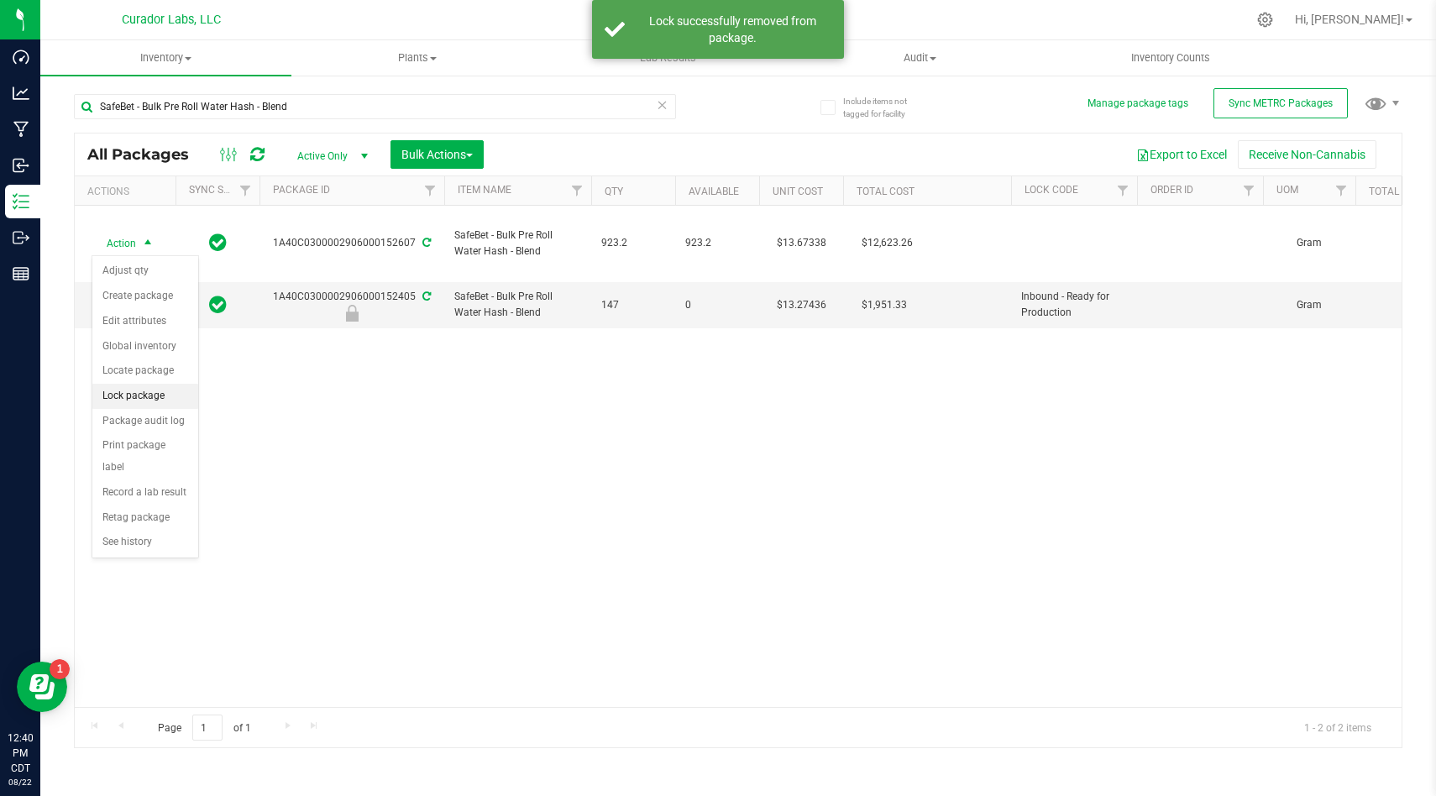
click at [164, 395] on li "Lock package" at bounding box center [145, 396] width 106 height 25
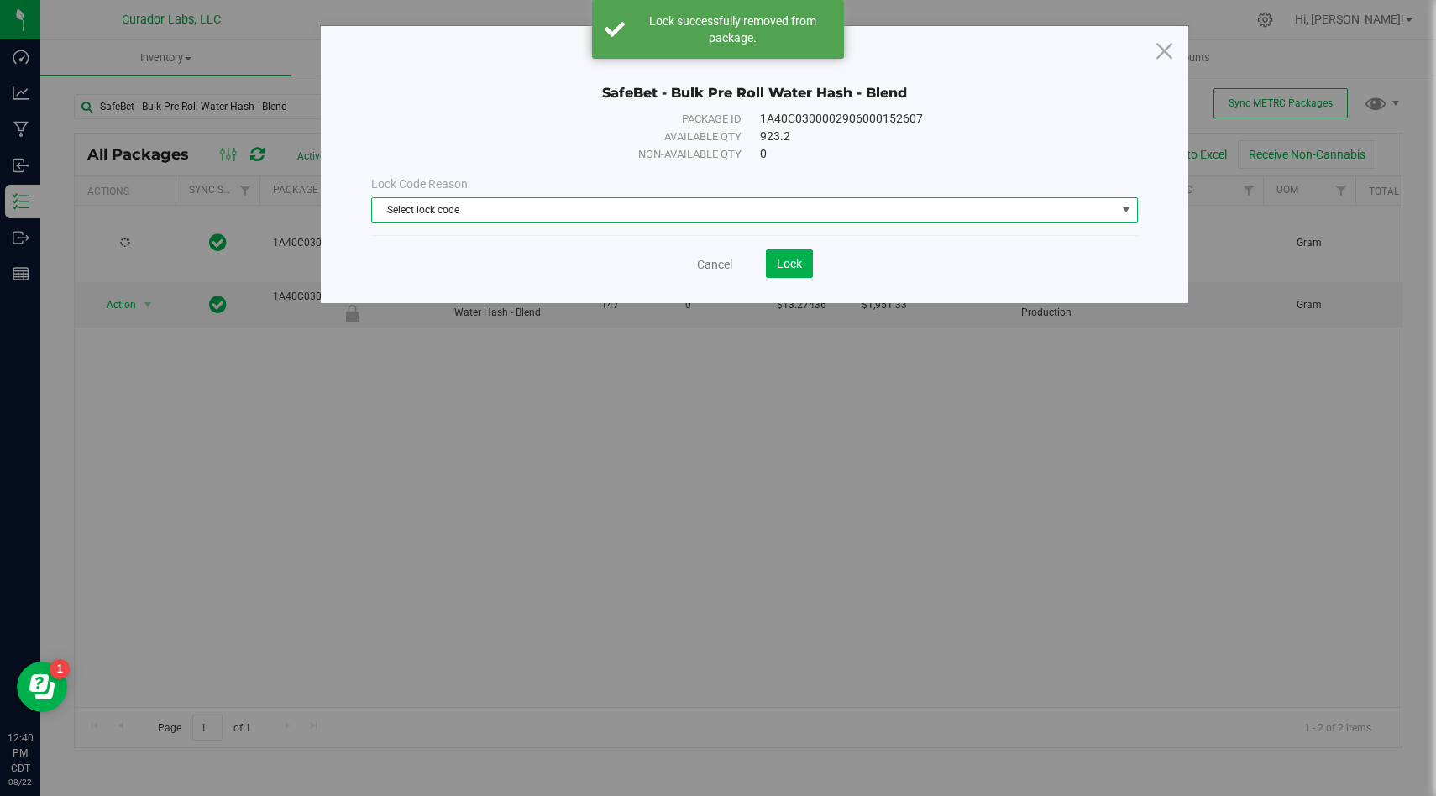
click at [501, 207] on span "Select lock code" at bounding box center [744, 210] width 744 height 24
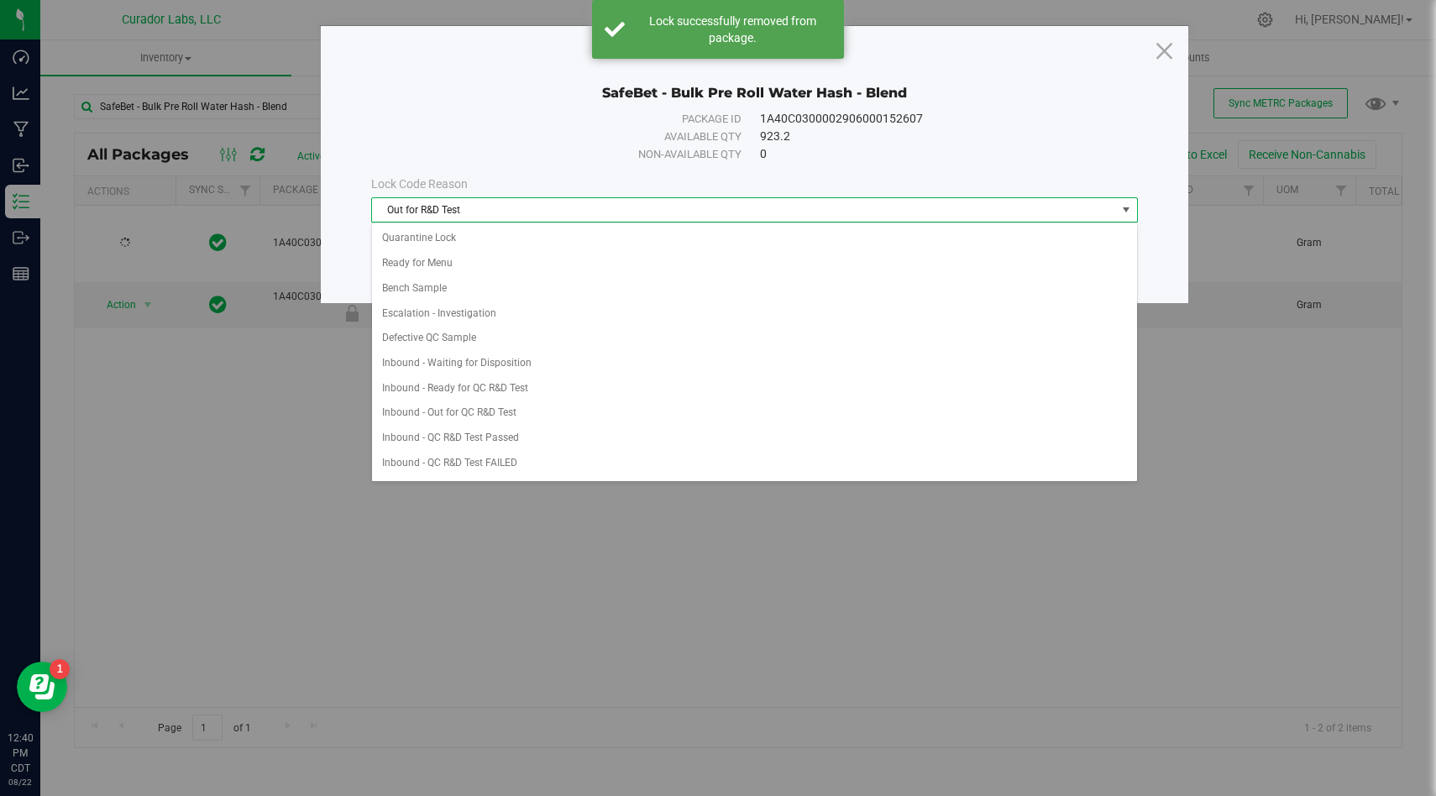
scroll to position [348, 0]
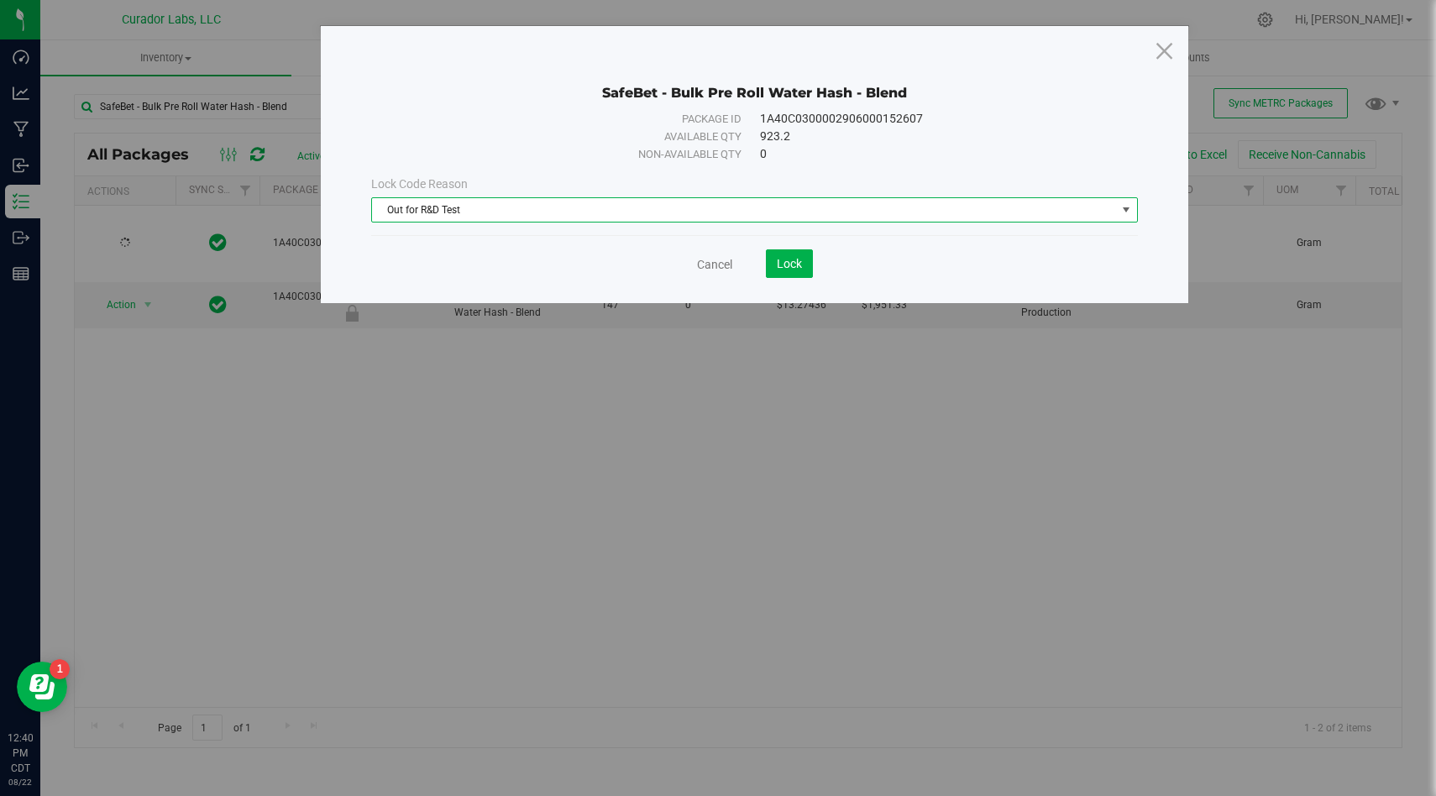
click at [814, 269] on div "Cancel Lock" at bounding box center [754, 263] width 767 height 29
click at [790, 264] on span "Lock" at bounding box center [789, 263] width 25 height 13
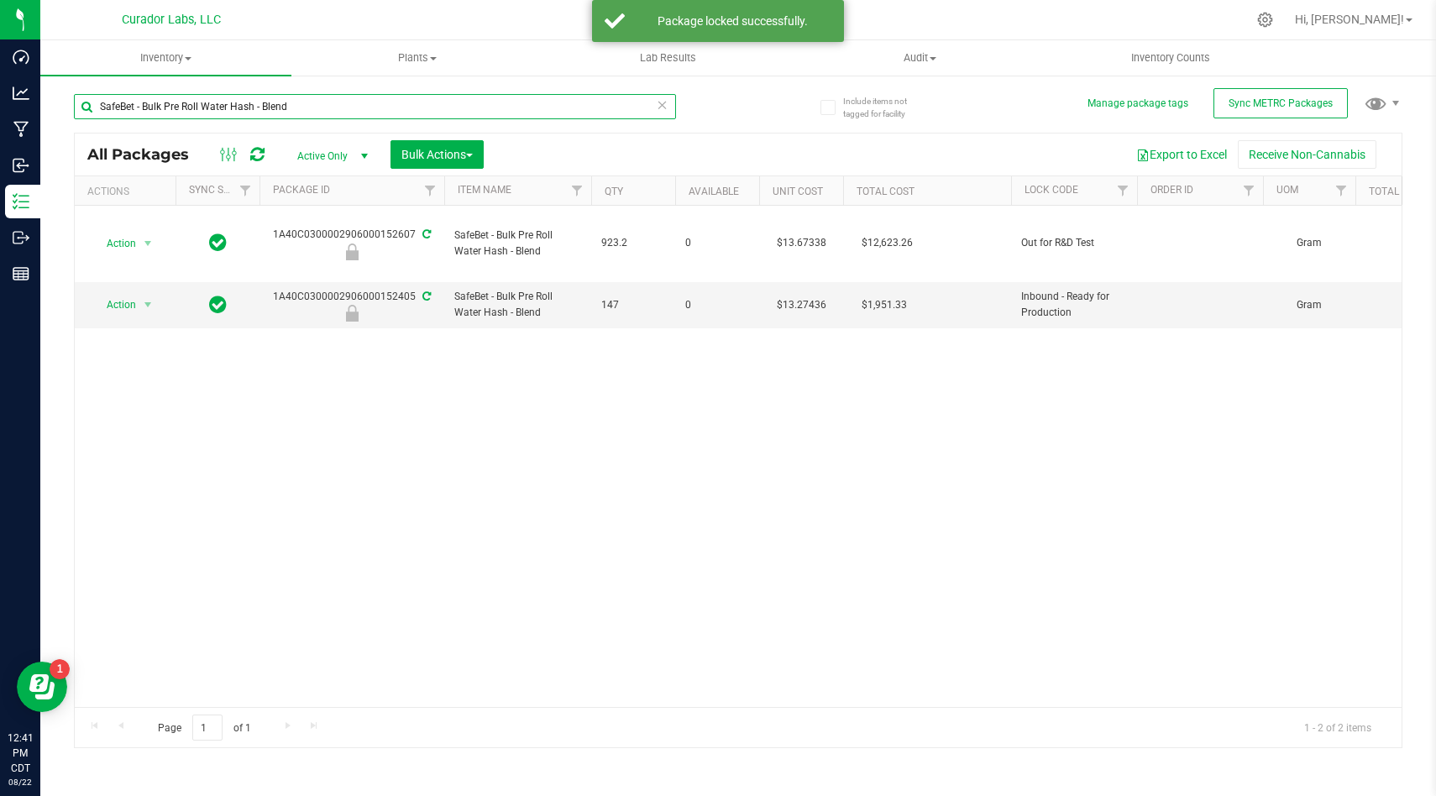
click at [558, 106] on input "SafeBet - Bulk Pre Roll Water Hash - Blend" at bounding box center [375, 106] width 602 height 25
paste input "HeadChange - Bulk Cart Grade Live Rosin - Trop Mama"
type input "HeadChange - Bulk Cart Grade Live Rosin - Trop Mama"
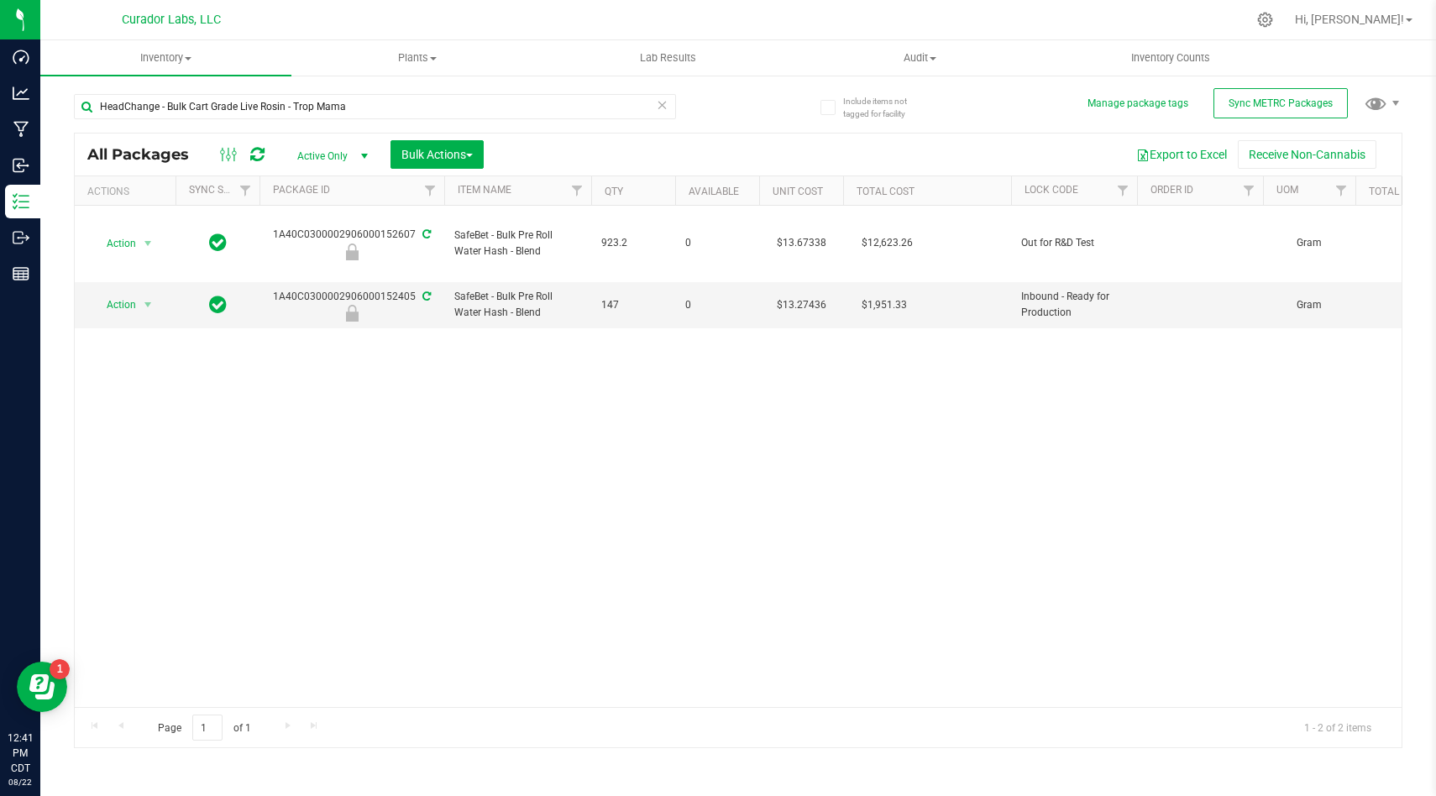
click at [700, 405] on div "Action Action Edit attributes Global inventory Locate package Package audit log…" at bounding box center [738, 456] width 1327 height 501
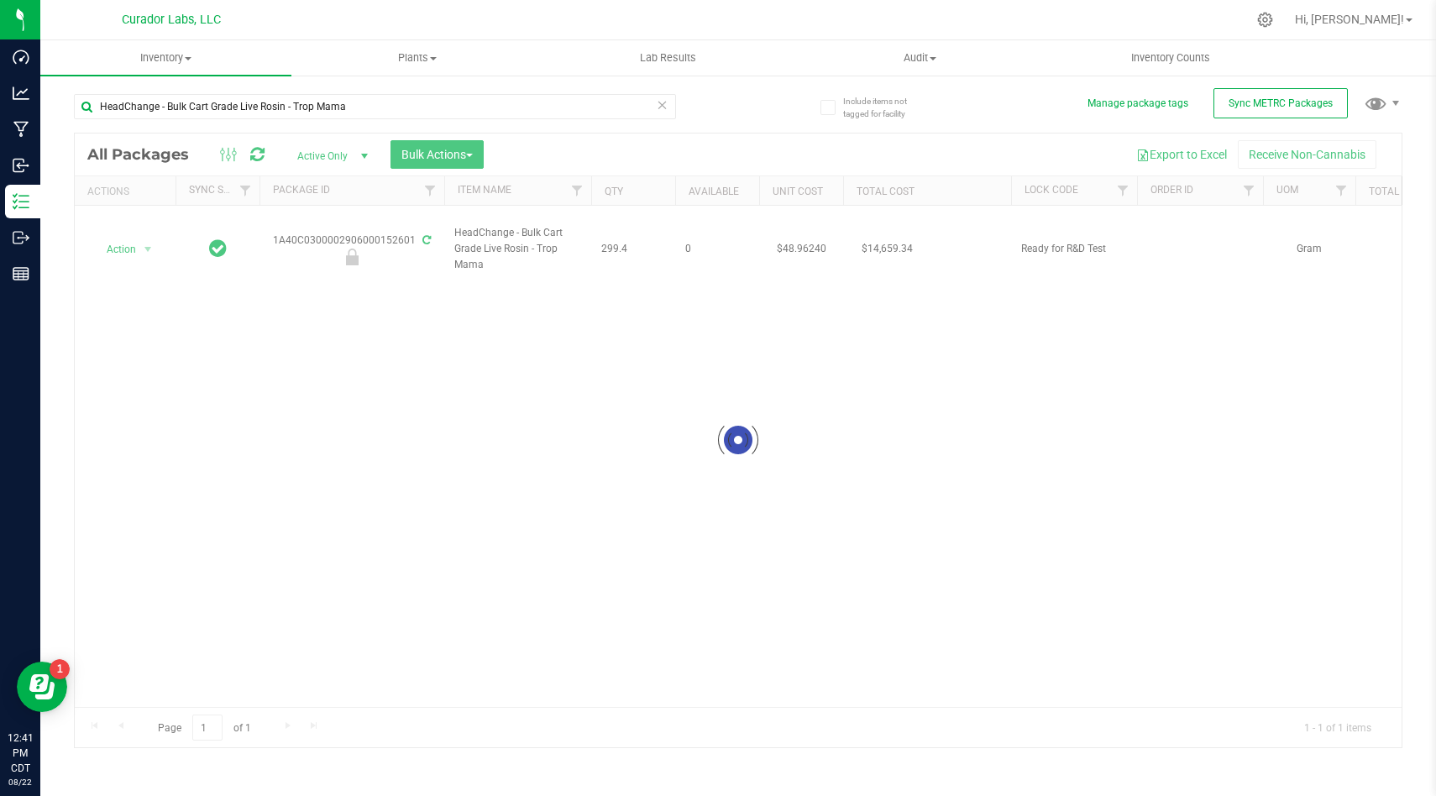
click at [134, 246] on div at bounding box center [738, 441] width 1327 height 614
click at [134, 246] on span "Action" at bounding box center [114, 250] width 45 height 24
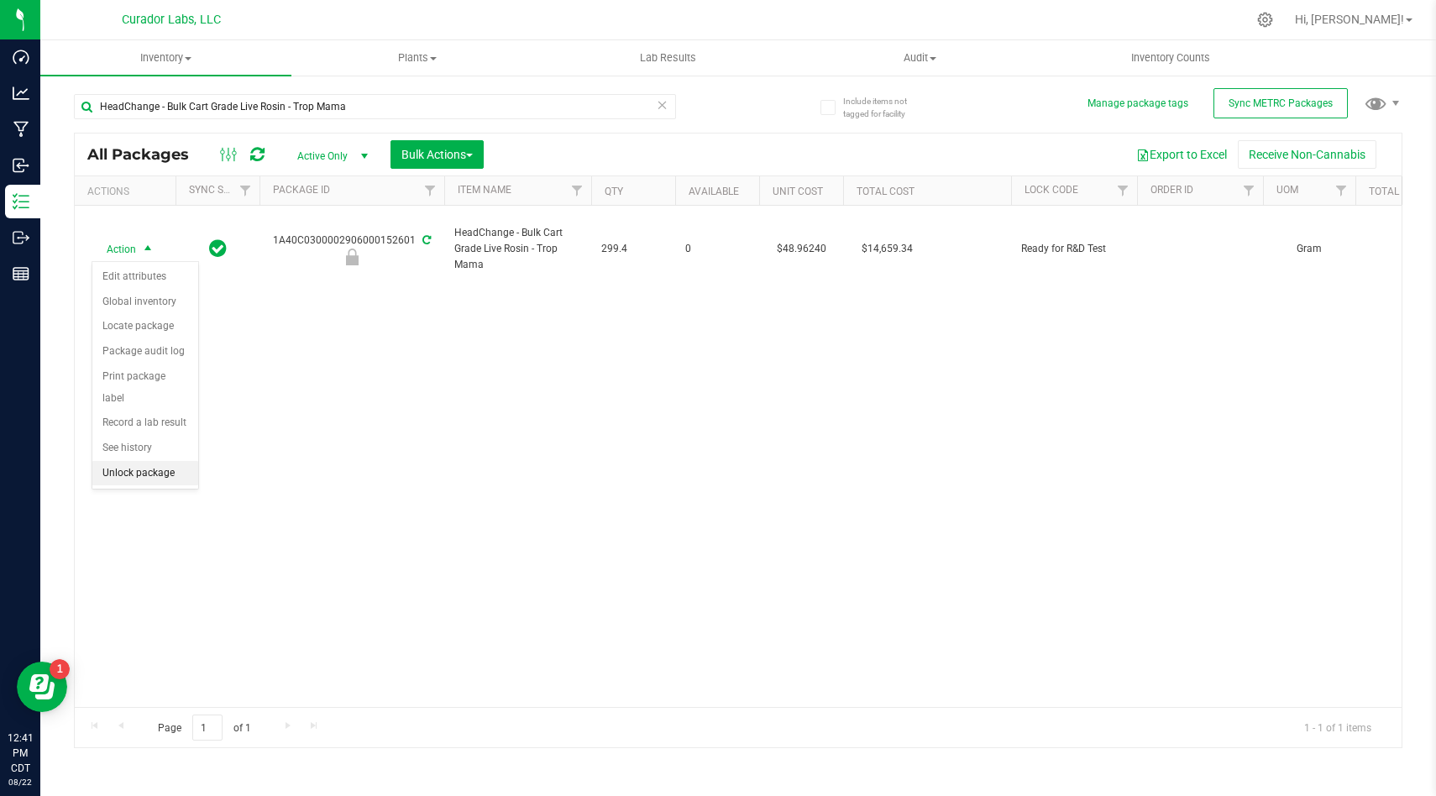
click at [160, 461] on li "Unlock package" at bounding box center [145, 473] width 106 height 25
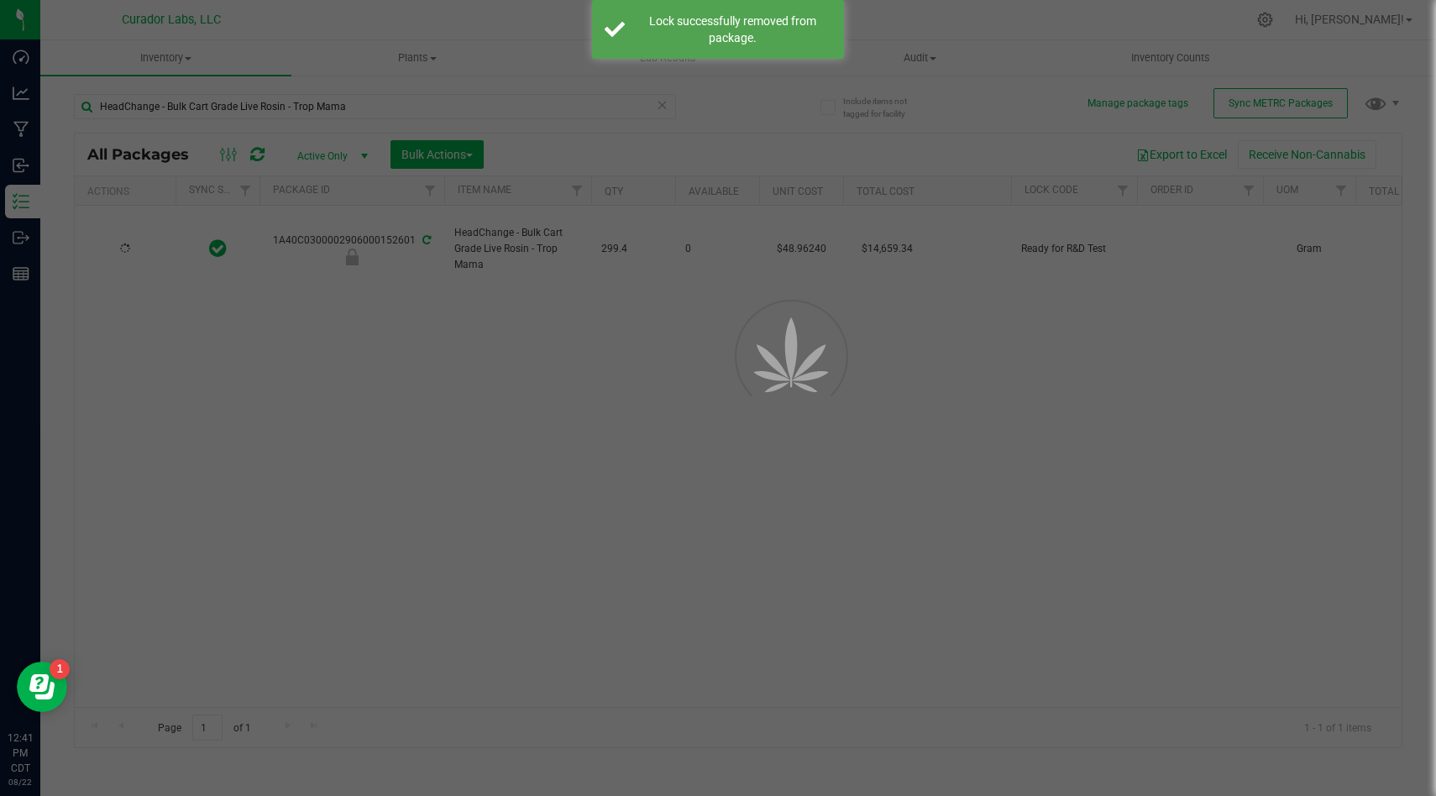
click at [465, 363] on div at bounding box center [718, 398] width 1436 height 796
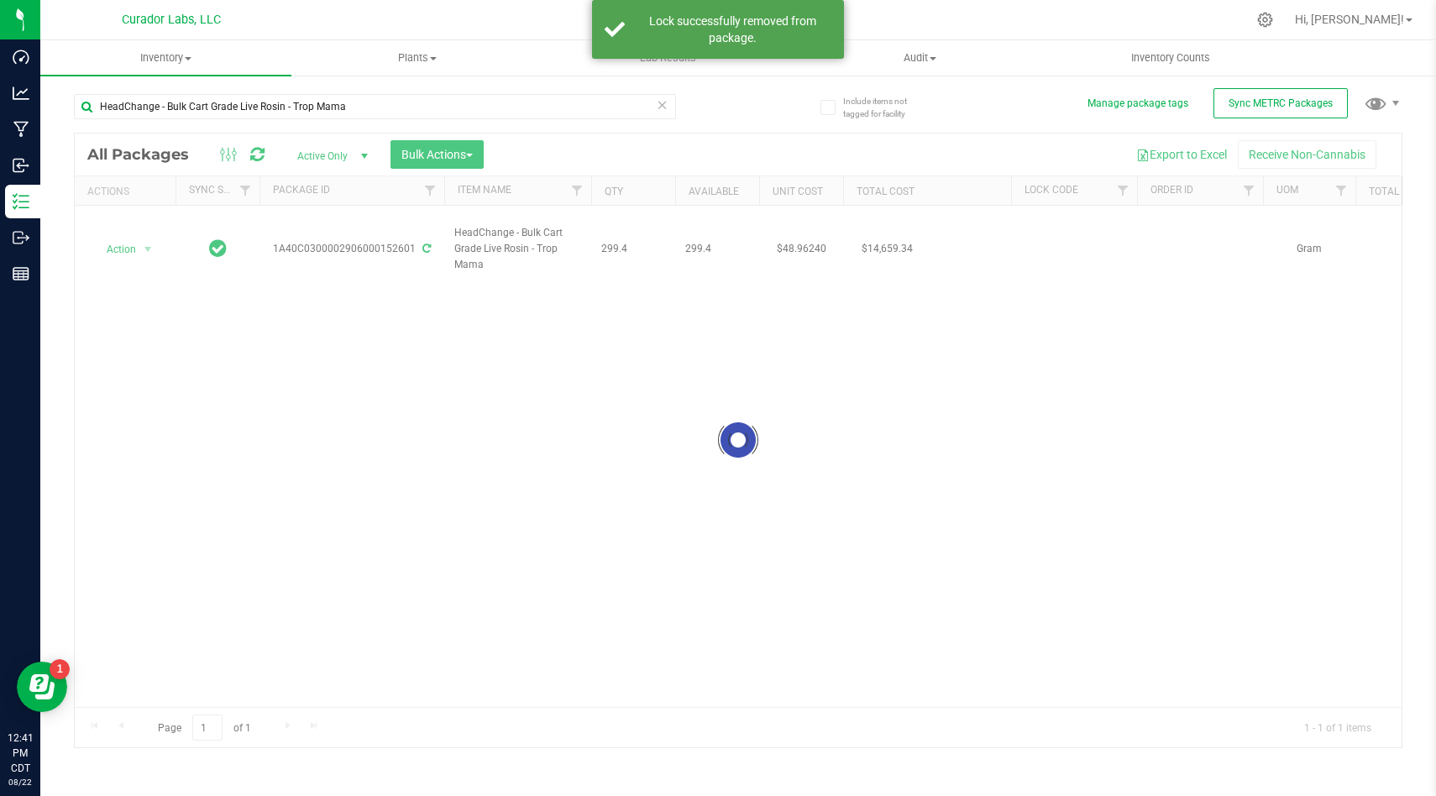
click at [136, 245] on div at bounding box center [738, 441] width 1327 height 614
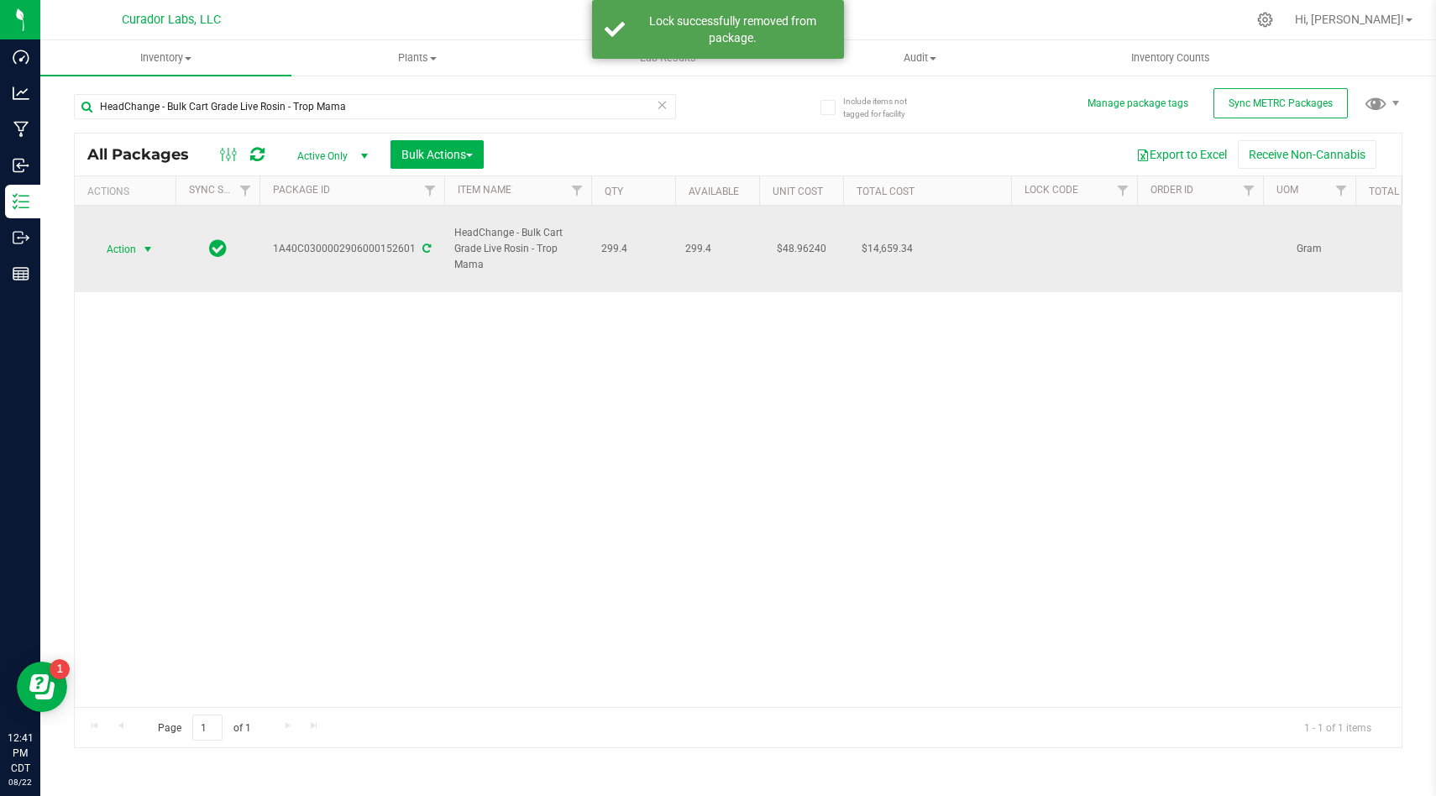
click at [136, 247] on span "Action" at bounding box center [114, 250] width 45 height 24
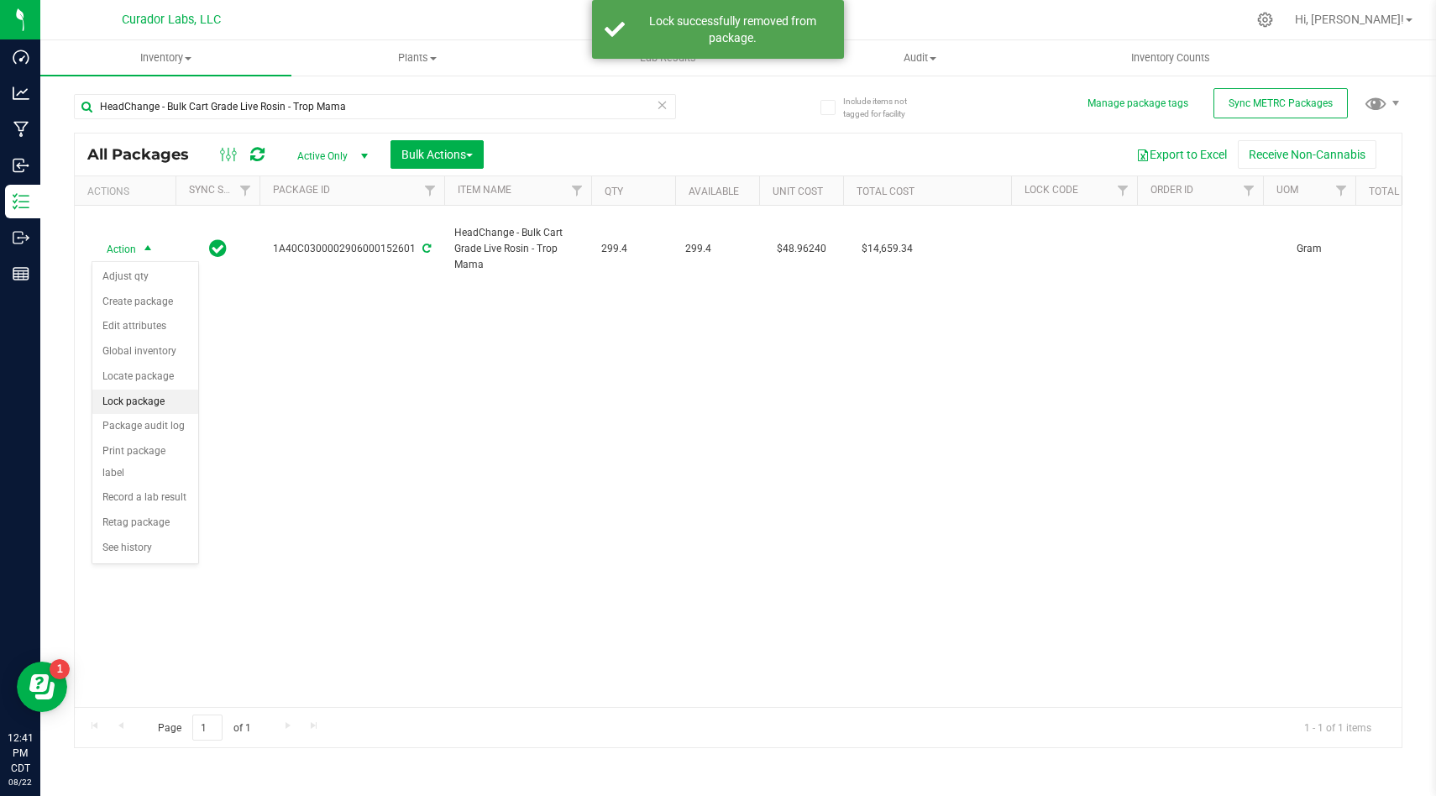
click at [170, 402] on li "Lock package" at bounding box center [145, 402] width 106 height 25
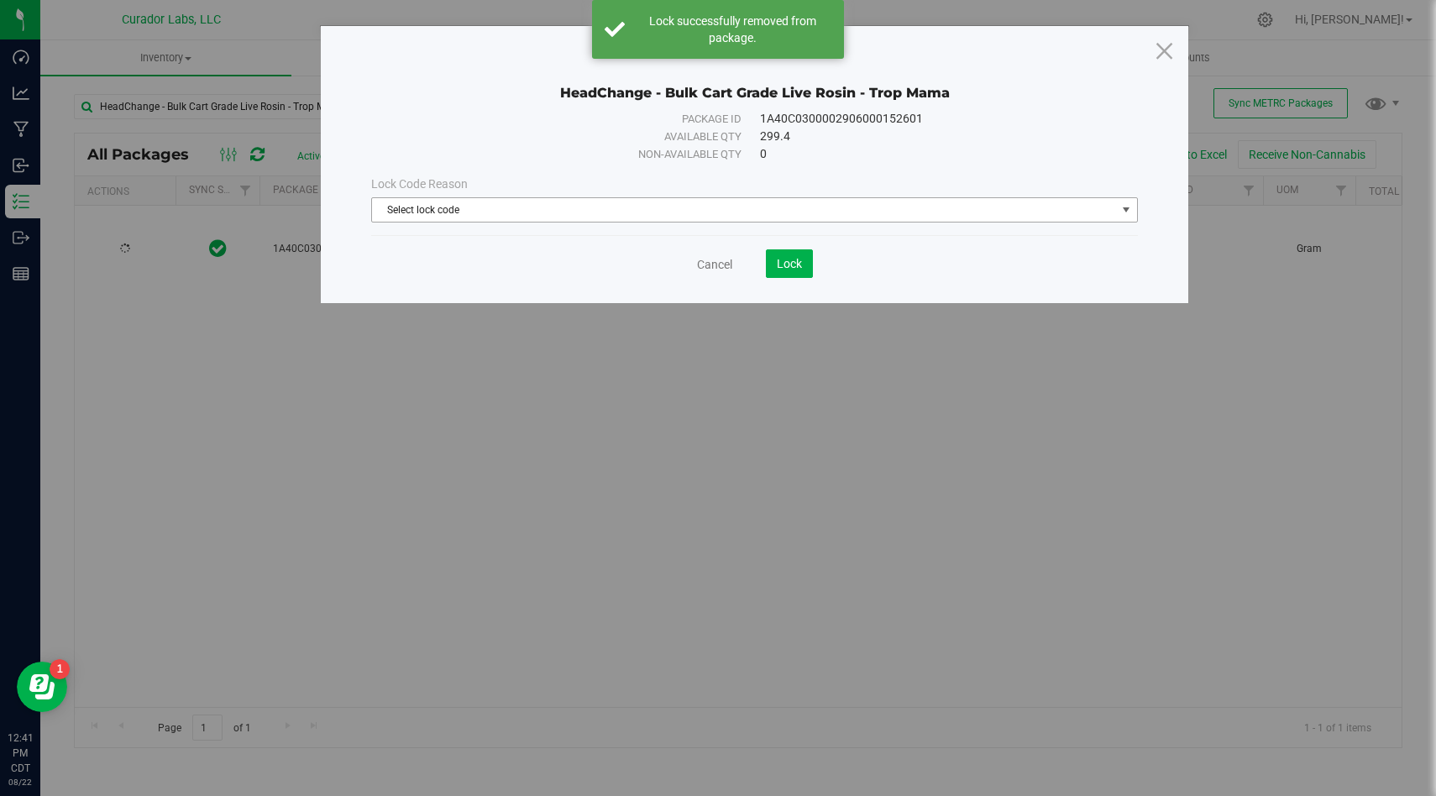
click at [559, 218] on span "Select lock code" at bounding box center [744, 210] width 744 height 24
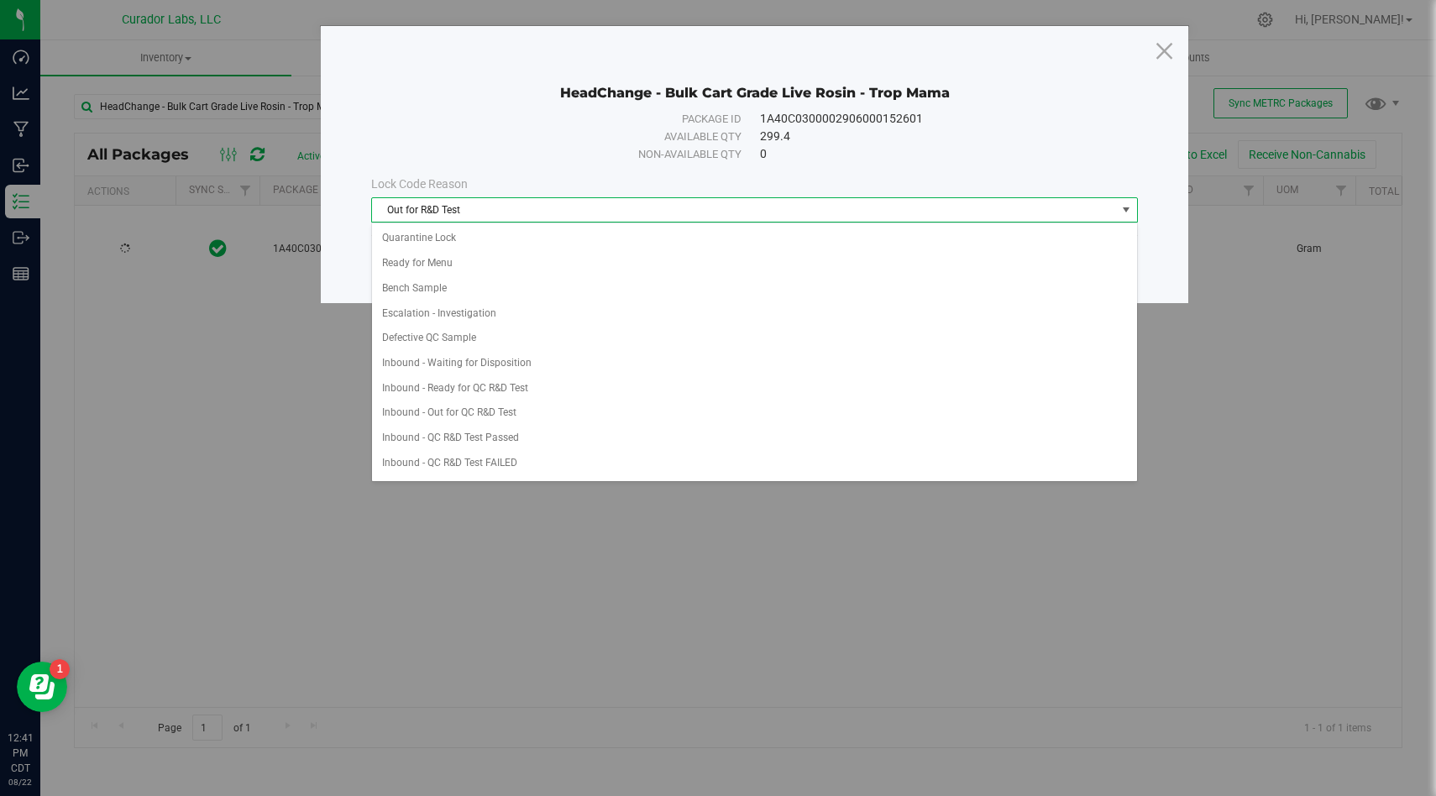
scroll to position [348, 0]
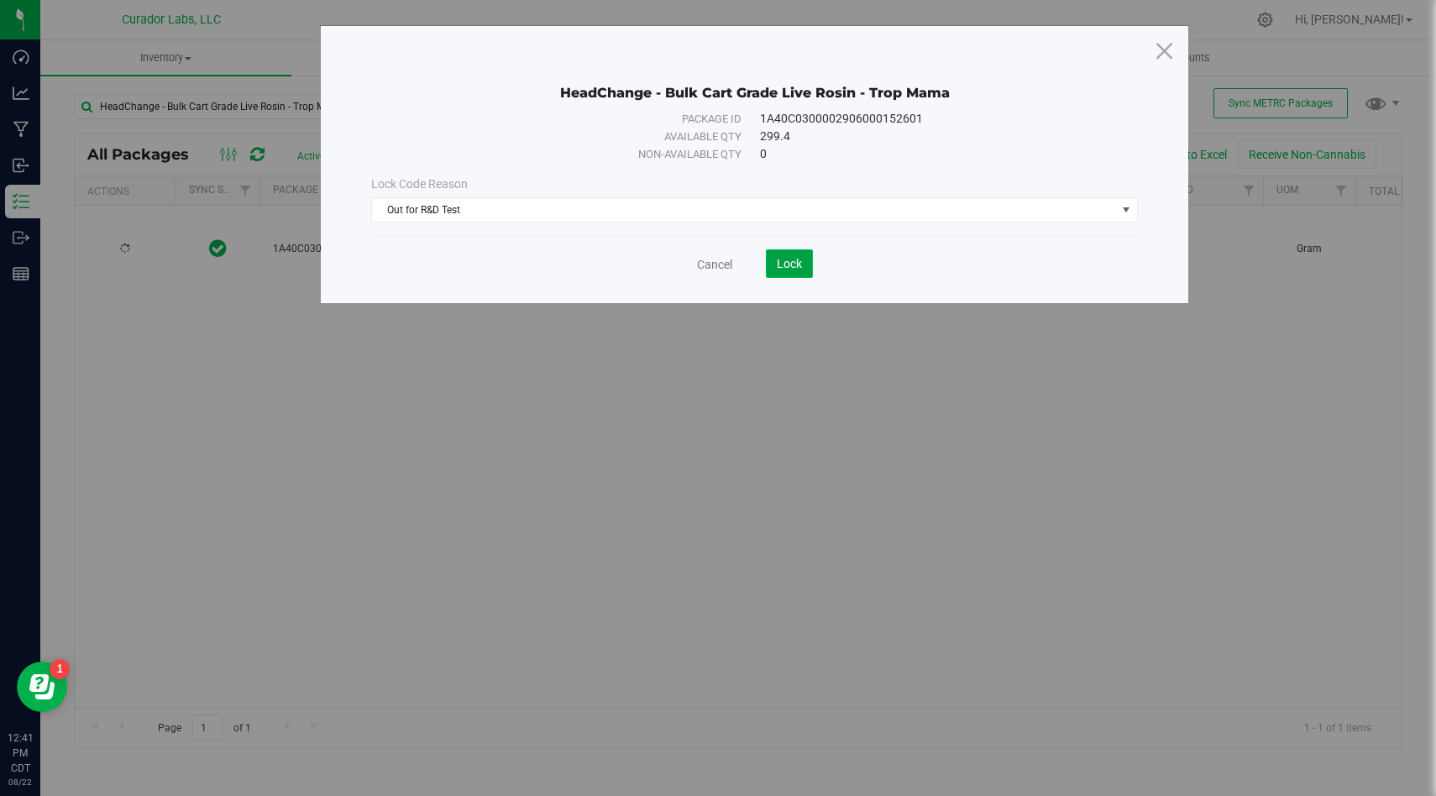
click at [800, 267] on span "Lock" at bounding box center [789, 263] width 25 height 13
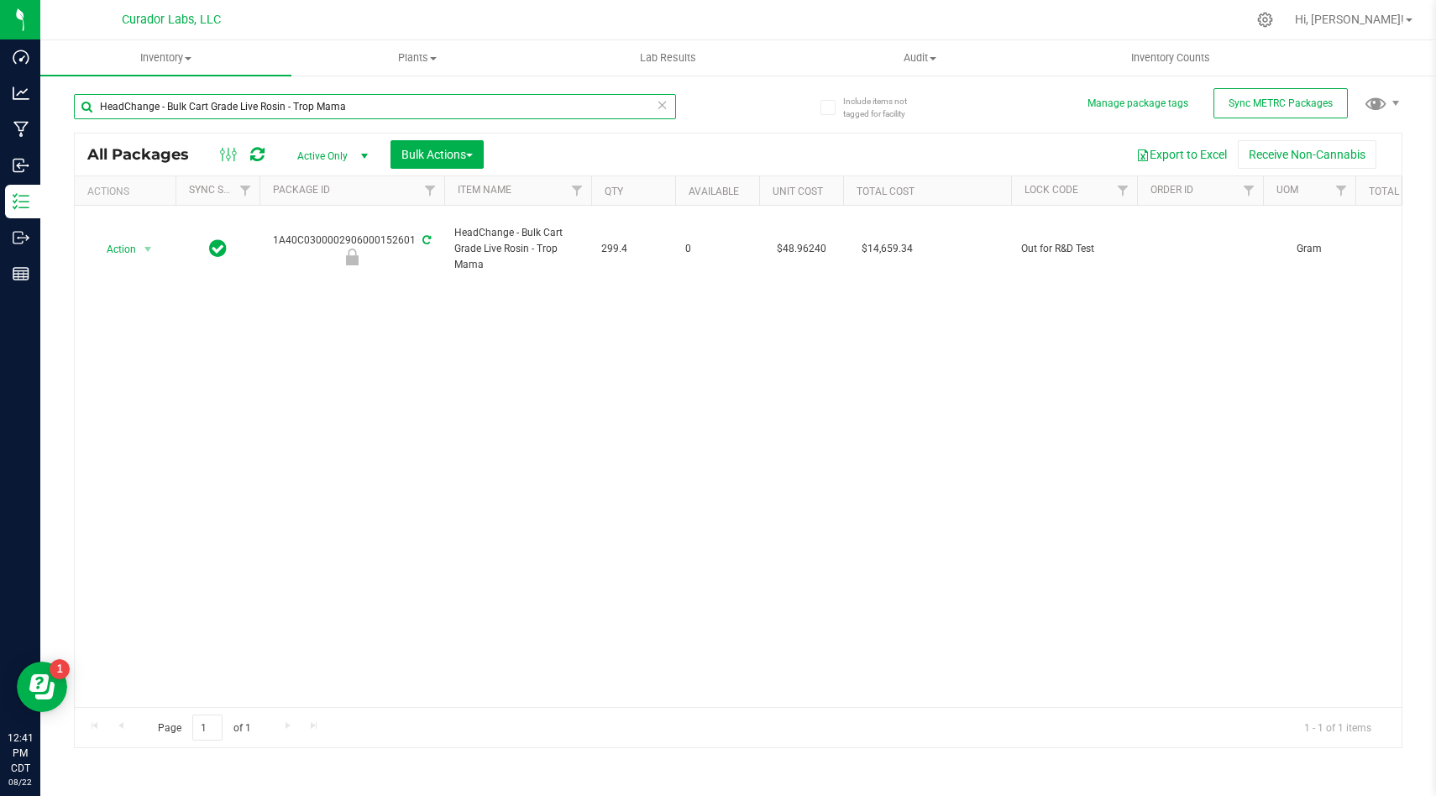
click at [637, 111] on input "HeadChange - Bulk Cart Grade Live Rosin - Trop Mama" at bounding box center [375, 106] width 602 height 25
paste input "text"
type input "HeadChange - Bulk Live Rosin - Trop Mama"
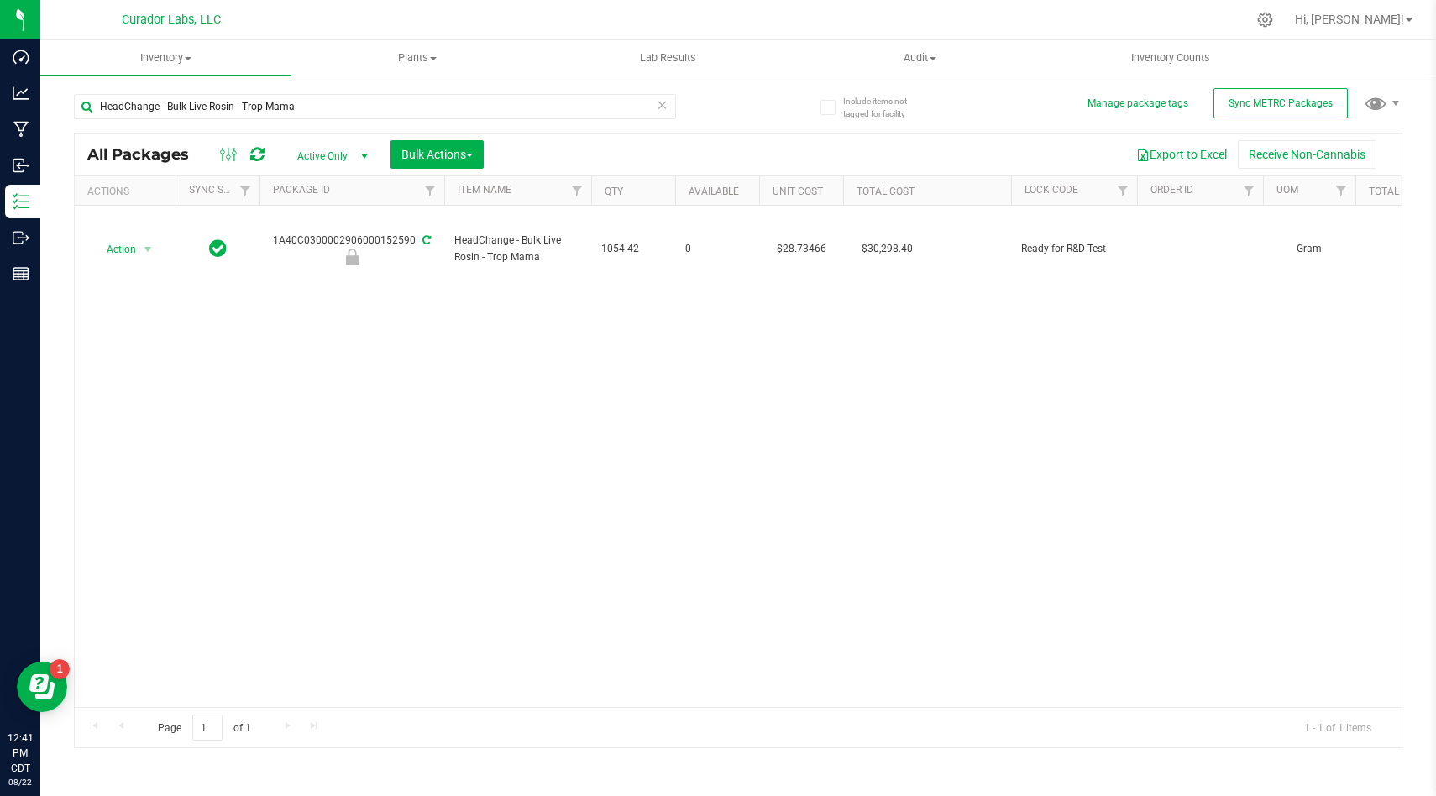
click at [454, 334] on div "Action Action Edit attributes Global inventory Locate package Package audit log…" at bounding box center [738, 456] width 1327 height 501
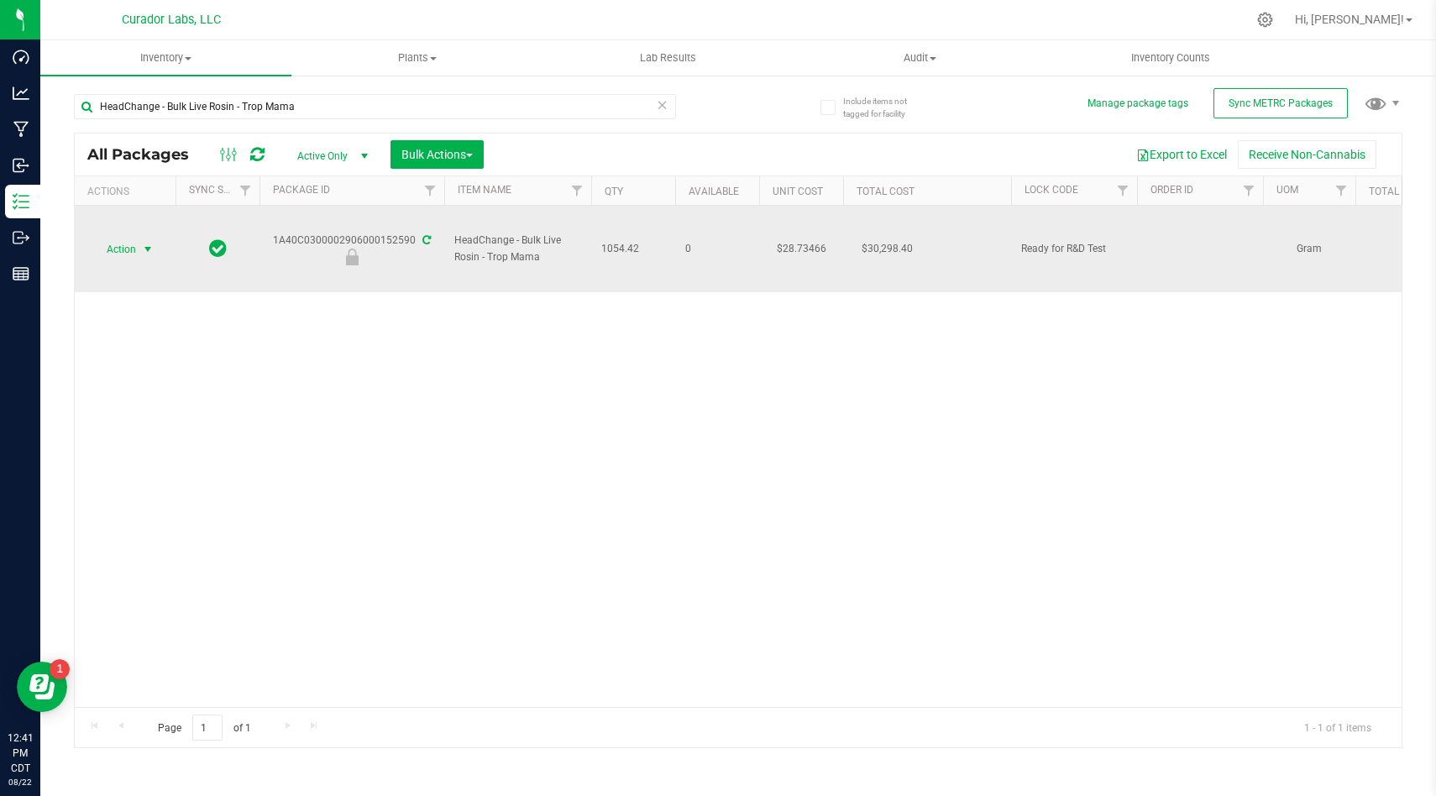
click at [110, 252] on span "Action" at bounding box center [114, 250] width 45 height 24
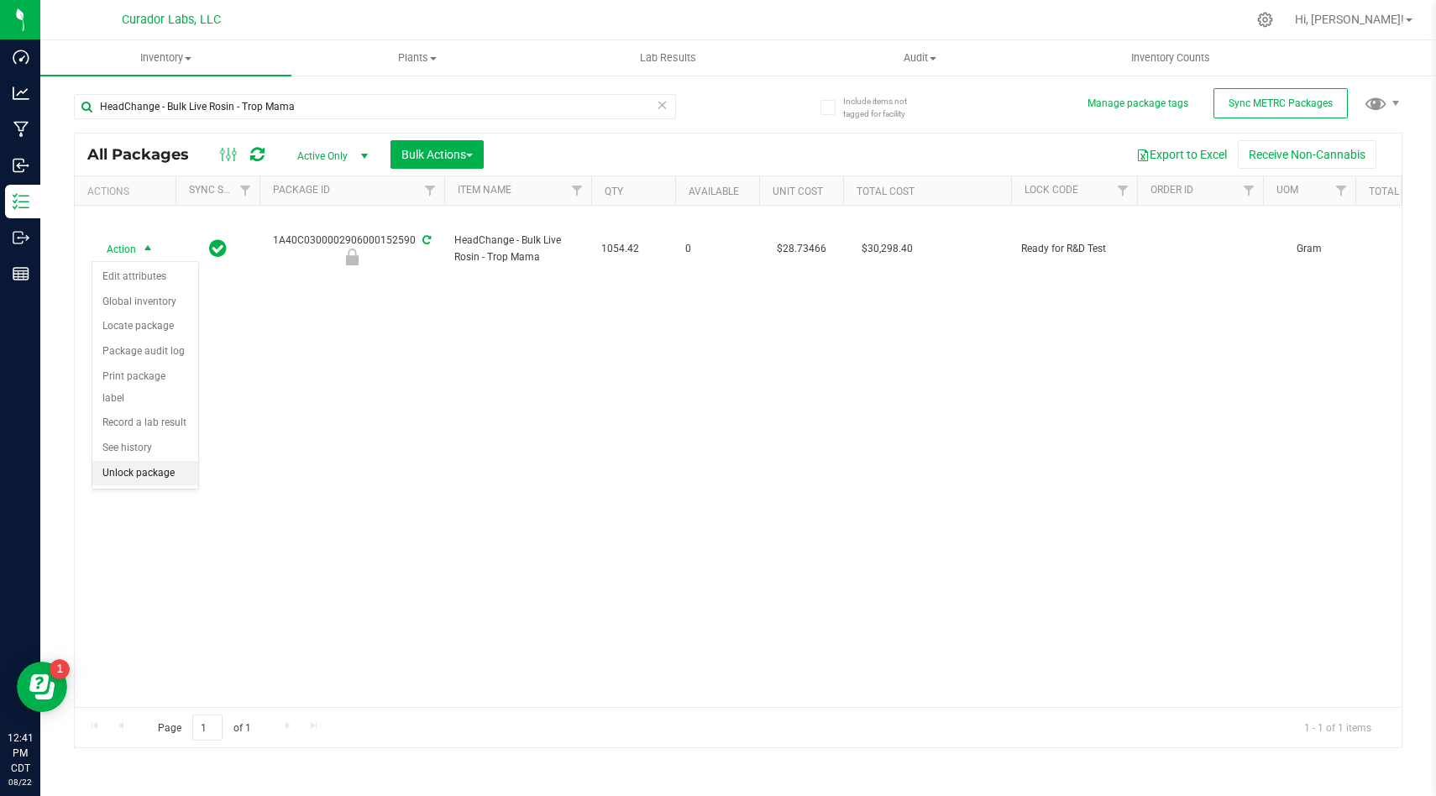
click at [160, 461] on li "Unlock package" at bounding box center [145, 473] width 106 height 25
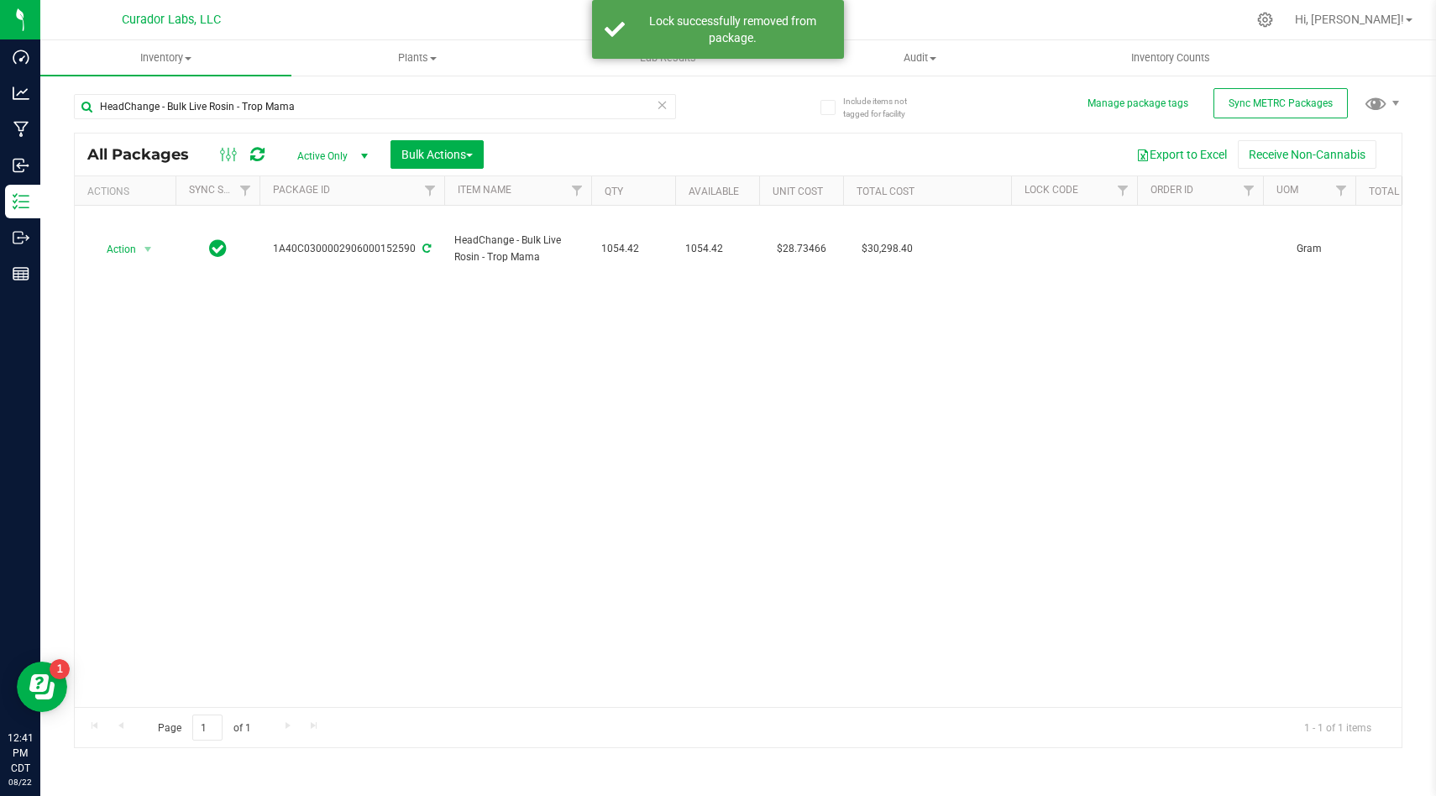
click at [512, 380] on div "Action Action Adjust qty Create package Edit attributes Global inventory Locate…" at bounding box center [738, 456] width 1327 height 501
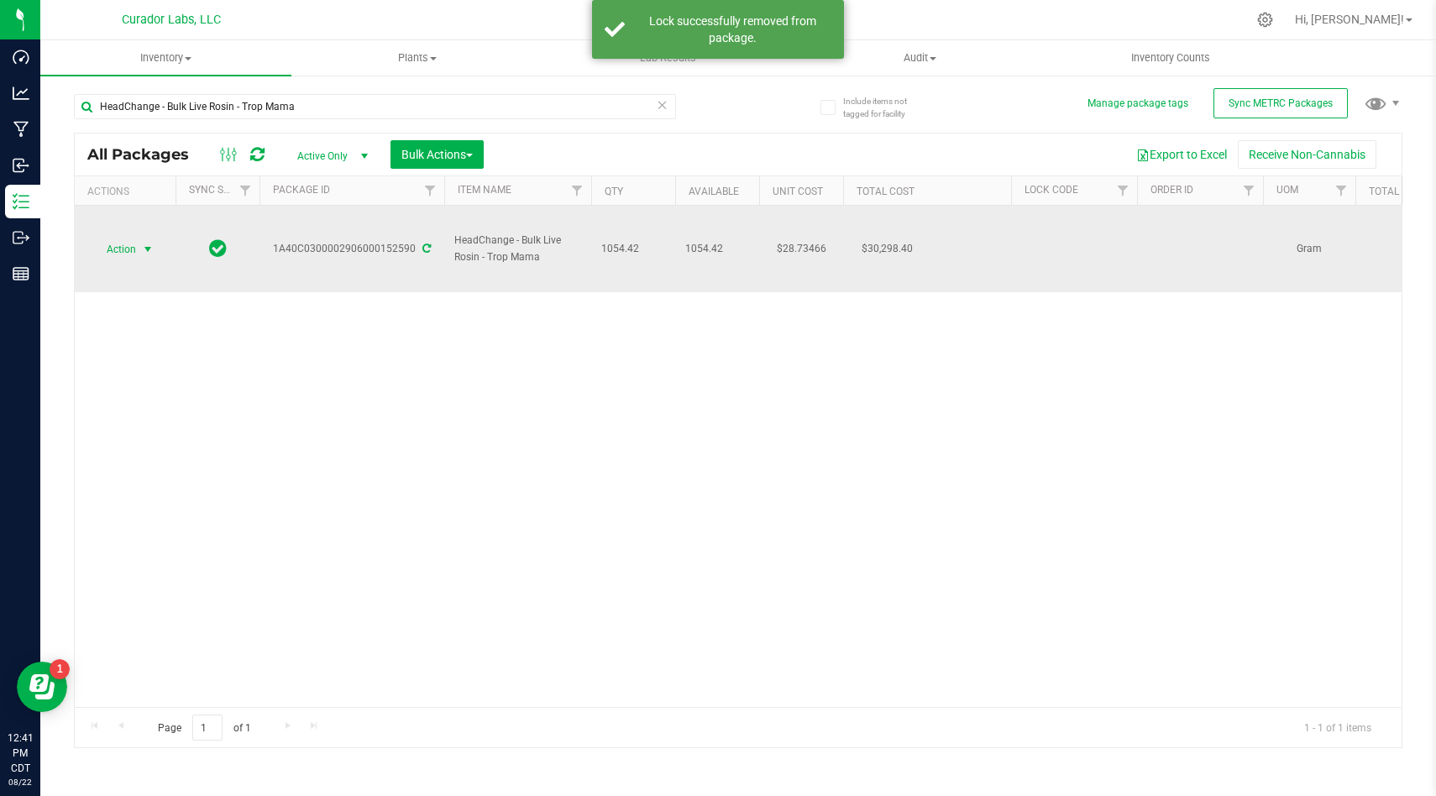
click at [108, 252] on span "Action" at bounding box center [114, 250] width 45 height 24
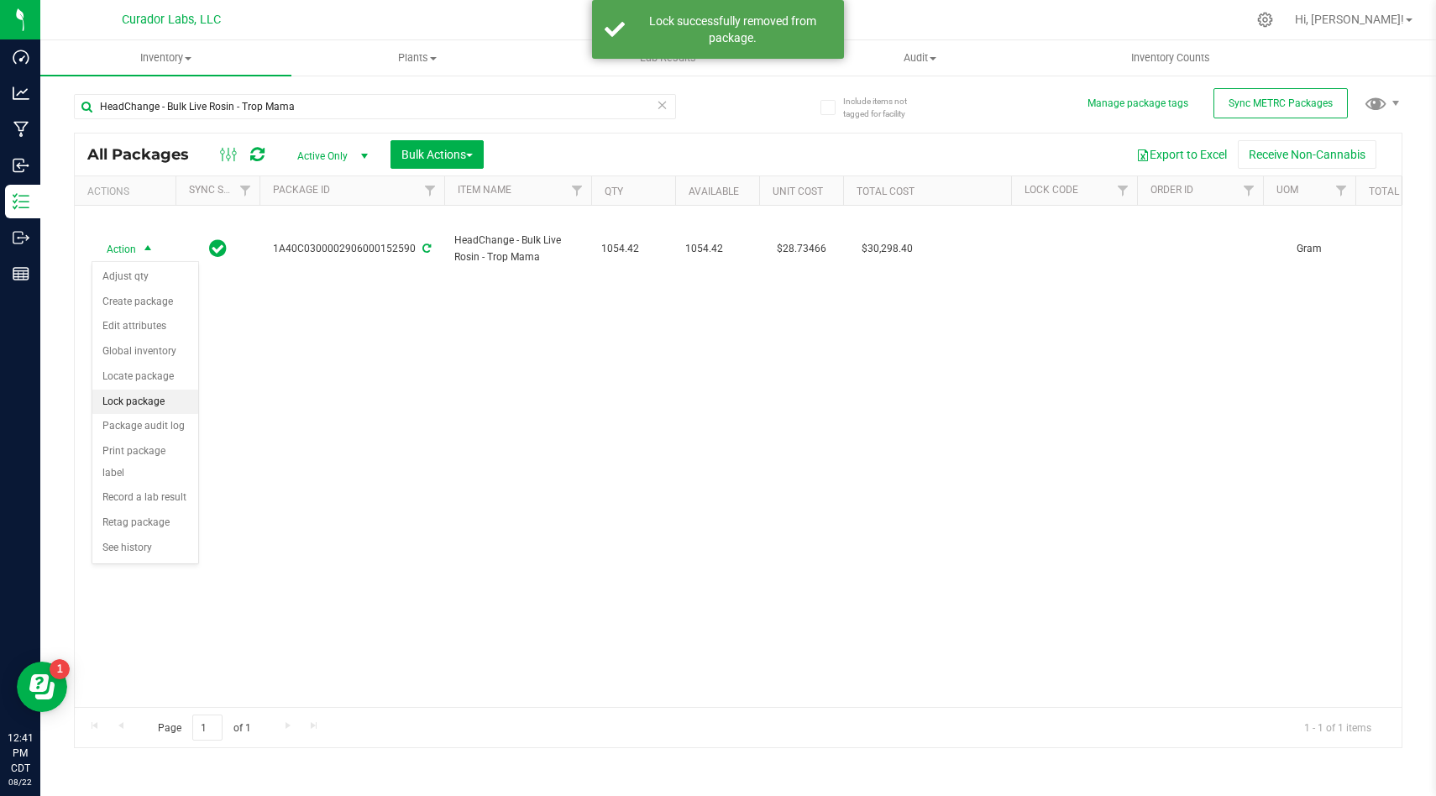
click at [168, 401] on li "Lock package" at bounding box center [145, 402] width 106 height 25
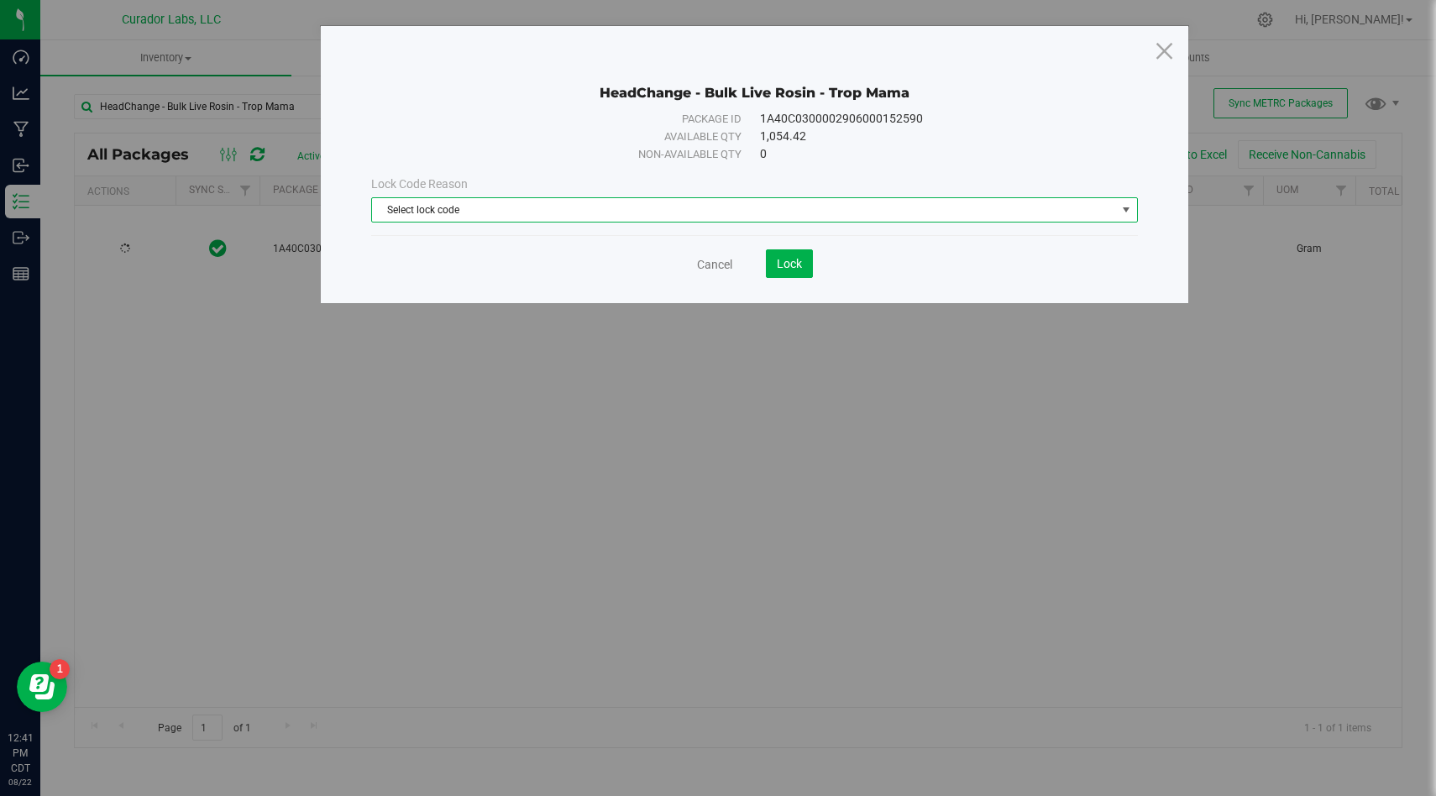
click at [591, 214] on span "Select lock code" at bounding box center [744, 210] width 744 height 24
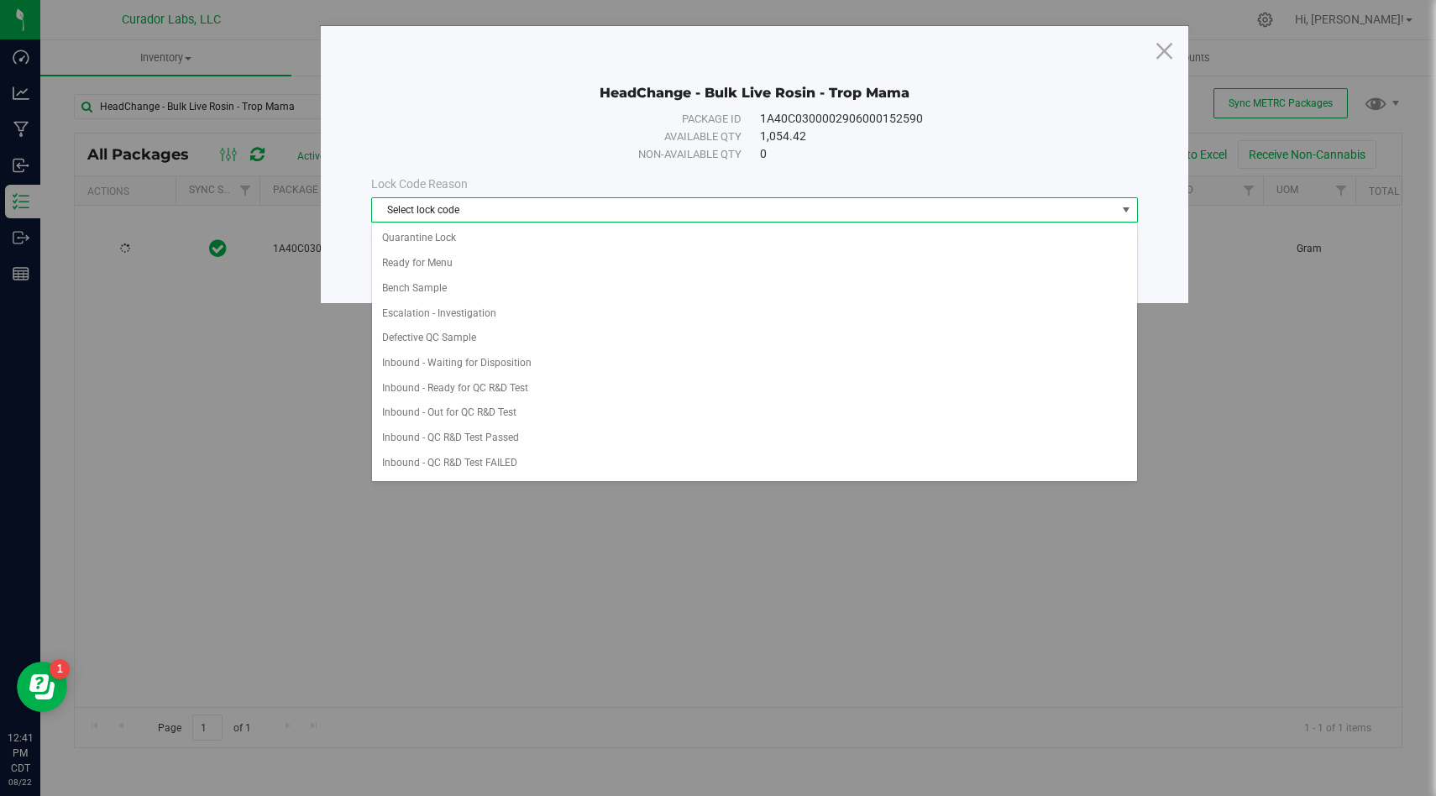
click at [617, 160] on div "Non-available qty" at bounding box center [574, 154] width 338 height 17
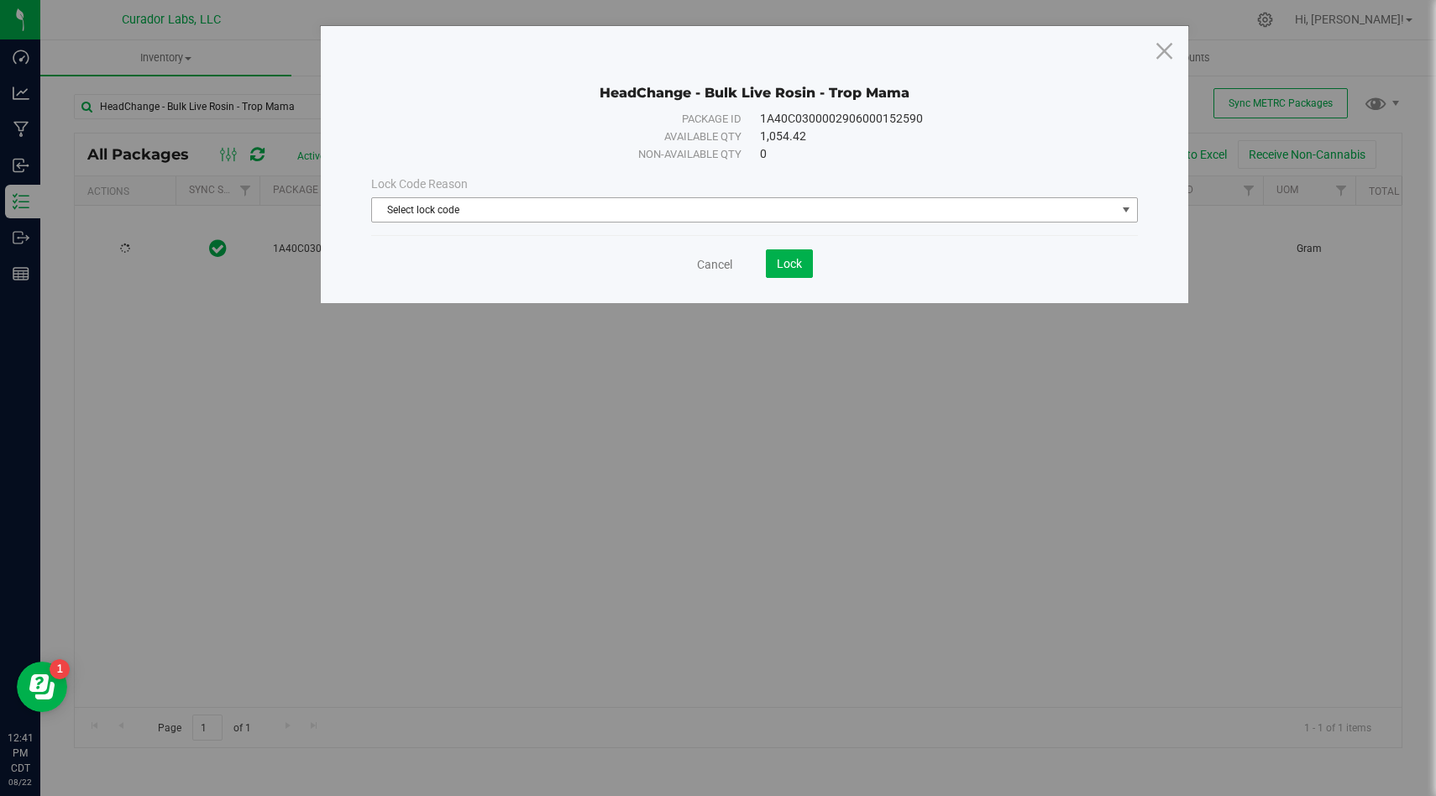
click at [630, 206] on span "Select lock code" at bounding box center [744, 210] width 744 height 24
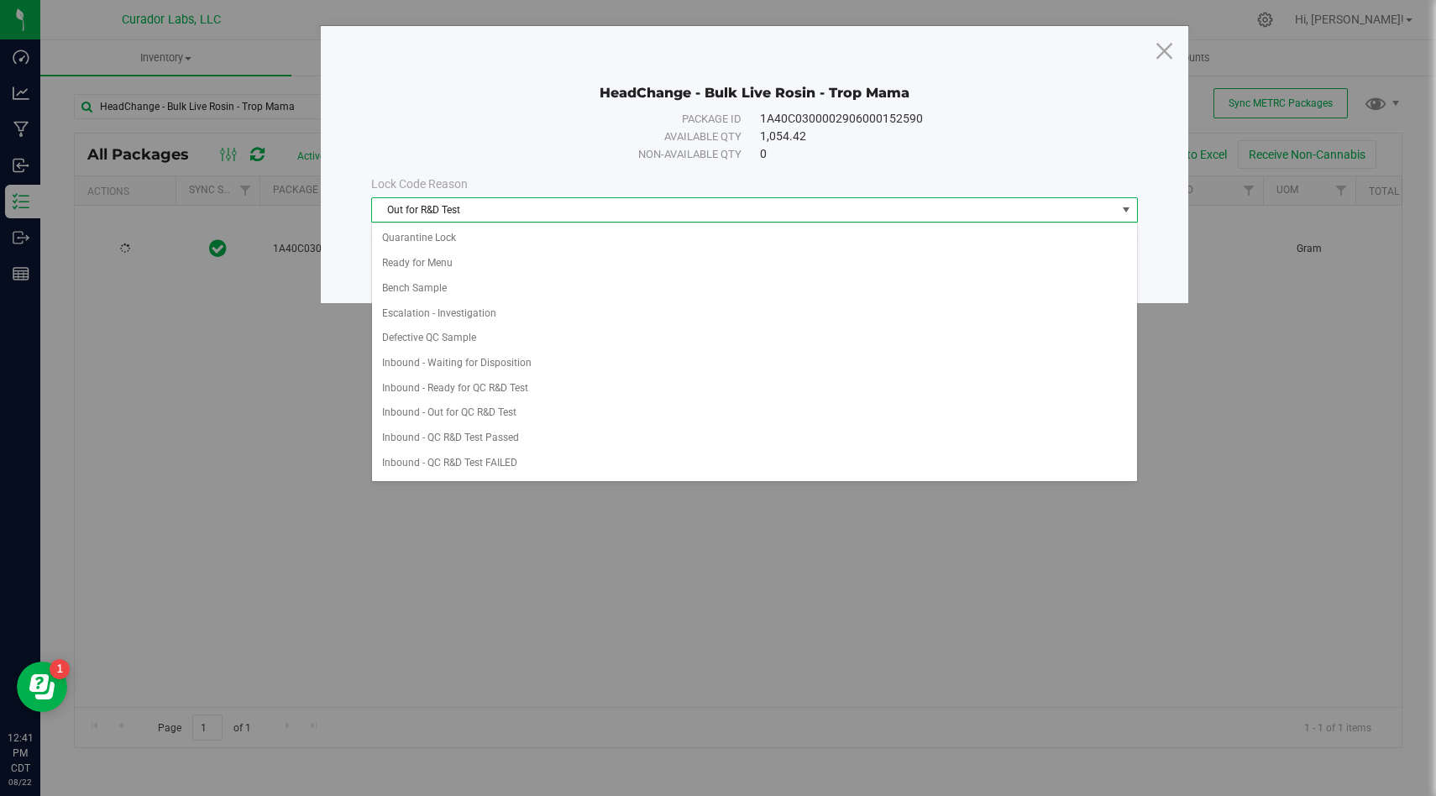
scroll to position [348, 0]
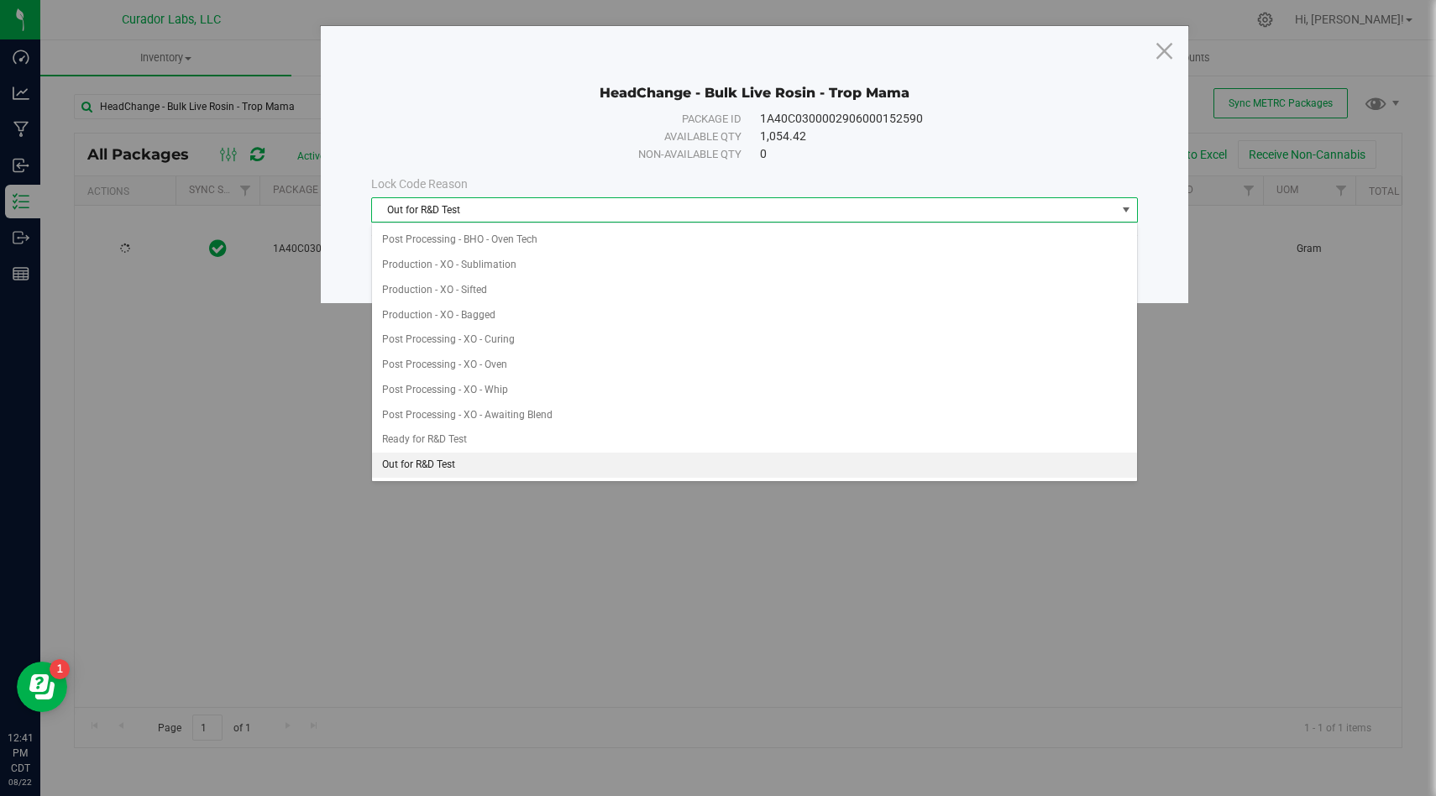
click at [476, 463] on li "Out for R&D Test" at bounding box center [754, 465] width 765 height 25
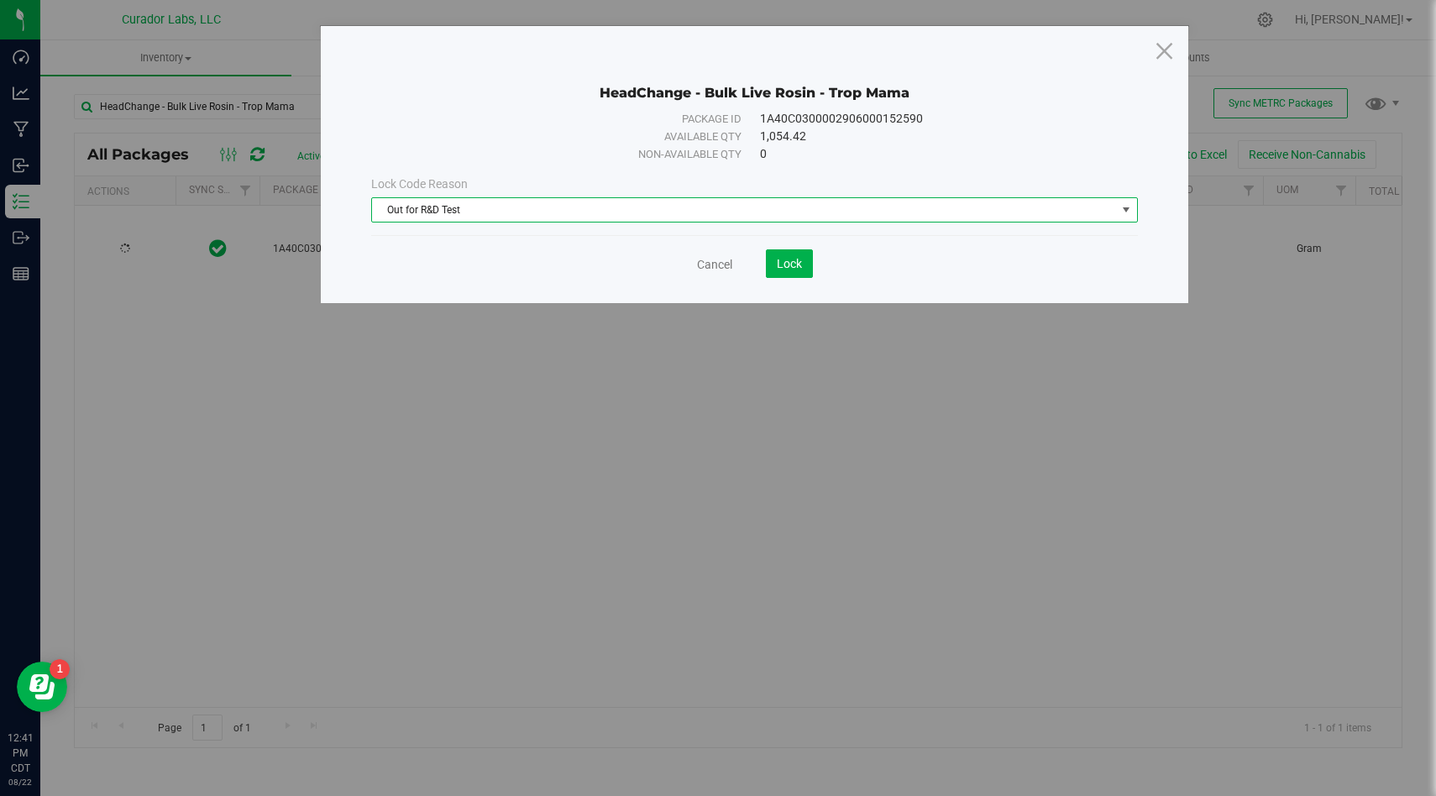
click at [585, 146] on div "Non-available qty" at bounding box center [574, 154] width 338 height 17
click at [794, 258] on span "Lock" at bounding box center [789, 263] width 25 height 13
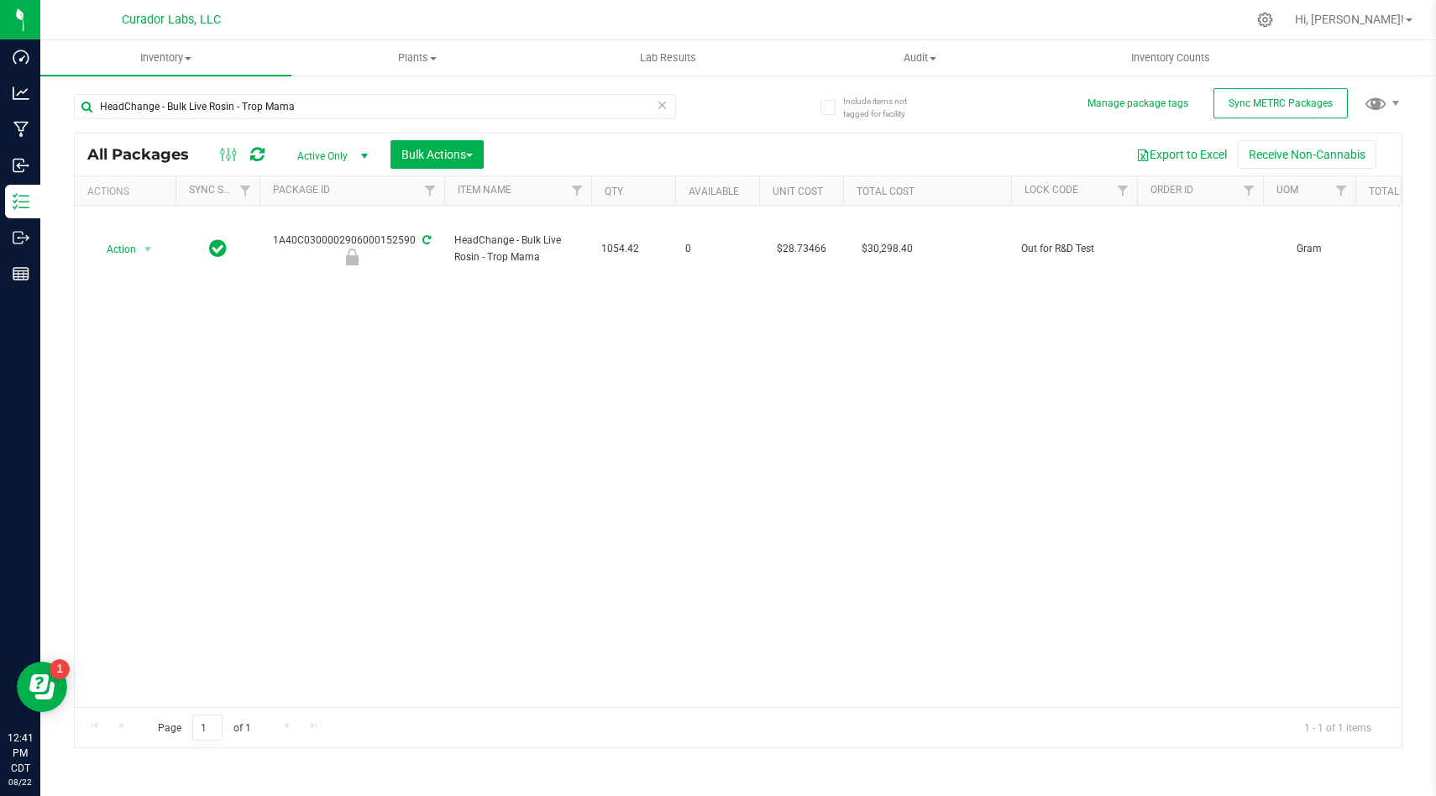
click at [733, 393] on div "Action Action Edit attributes Global inventory Locate package Package audit log…" at bounding box center [738, 456] width 1327 height 501
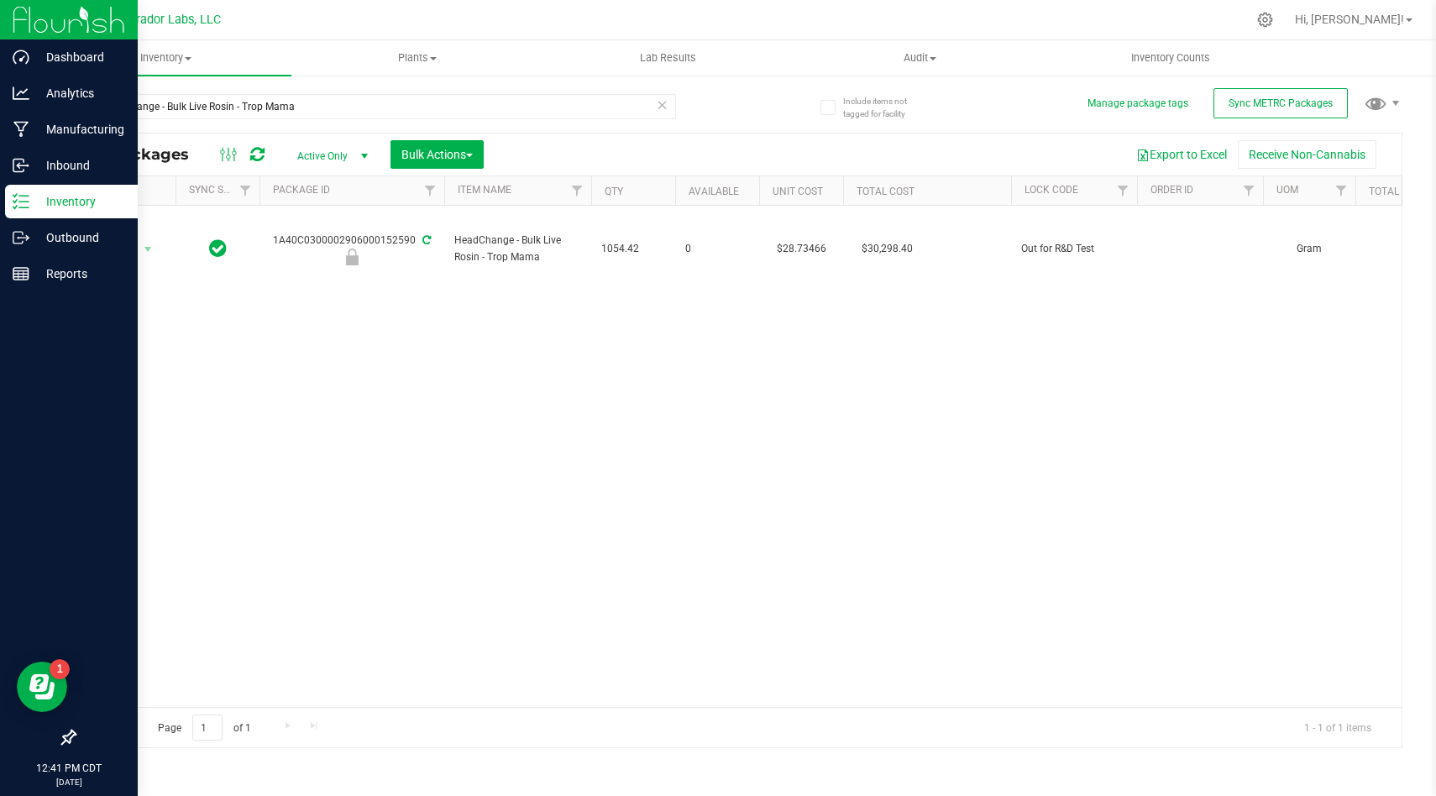
click at [69, 13] on img at bounding box center [69, 19] width 113 height 39
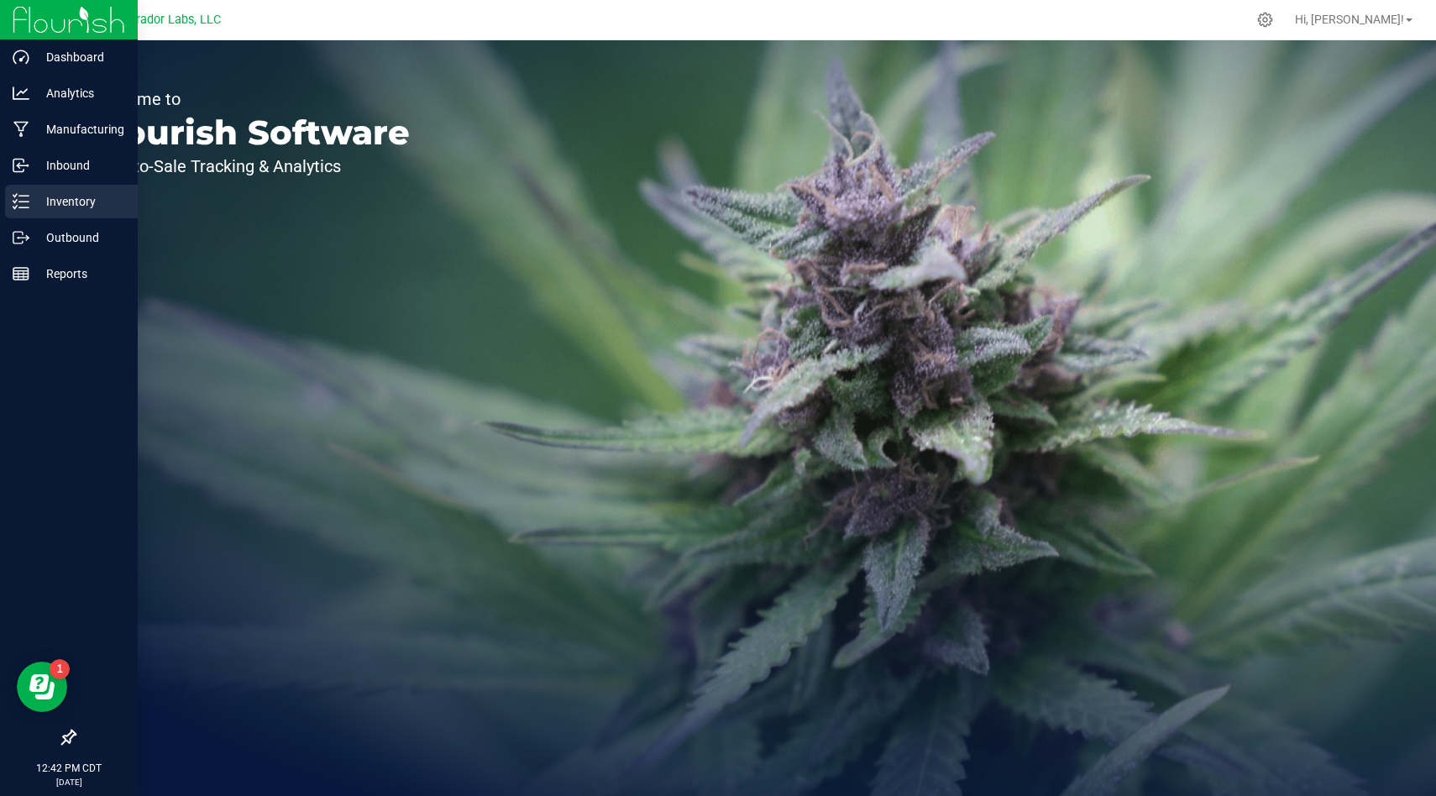
click at [28, 202] on icon at bounding box center [21, 201] width 17 height 17
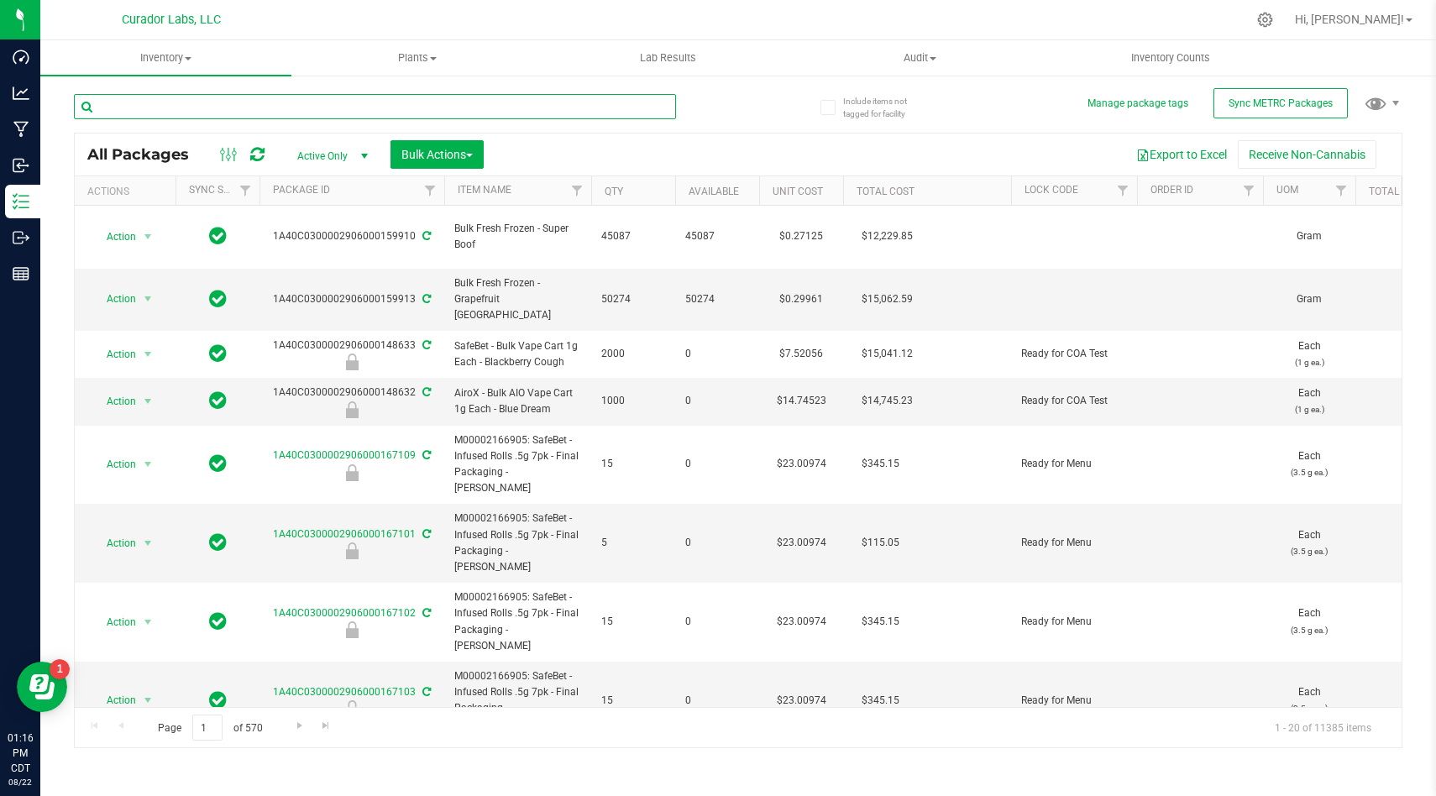
click at [496, 113] on input "text" at bounding box center [375, 106] width 602 height 25
type input "bermuda"
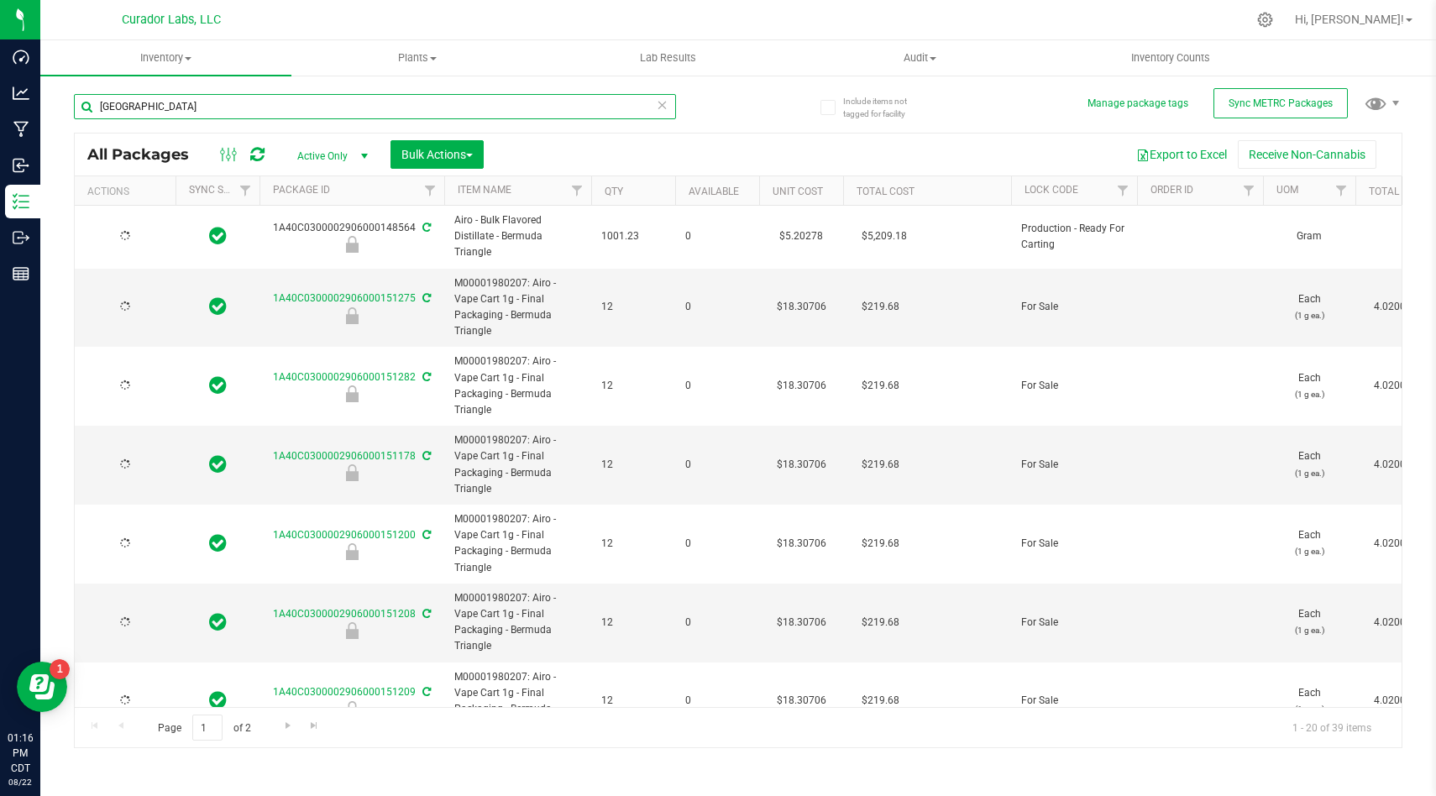
type input "2026-08-12"
type input "2026-04-21"
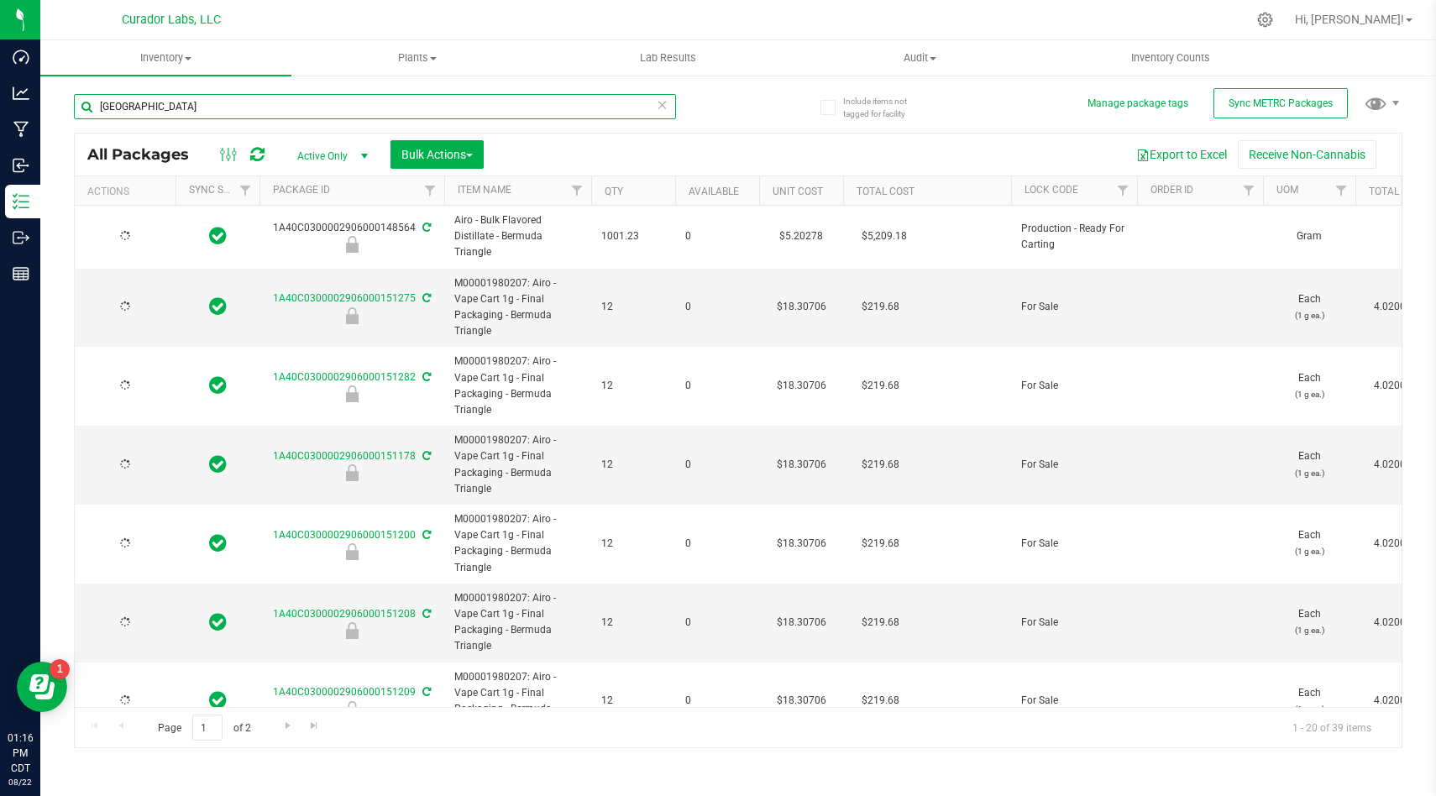
type input "2026-04-21"
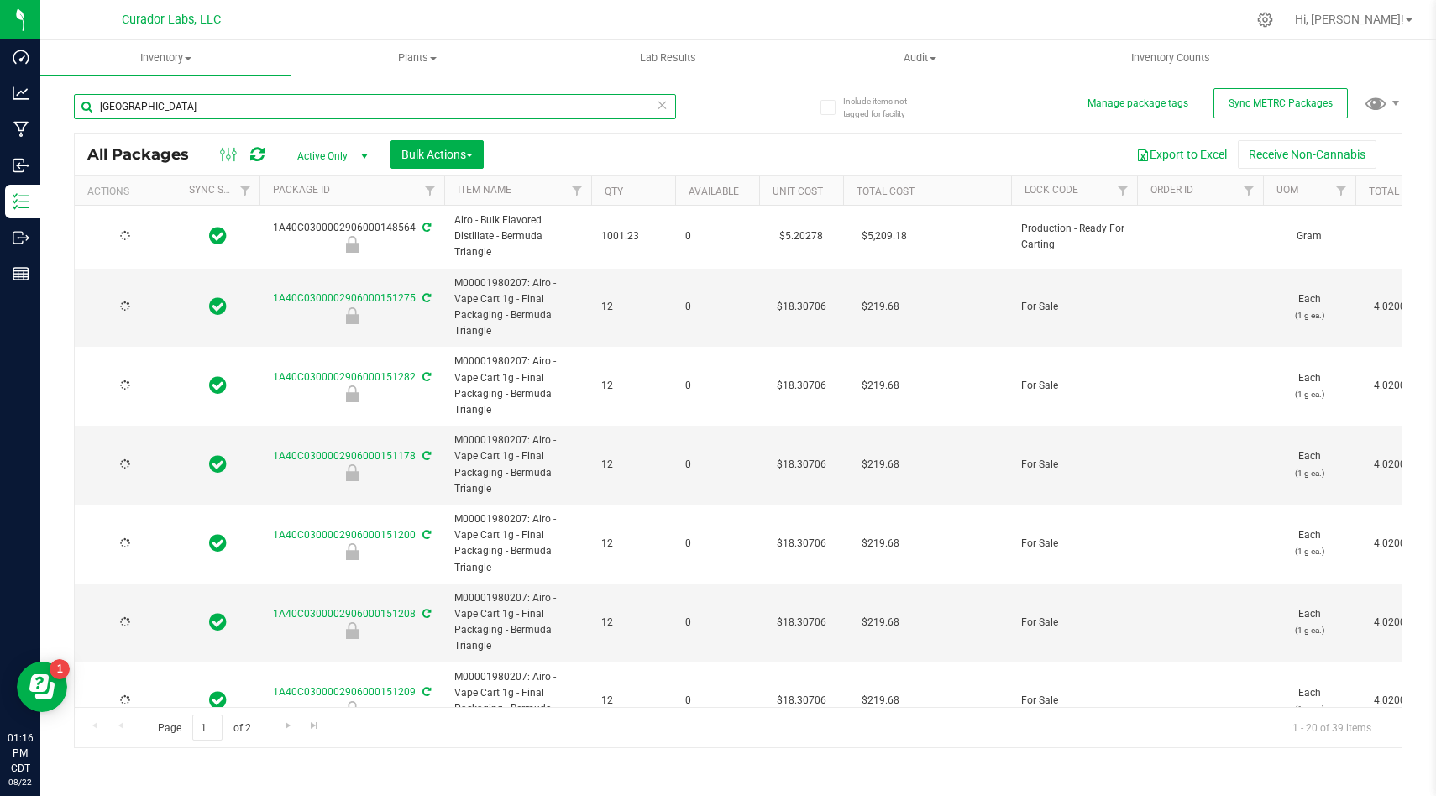
type input "2026-04-21"
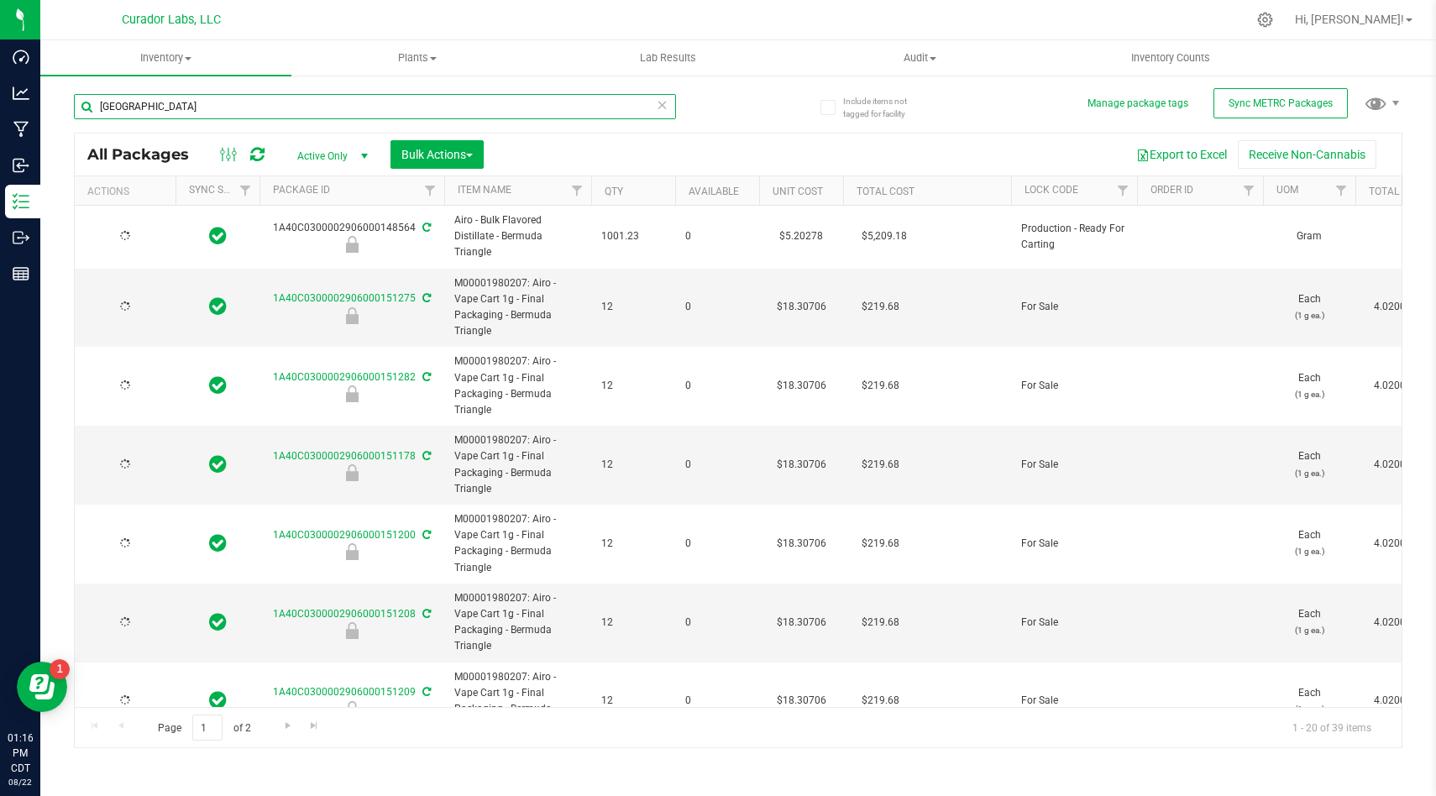
type input "2026-04-21"
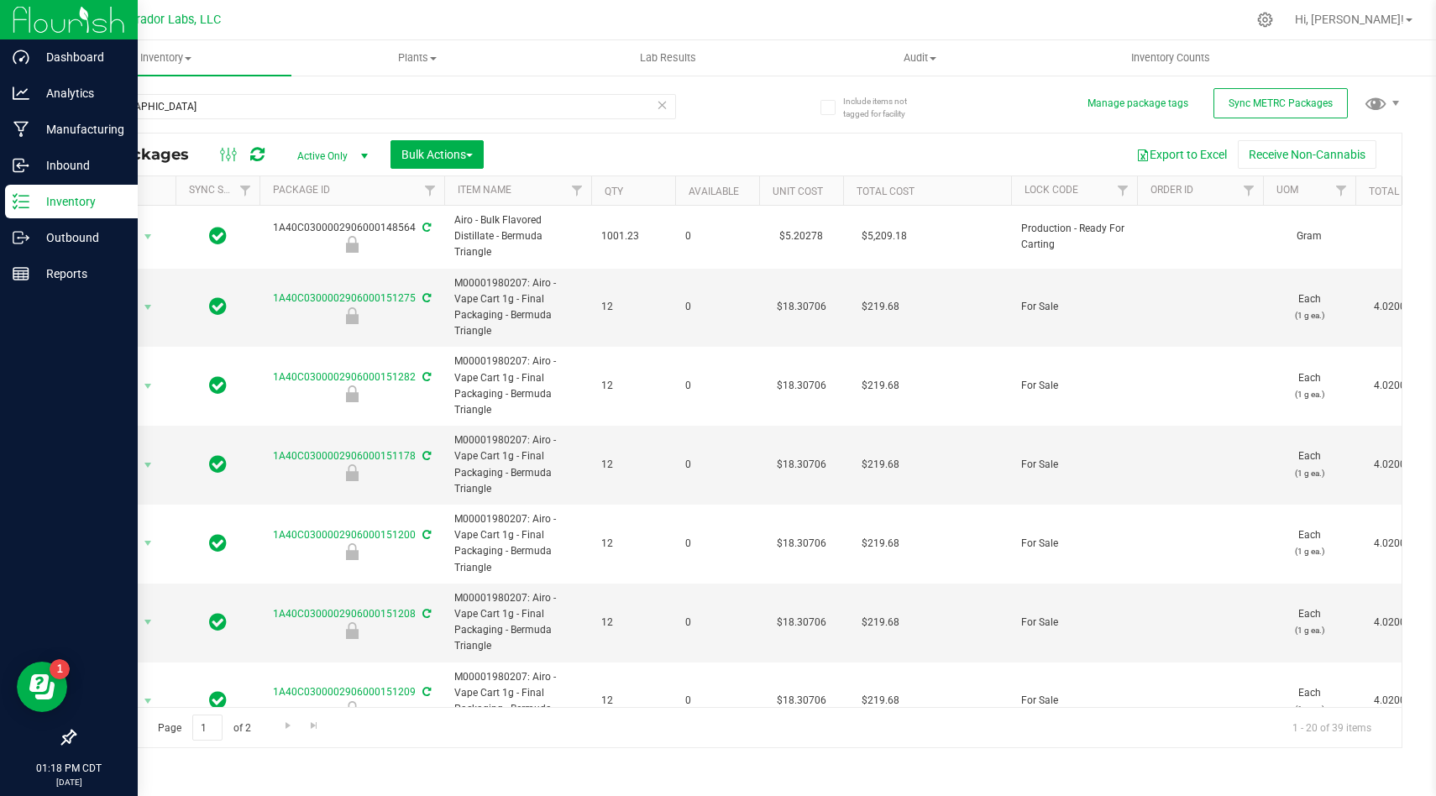
click at [19, 22] on img at bounding box center [69, 19] width 113 height 39
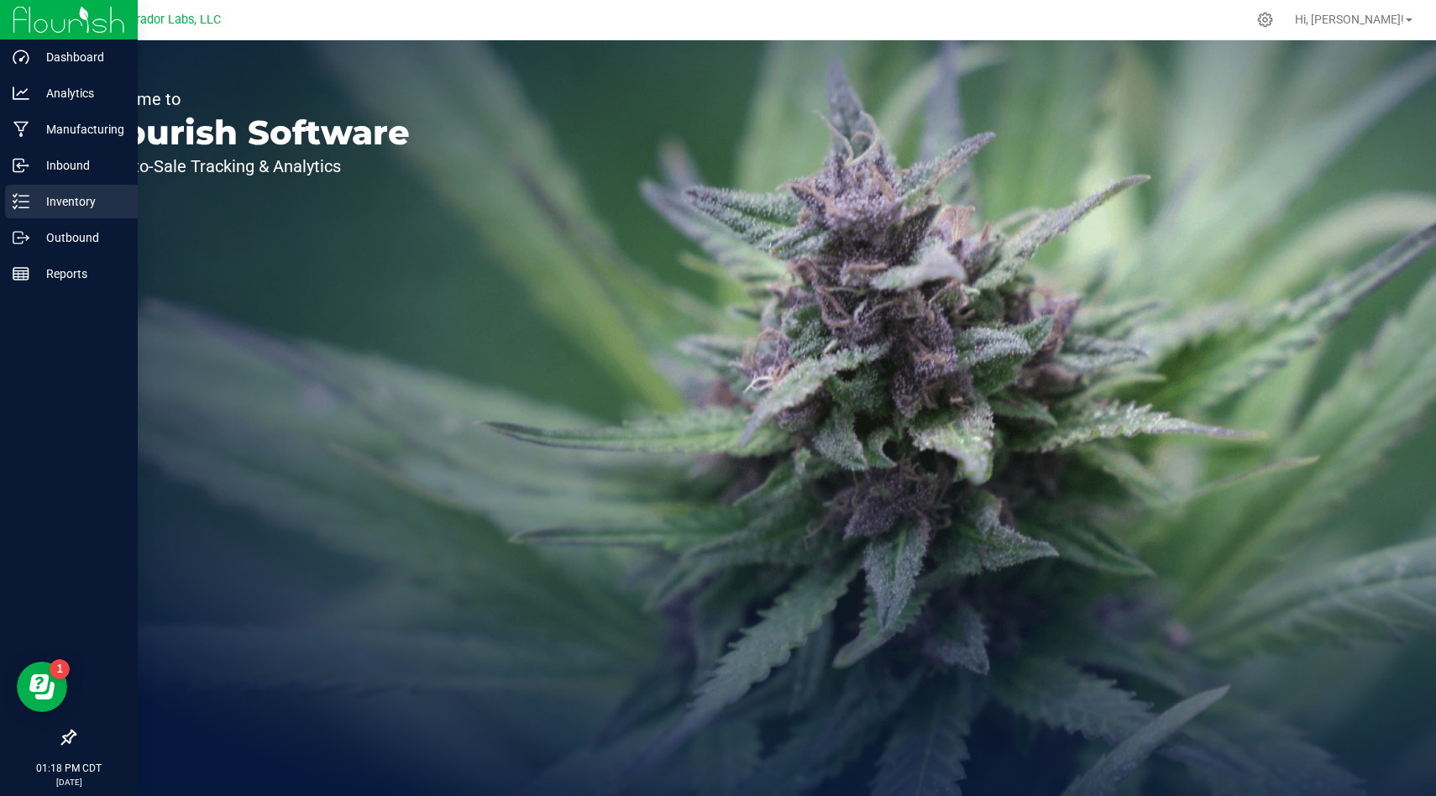
click at [90, 187] on div "Inventory" at bounding box center [71, 202] width 133 height 34
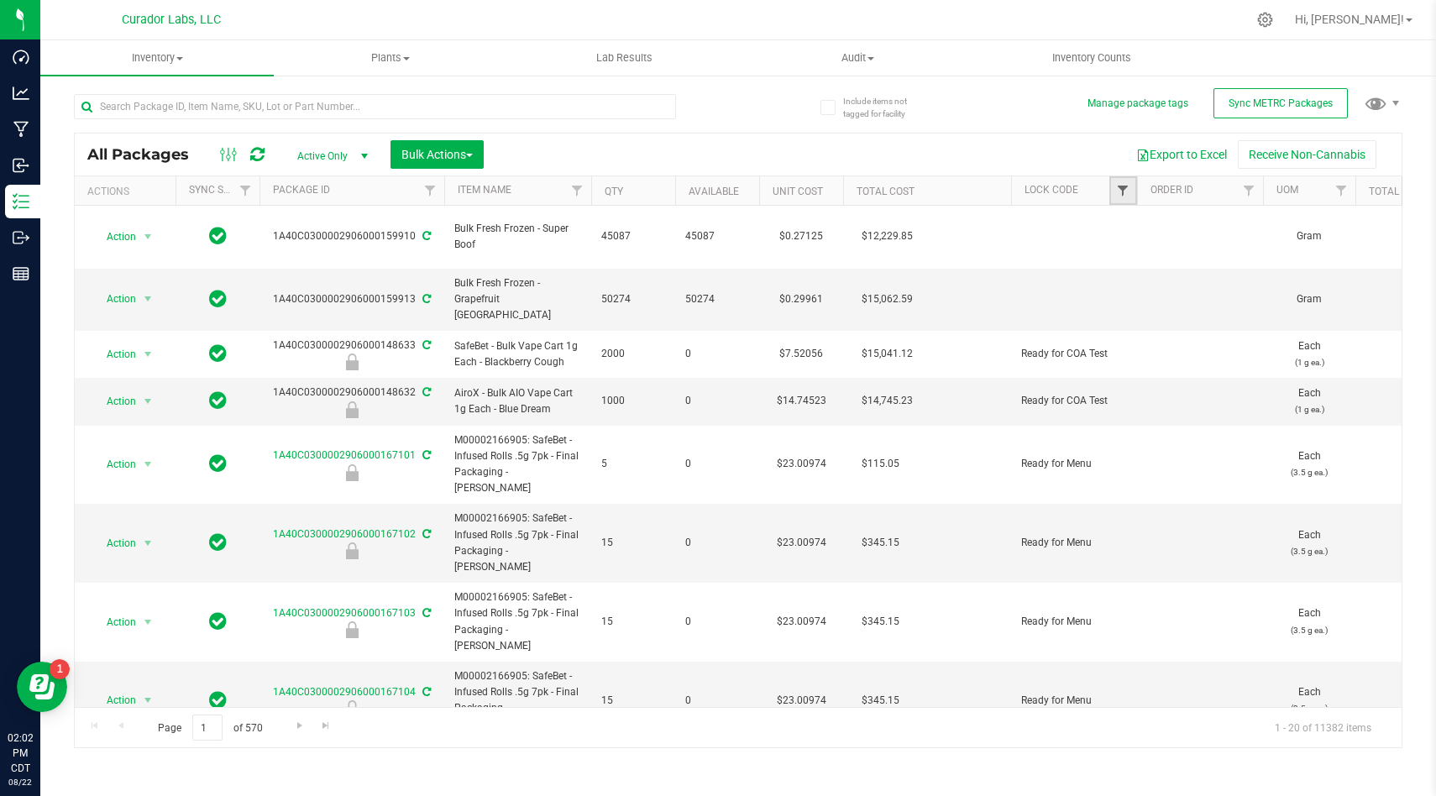
click at [1125, 191] on span "Filter" at bounding box center [1122, 190] width 13 height 13
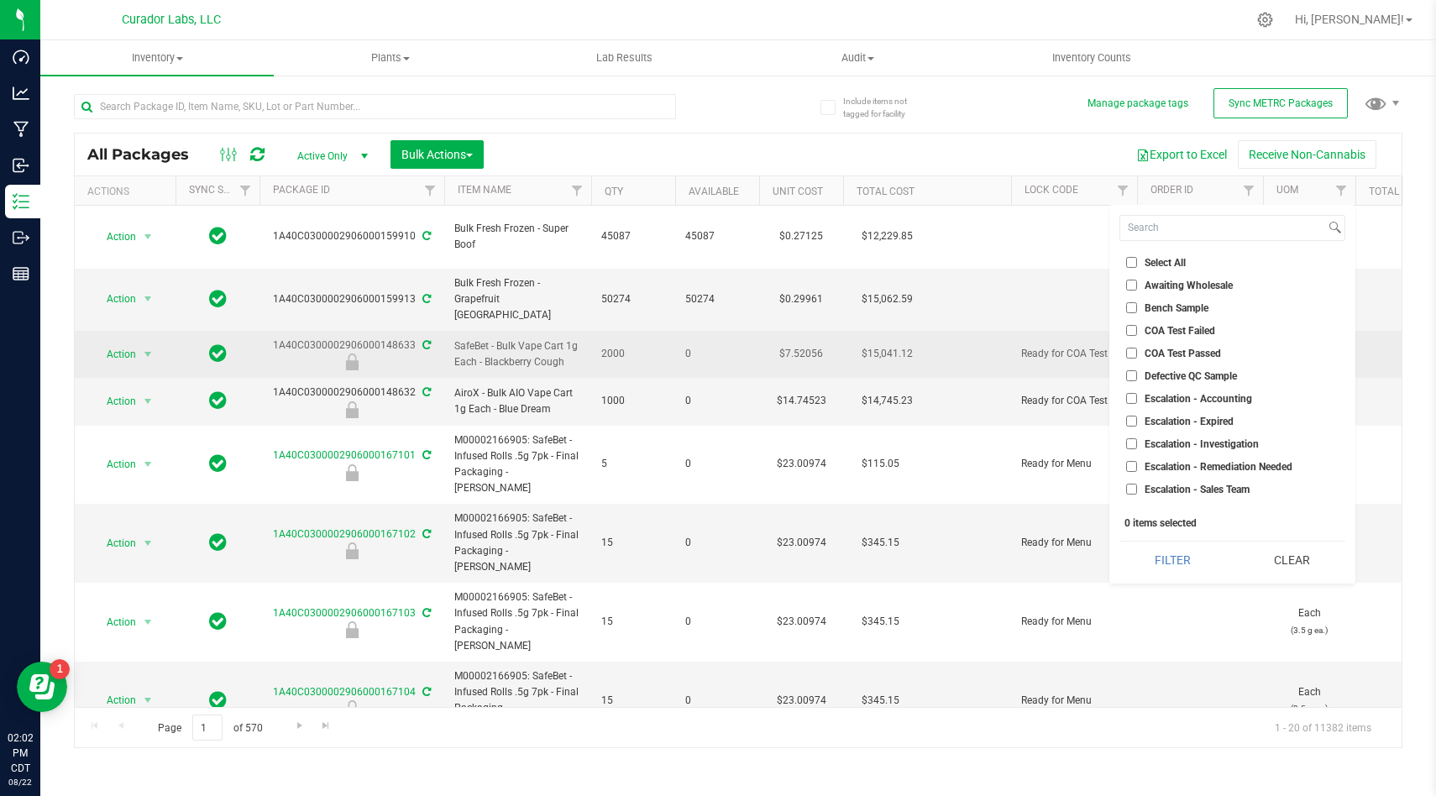
click at [996, 331] on td "$15,041.12" at bounding box center [927, 354] width 168 height 47
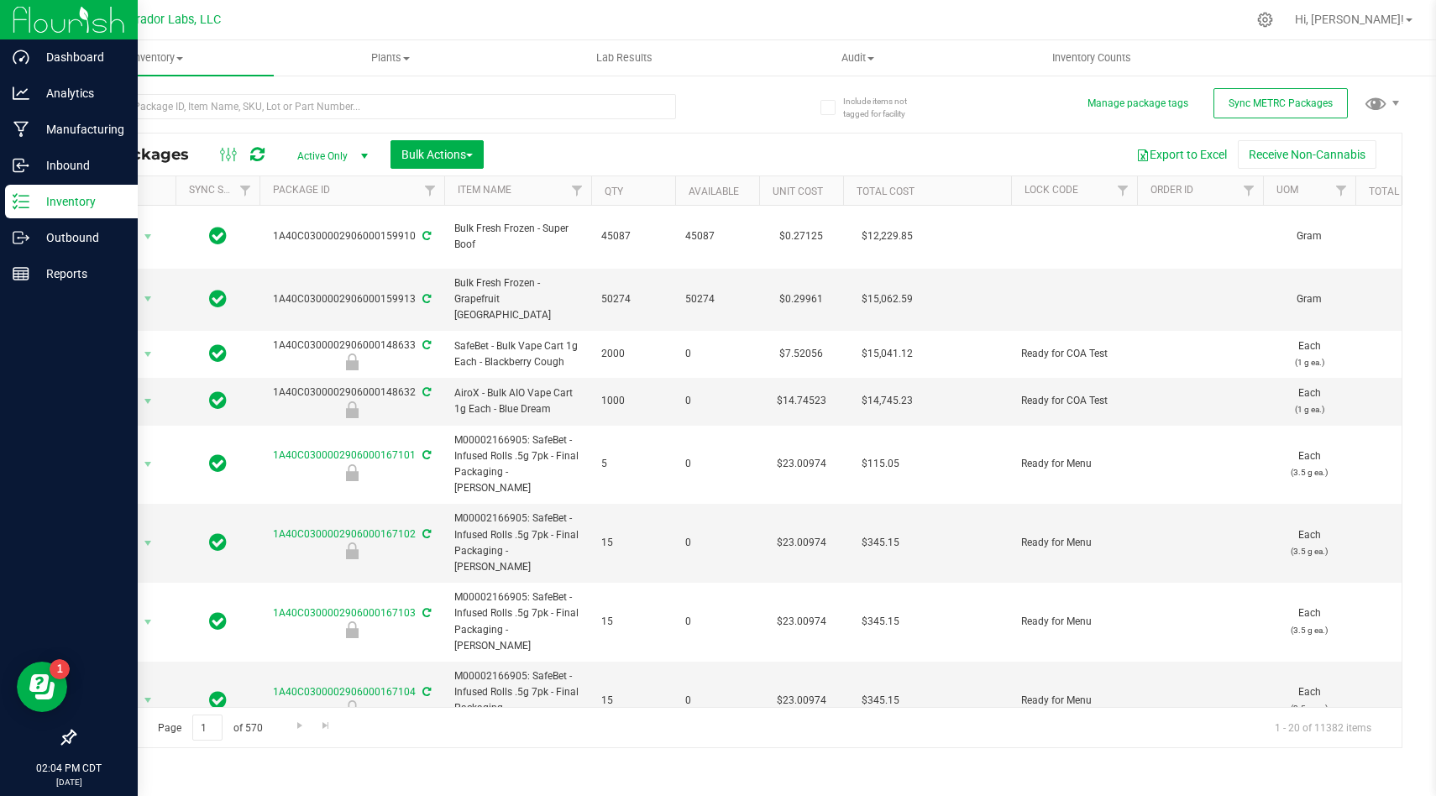
click at [20, 207] on line at bounding box center [23, 207] width 9 height 0
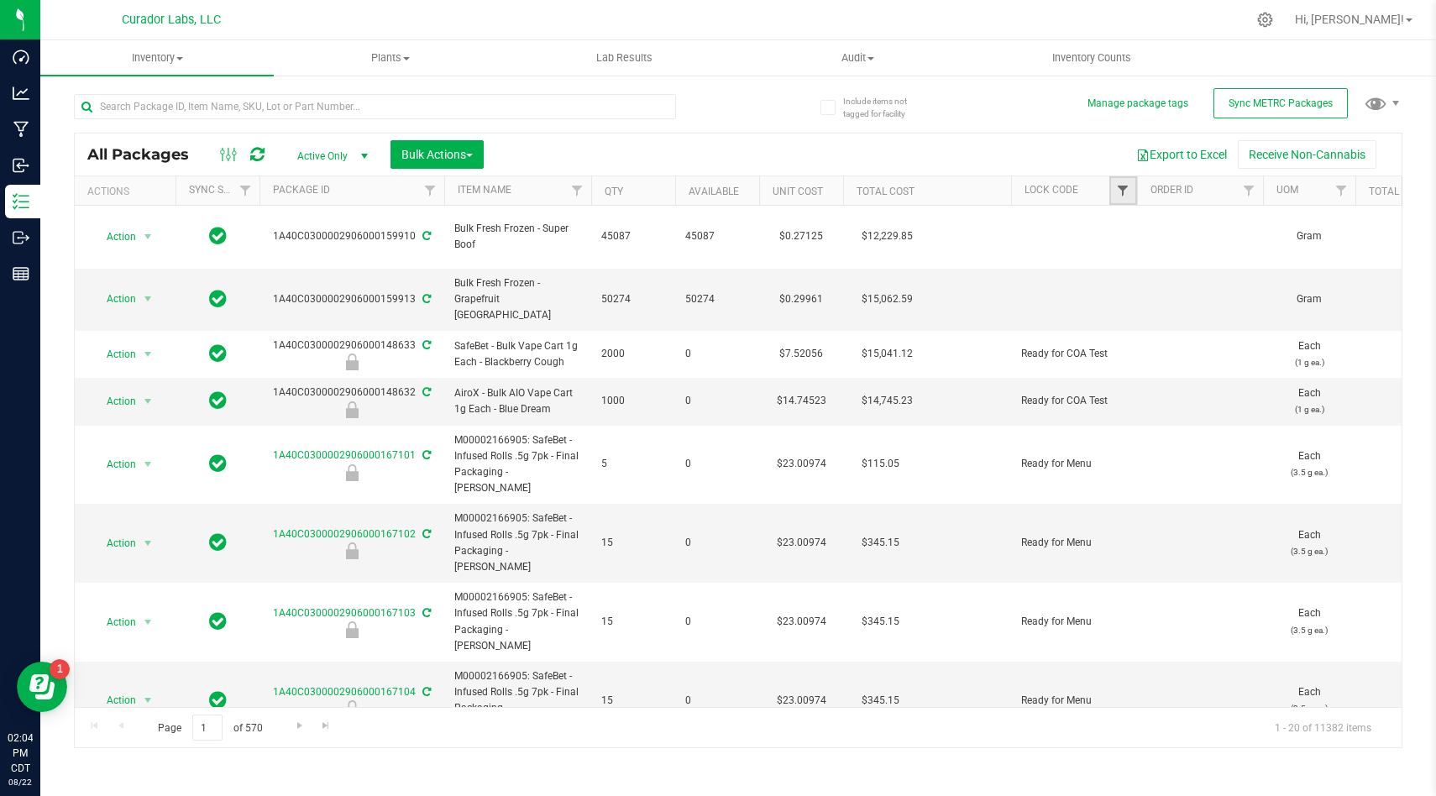
click at [1118, 188] on span "Filter" at bounding box center [1122, 190] width 13 height 13
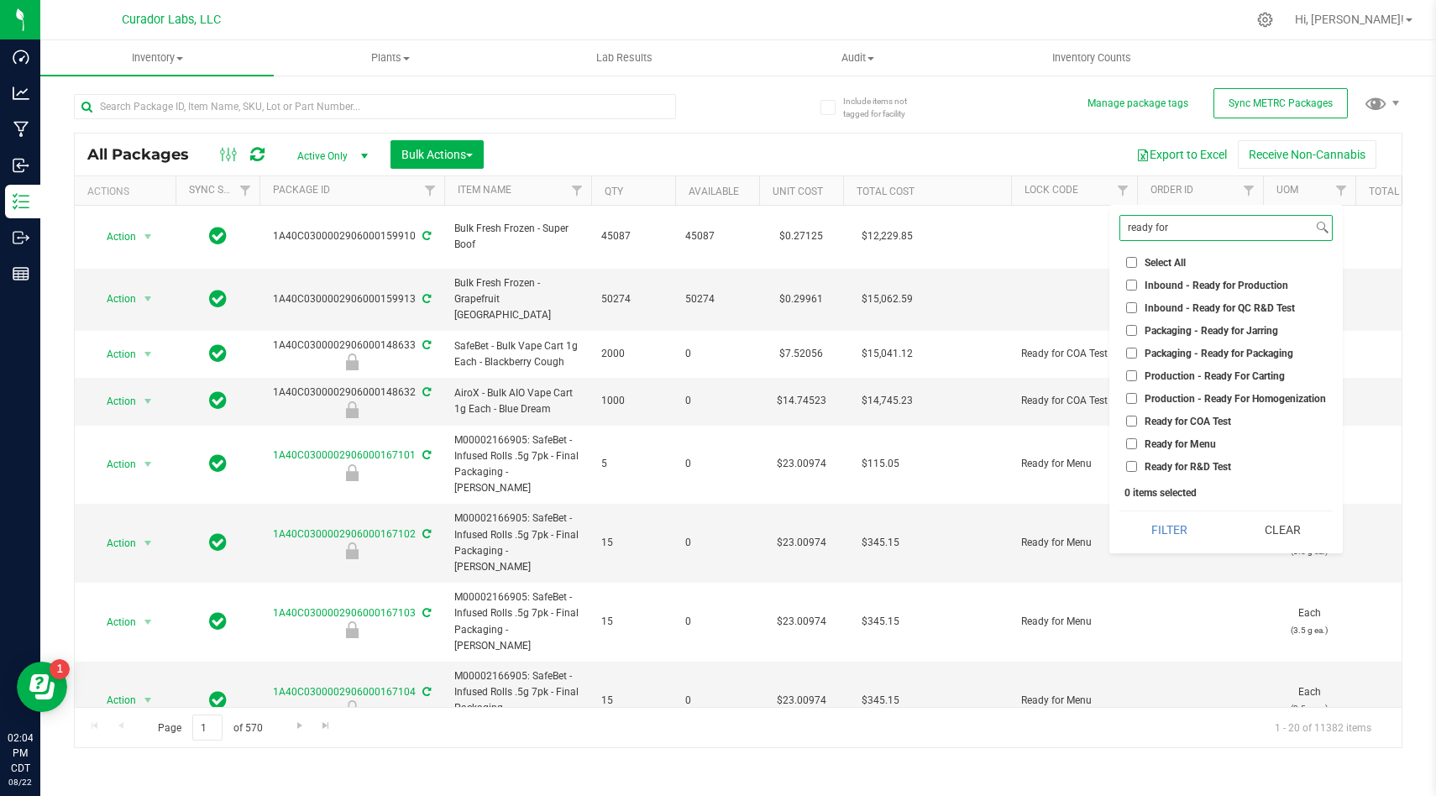
type input "ready for"
click at [1130, 418] on input "Ready for COA Test" at bounding box center [1131, 421] width 11 height 11
checkbox input "true"
click at [1180, 508] on div "ready for Select All Awaiting Wholesale Bench Sample COA Test Failed COA Test P…" at bounding box center [1225, 379] width 233 height 349
click at [1172, 529] on button "Filter" at bounding box center [1170, 529] width 101 height 37
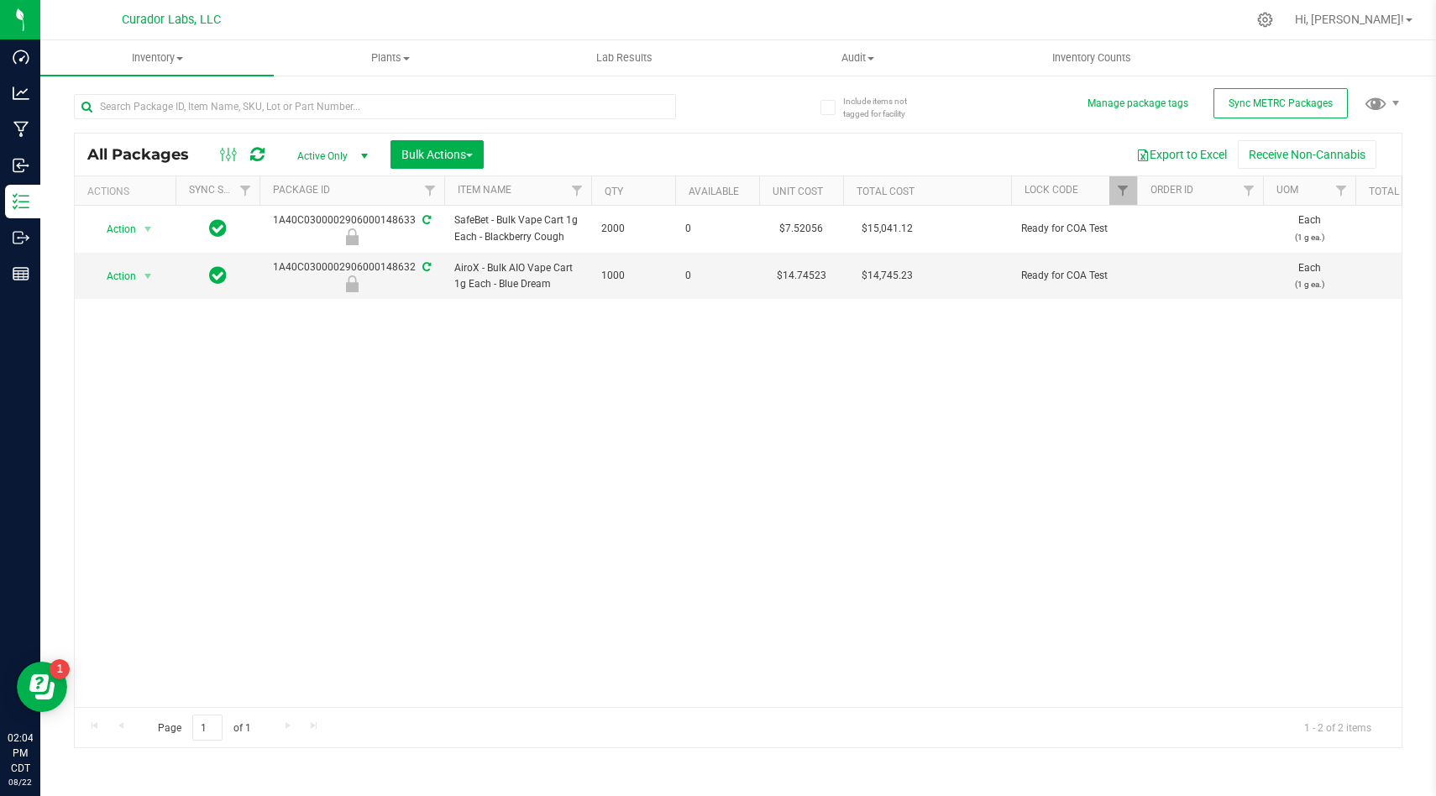
click at [858, 433] on div "Action Action Edit attributes Global inventory Locate package Package audit log…" at bounding box center [738, 456] width 1327 height 501
